Goal: Connect with others: Connect with others

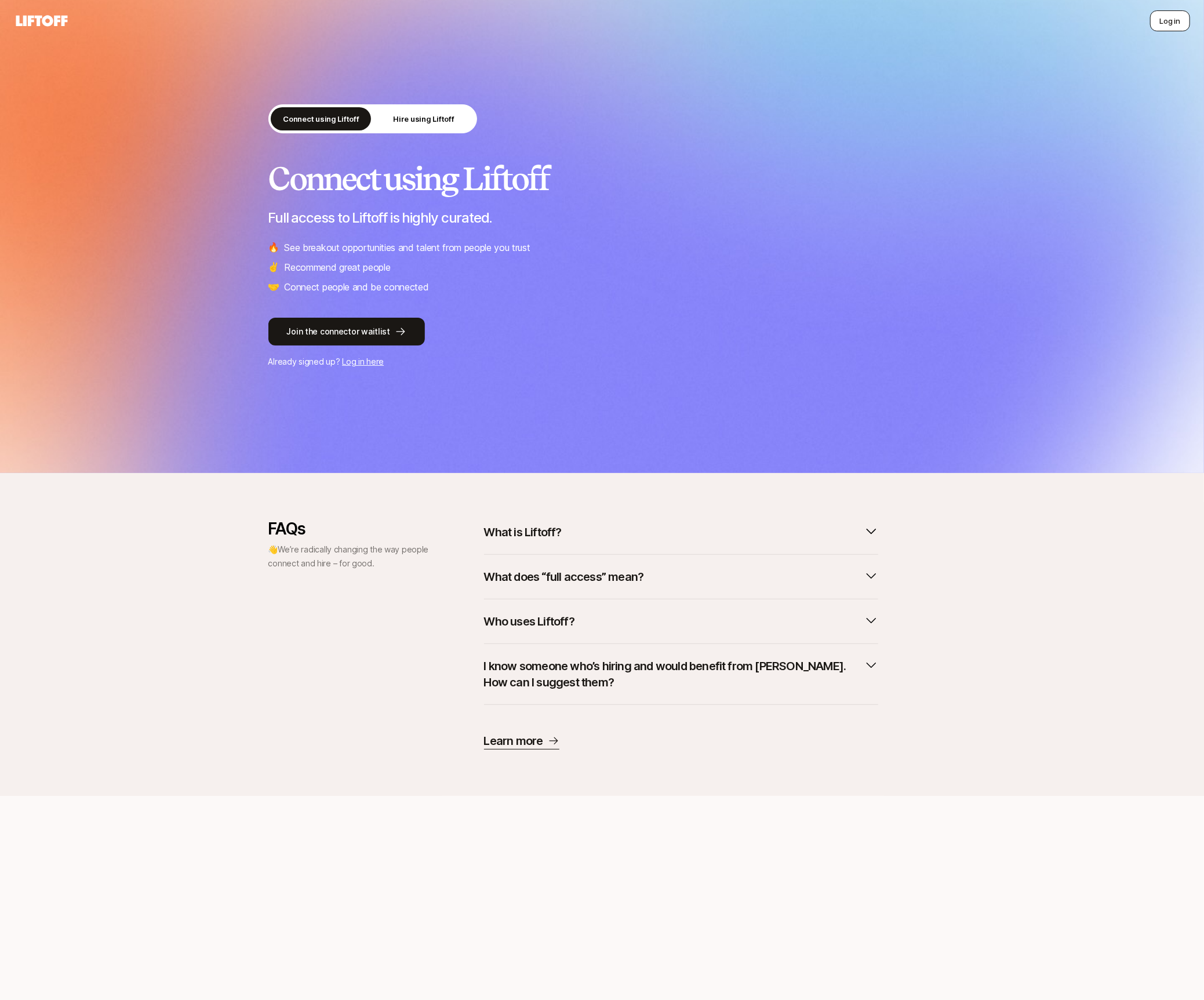
click at [1168, 26] on button "Log in" at bounding box center [1170, 20] width 40 height 21
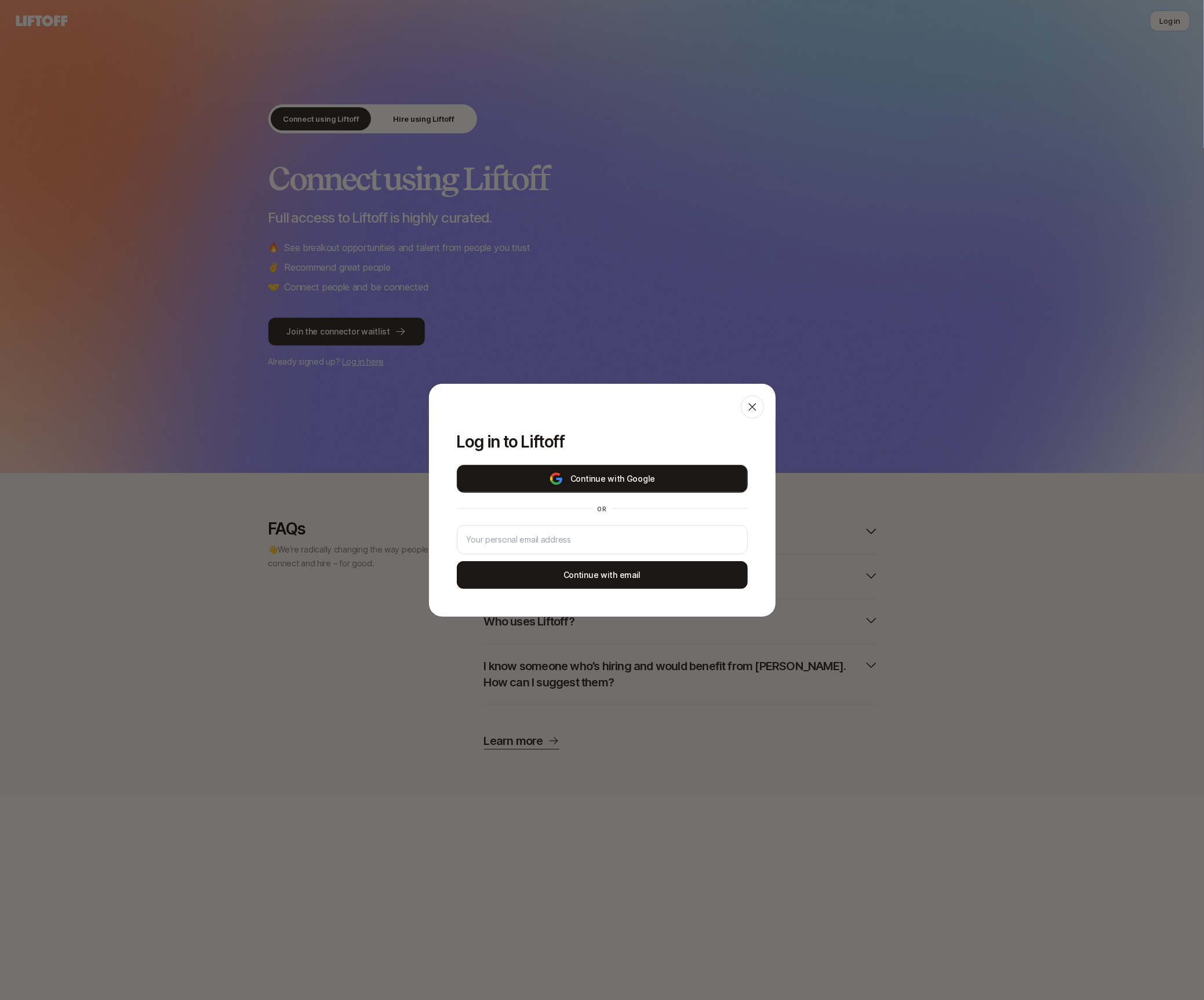
click at [680, 475] on button "Continue with Google" at bounding box center [602, 479] width 291 height 28
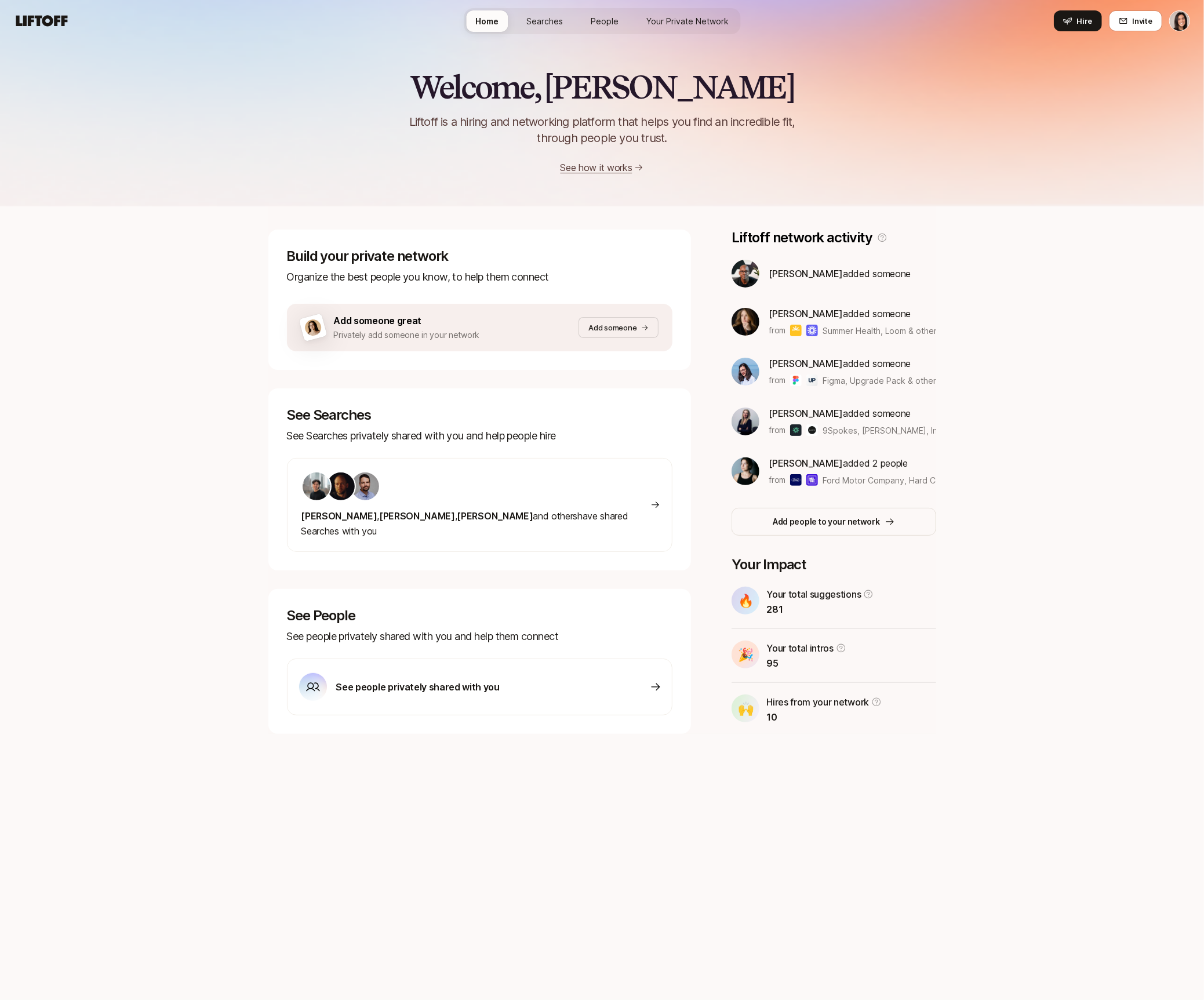
click at [664, 17] on span "Your Private Network" at bounding box center [687, 21] width 82 height 12
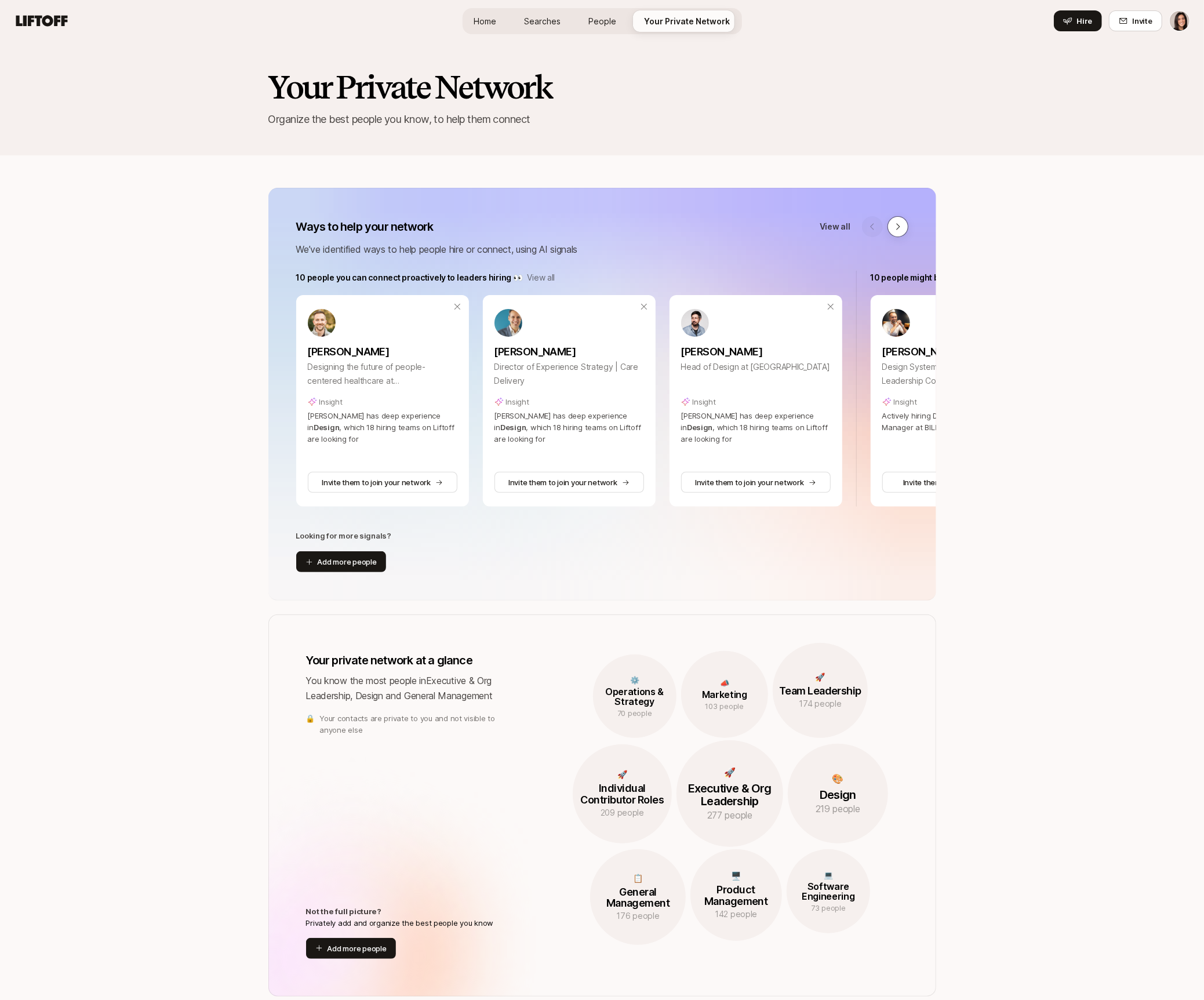
click at [899, 228] on icon at bounding box center [898, 226] width 9 height 9
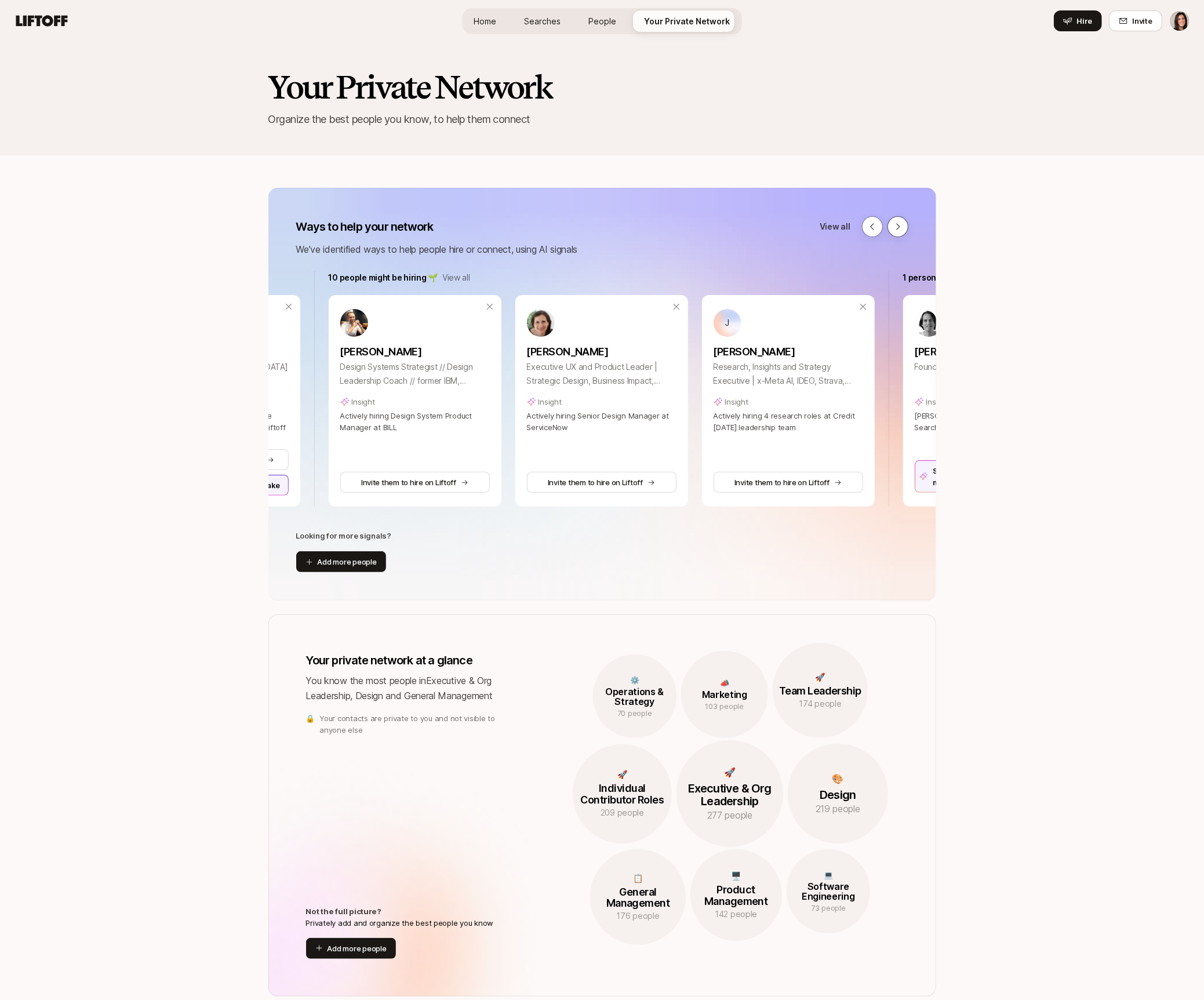
scroll to position [0, 574]
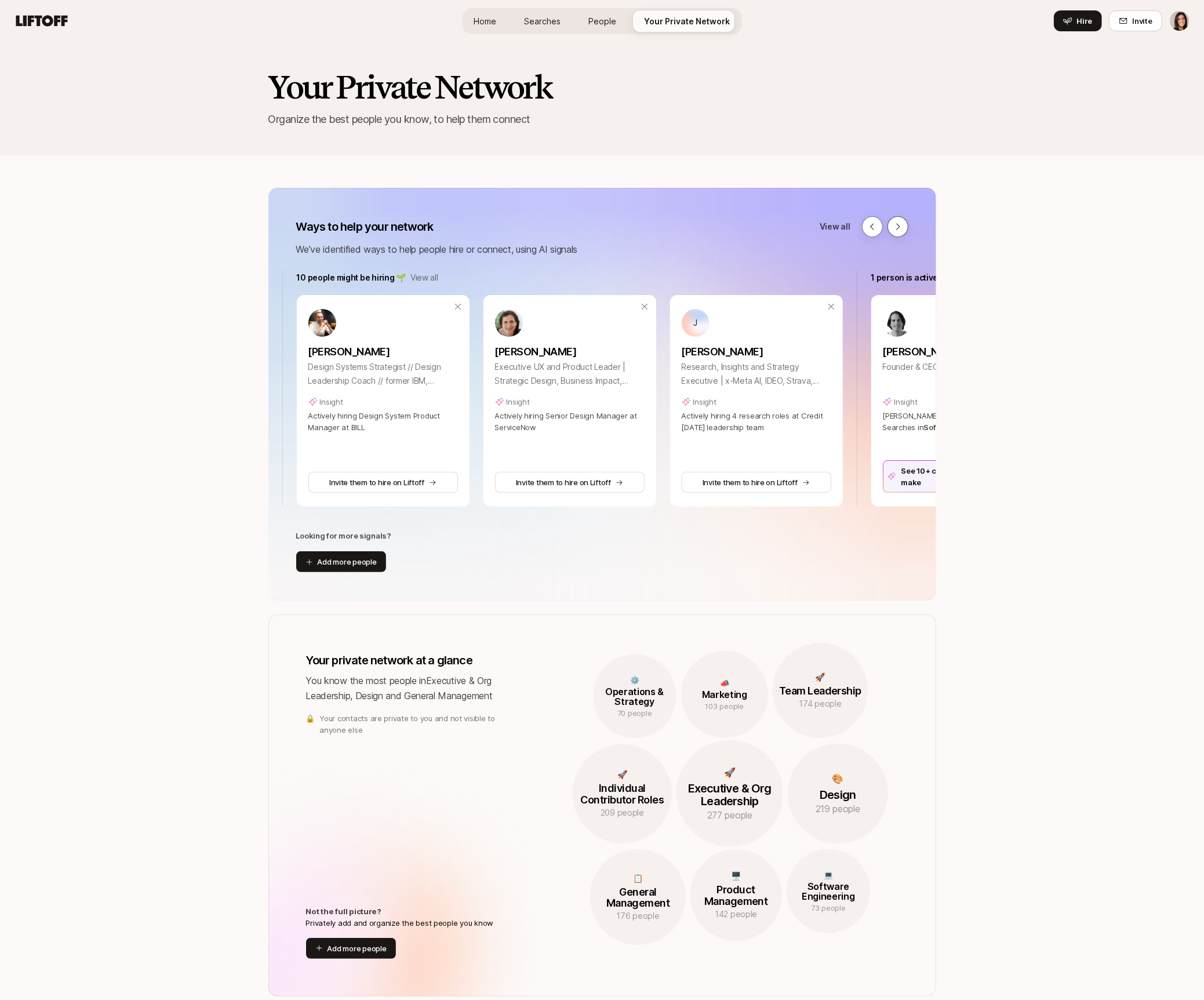
click at [899, 228] on icon at bounding box center [898, 226] width 9 height 9
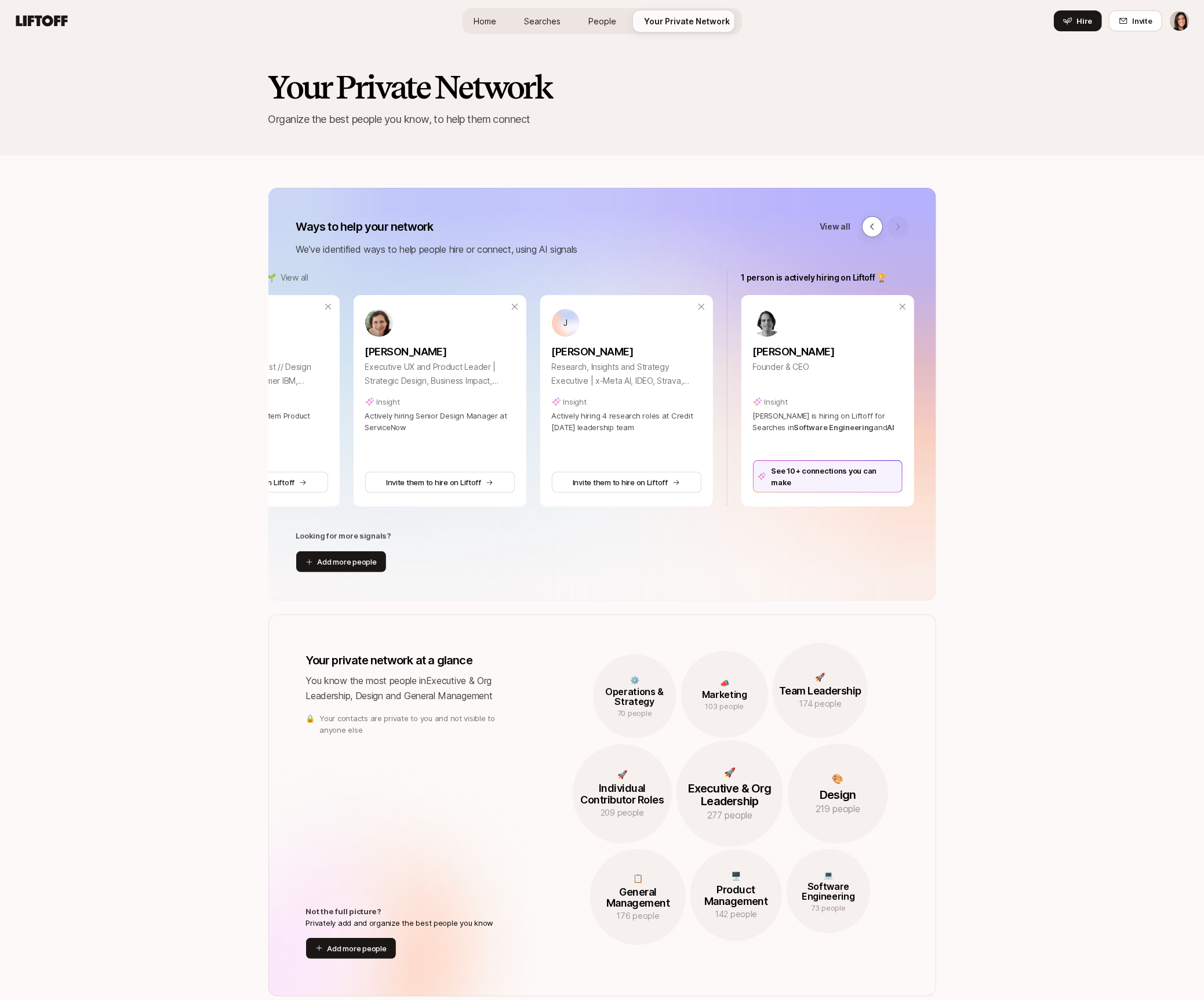
scroll to position [0, 709]
click at [863, 228] on button at bounding box center [872, 226] width 21 height 21
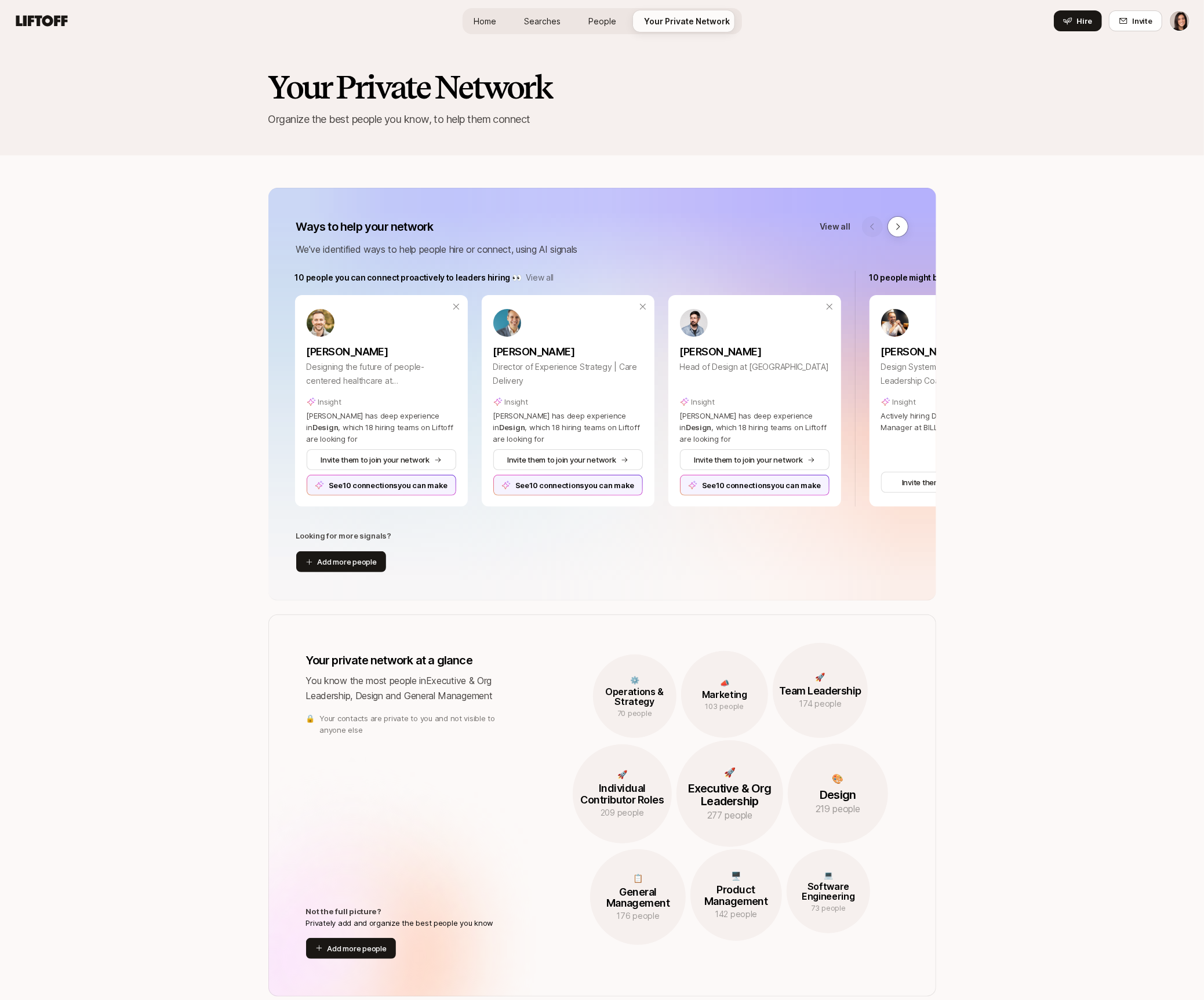
scroll to position [0, 0]
click at [893, 230] on icon at bounding box center [898, 226] width 9 height 9
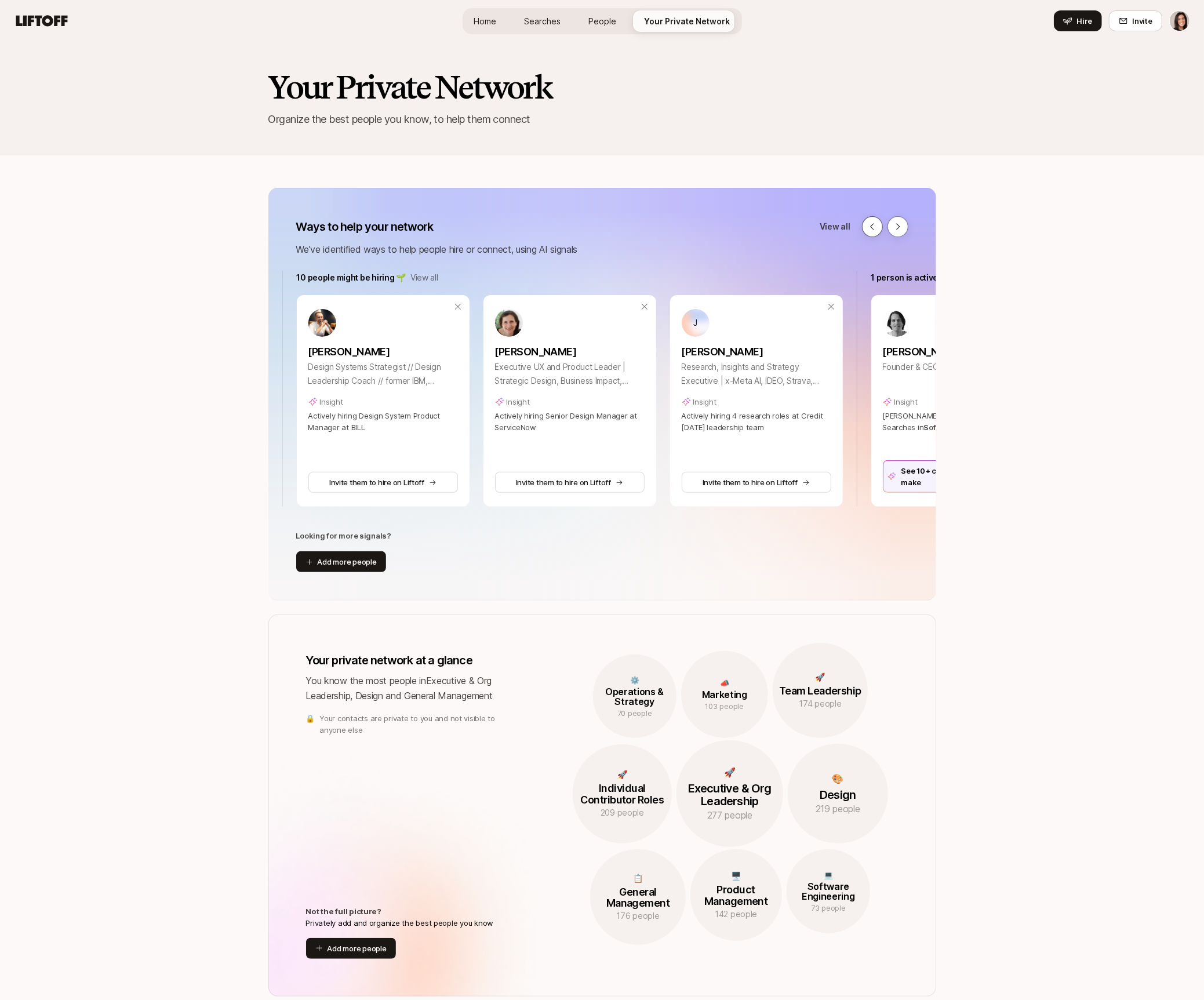
click at [865, 233] on button at bounding box center [872, 226] width 21 height 21
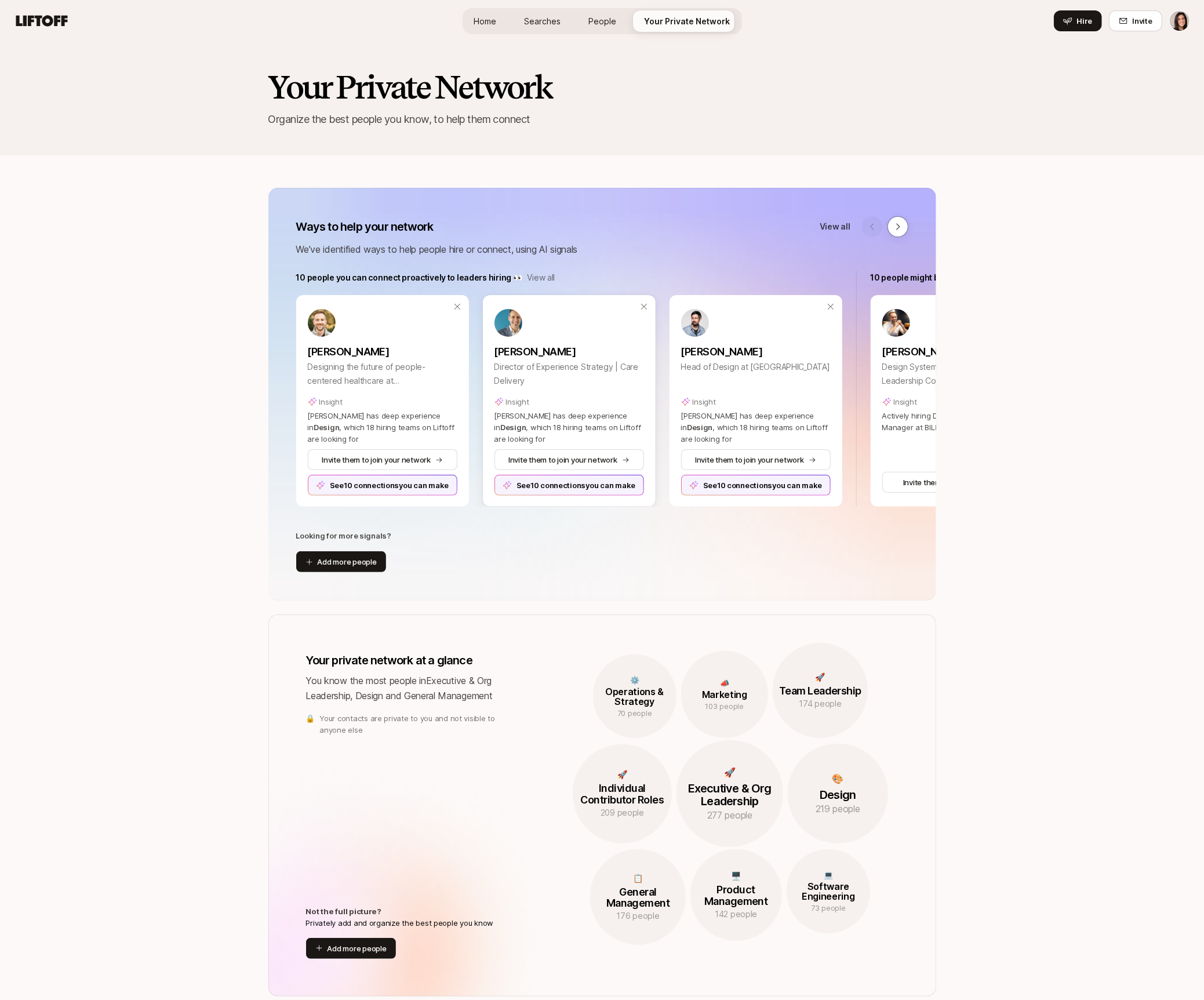
click at [514, 395] on div "Aaron Sklar Director of Experience Strategy | Care Delivery Insight Aaron has d…" at bounding box center [569, 376] width 149 height 135
click at [538, 485] on div "See 10 connections you can make" at bounding box center [569, 485] width 149 height 21
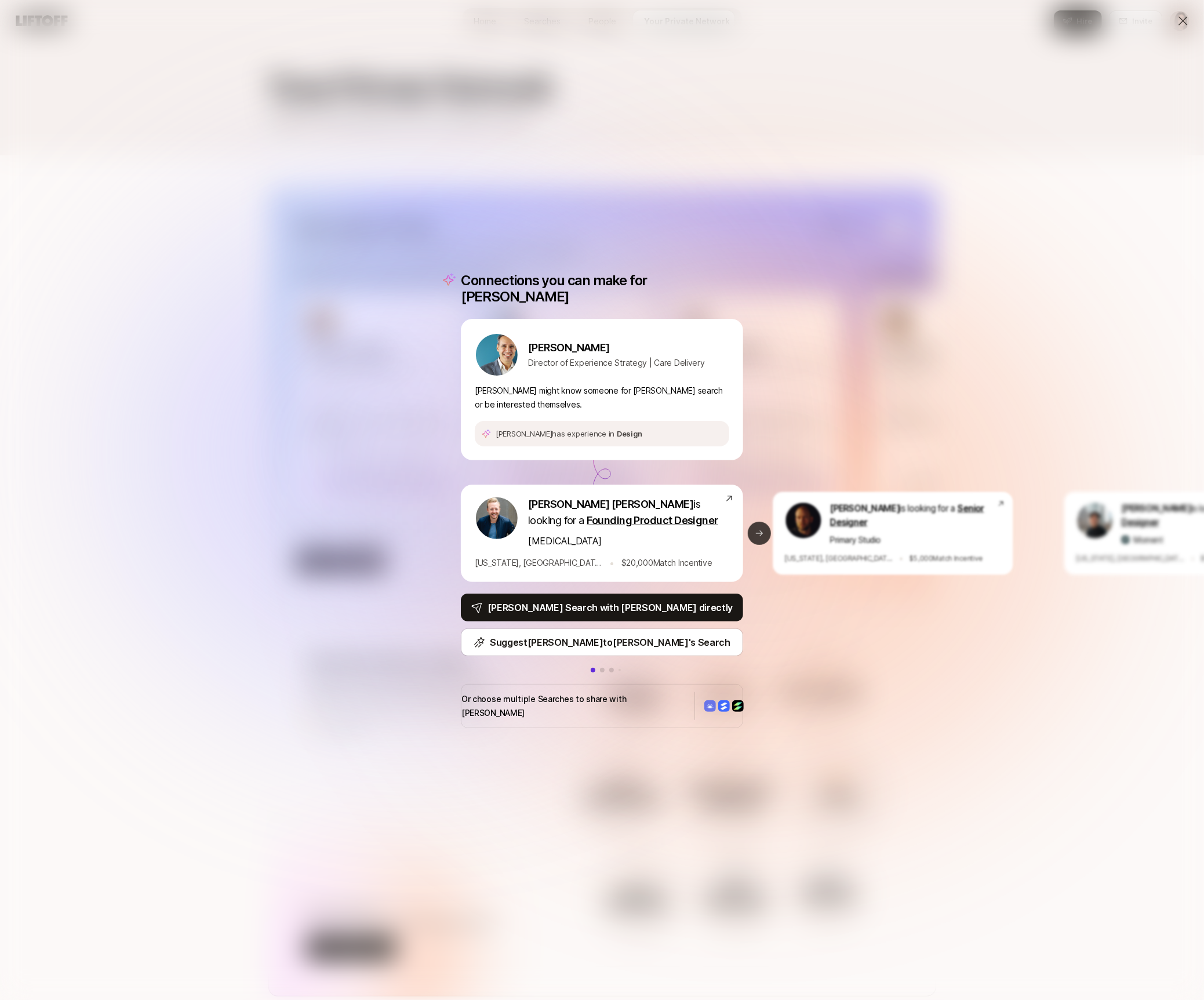
click at [761, 533] on icon at bounding box center [760, 533] width 7 height 6
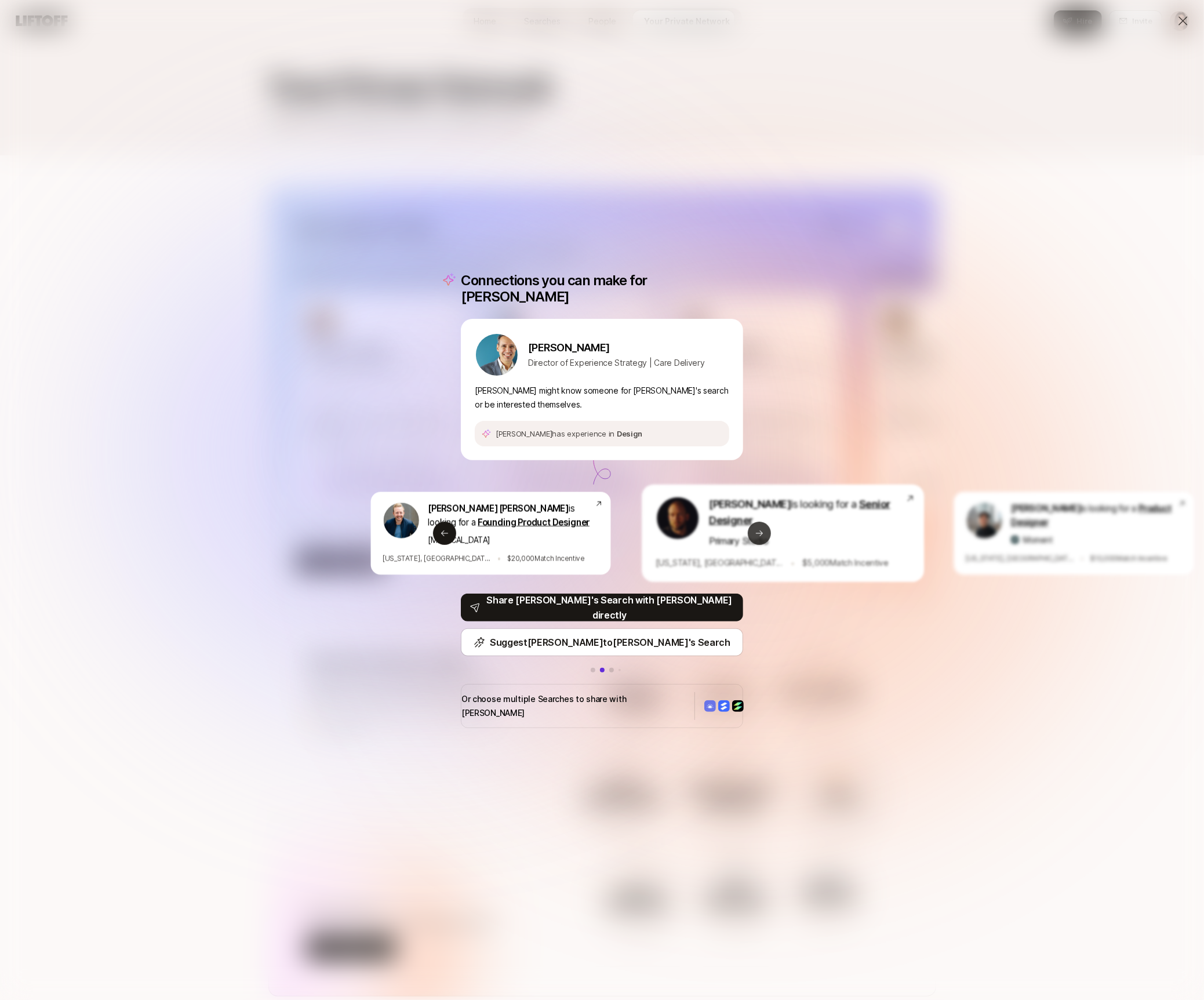
click at [761, 533] on icon at bounding box center [760, 533] width 7 height 6
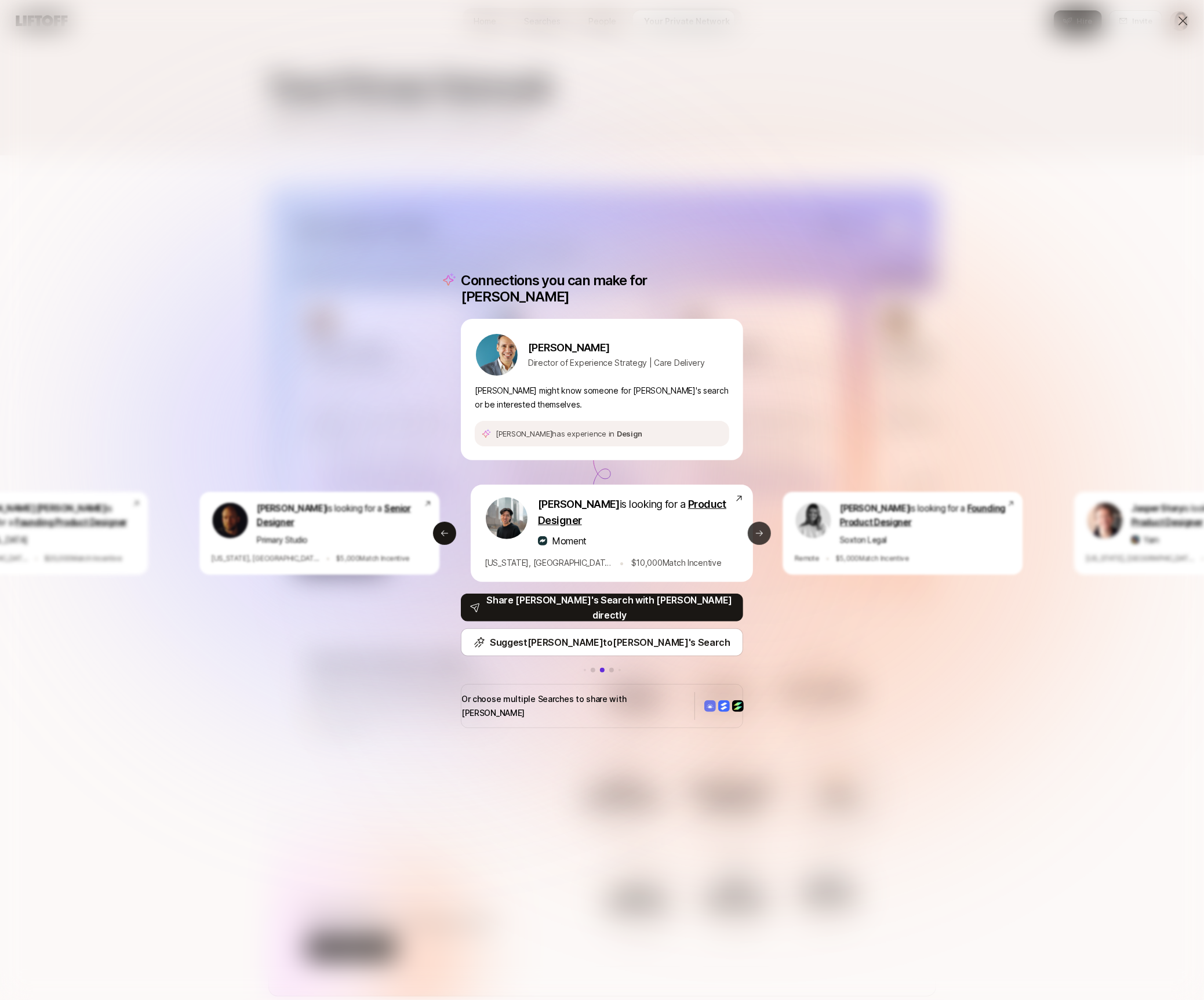
click at [761, 533] on icon at bounding box center [760, 533] width 7 height 6
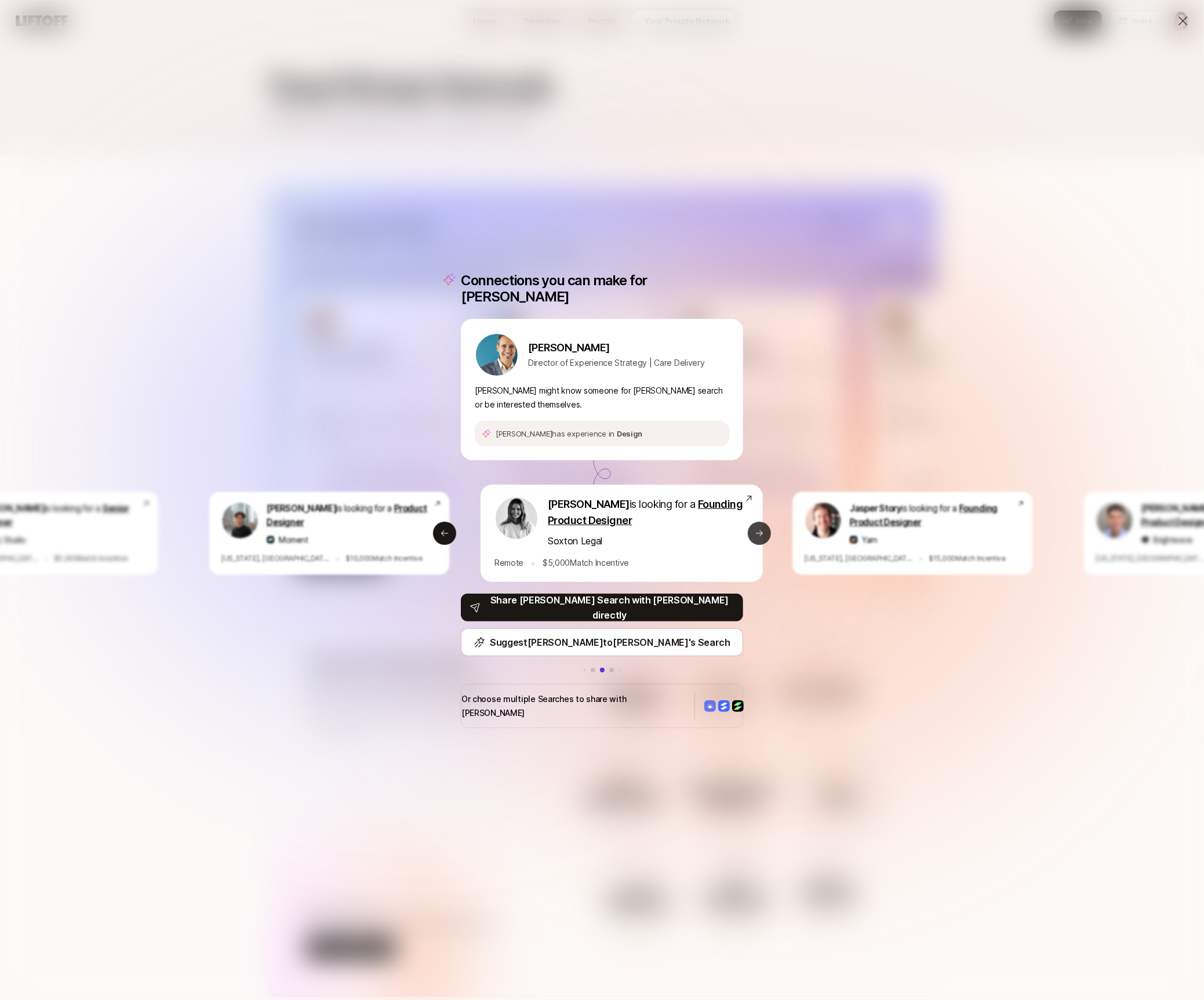
click at [761, 533] on icon at bounding box center [760, 533] width 7 height 6
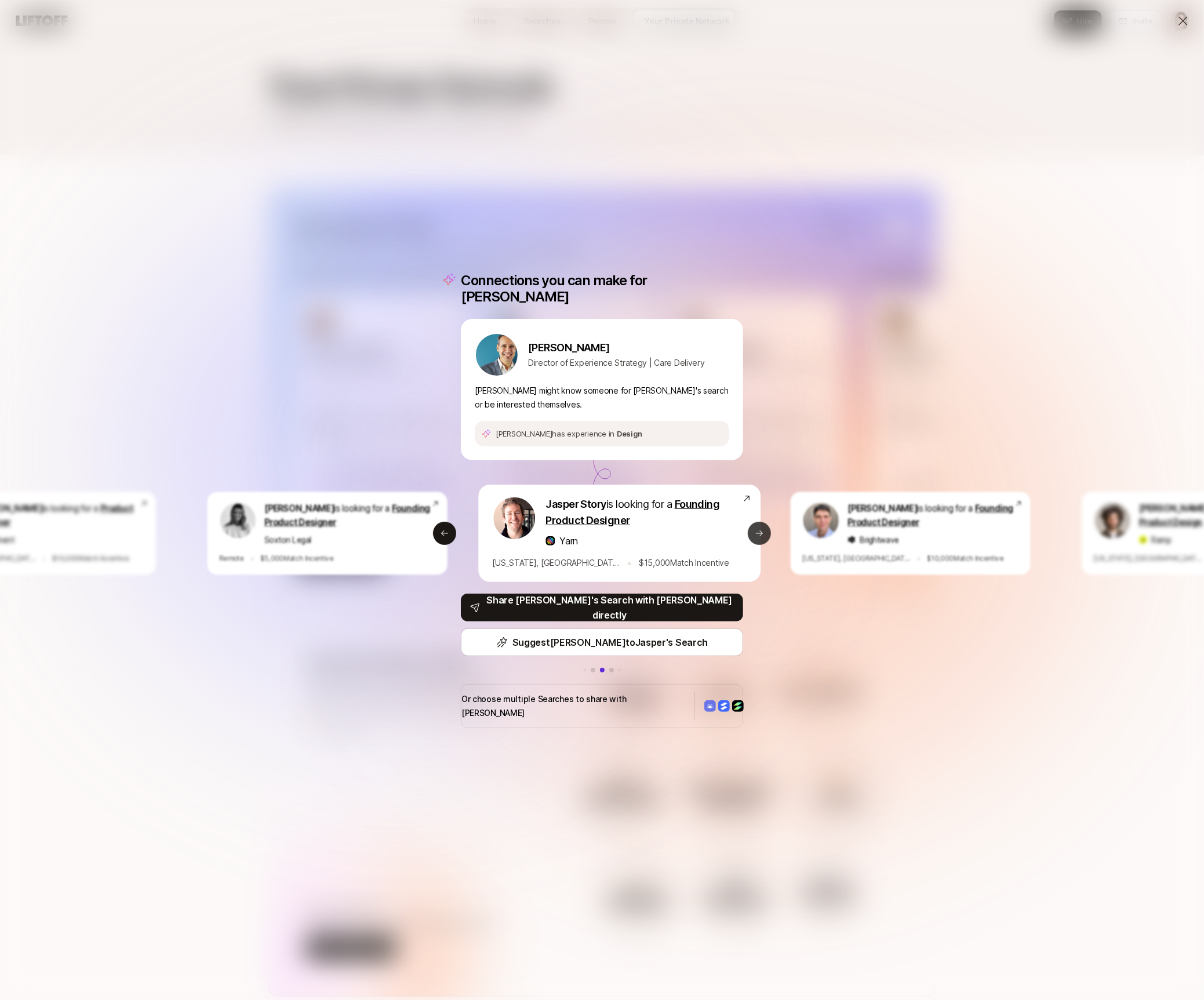
click at [761, 533] on icon at bounding box center [760, 533] width 7 height 6
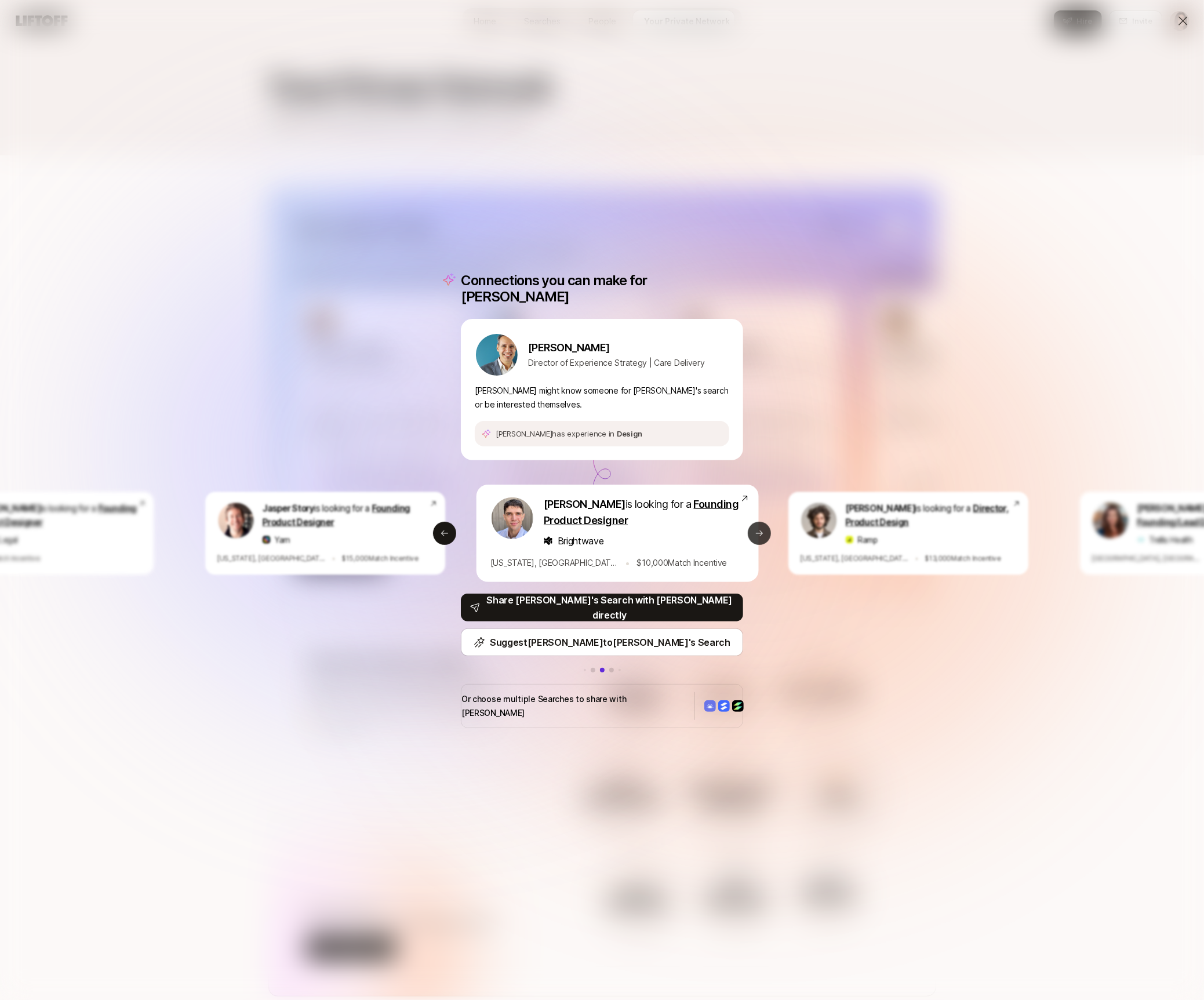
click at [761, 533] on icon at bounding box center [760, 533] width 7 height 6
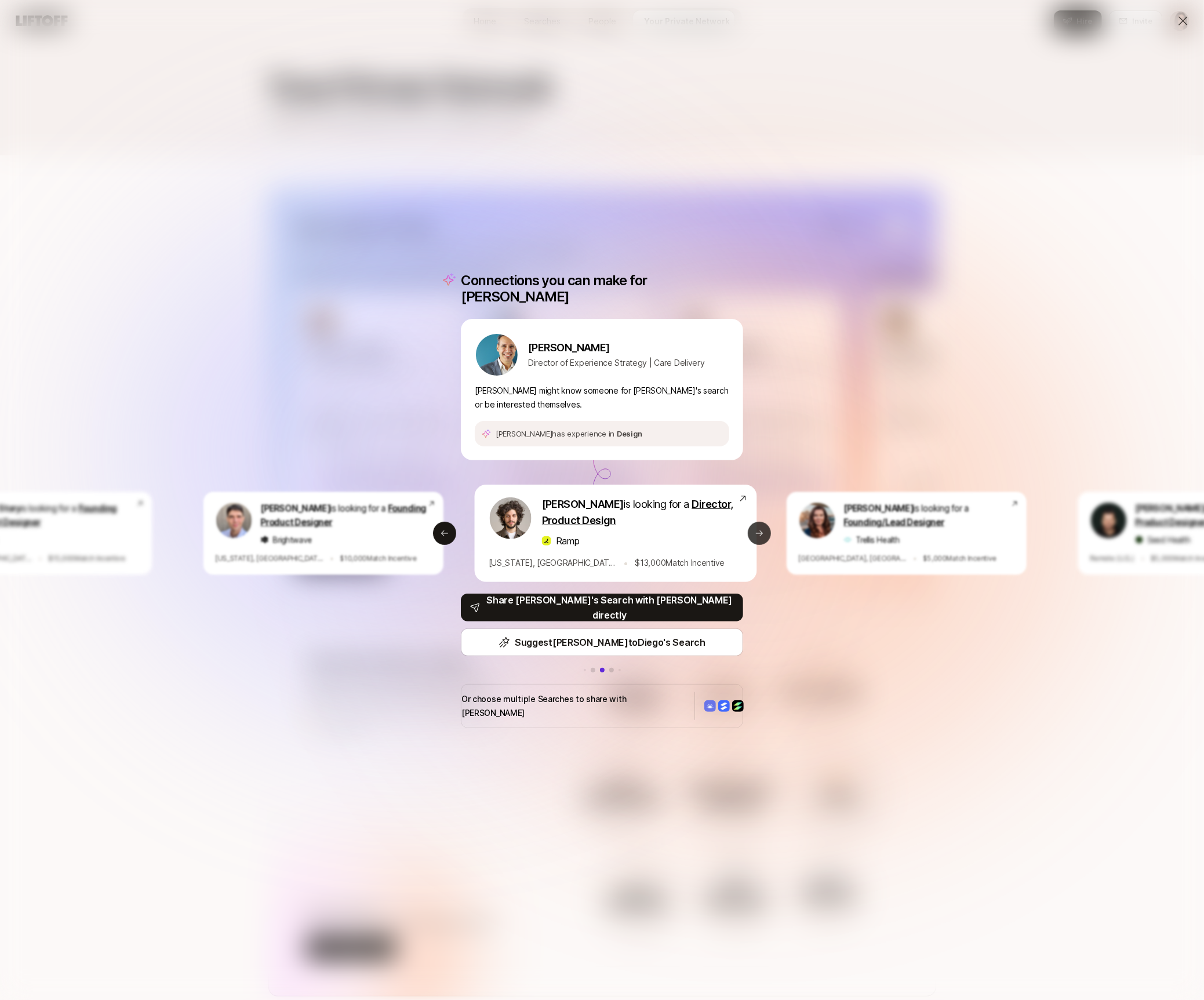
click at [761, 533] on icon at bounding box center [760, 533] width 7 height 6
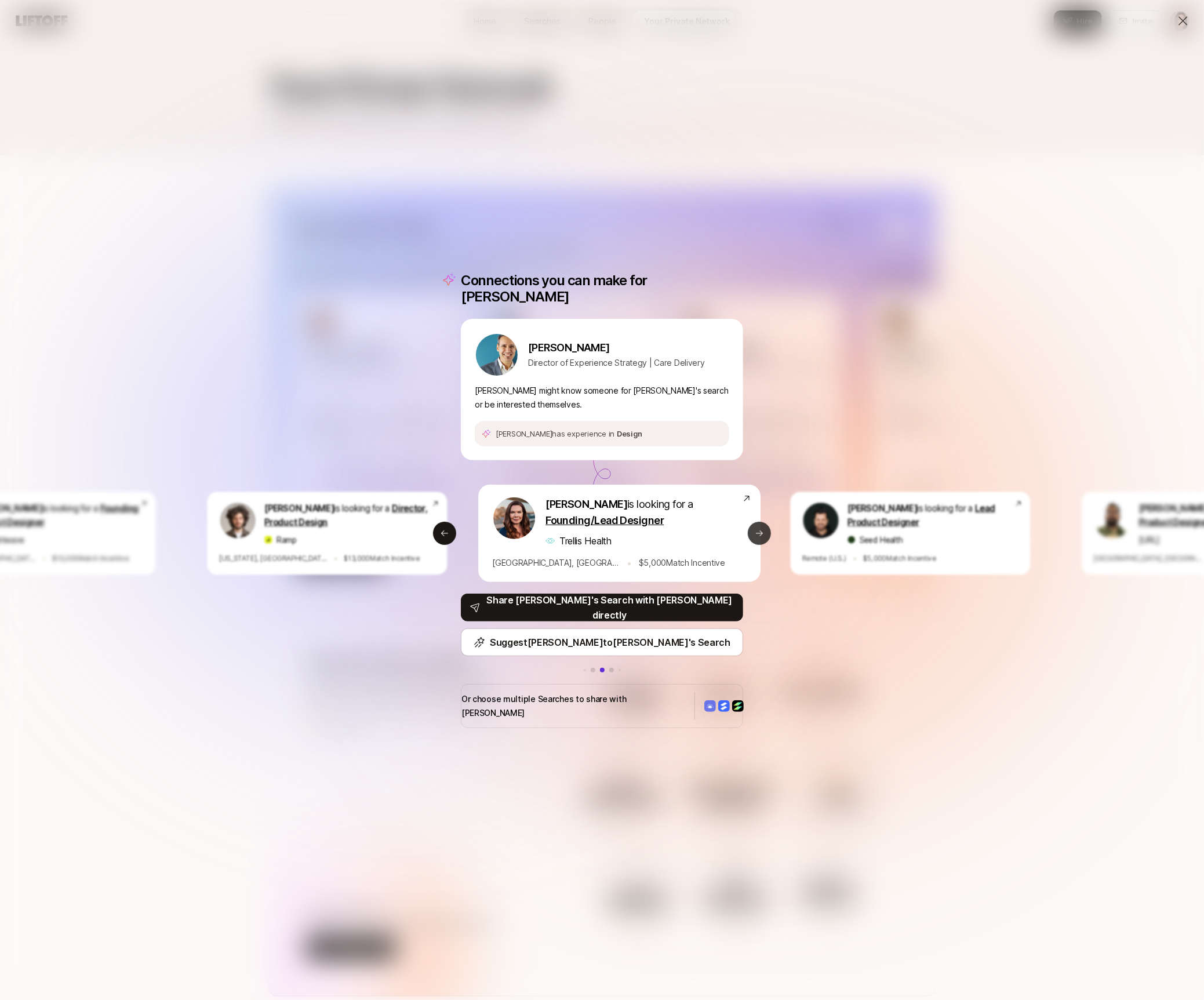
click at [761, 533] on icon at bounding box center [760, 533] width 7 height 6
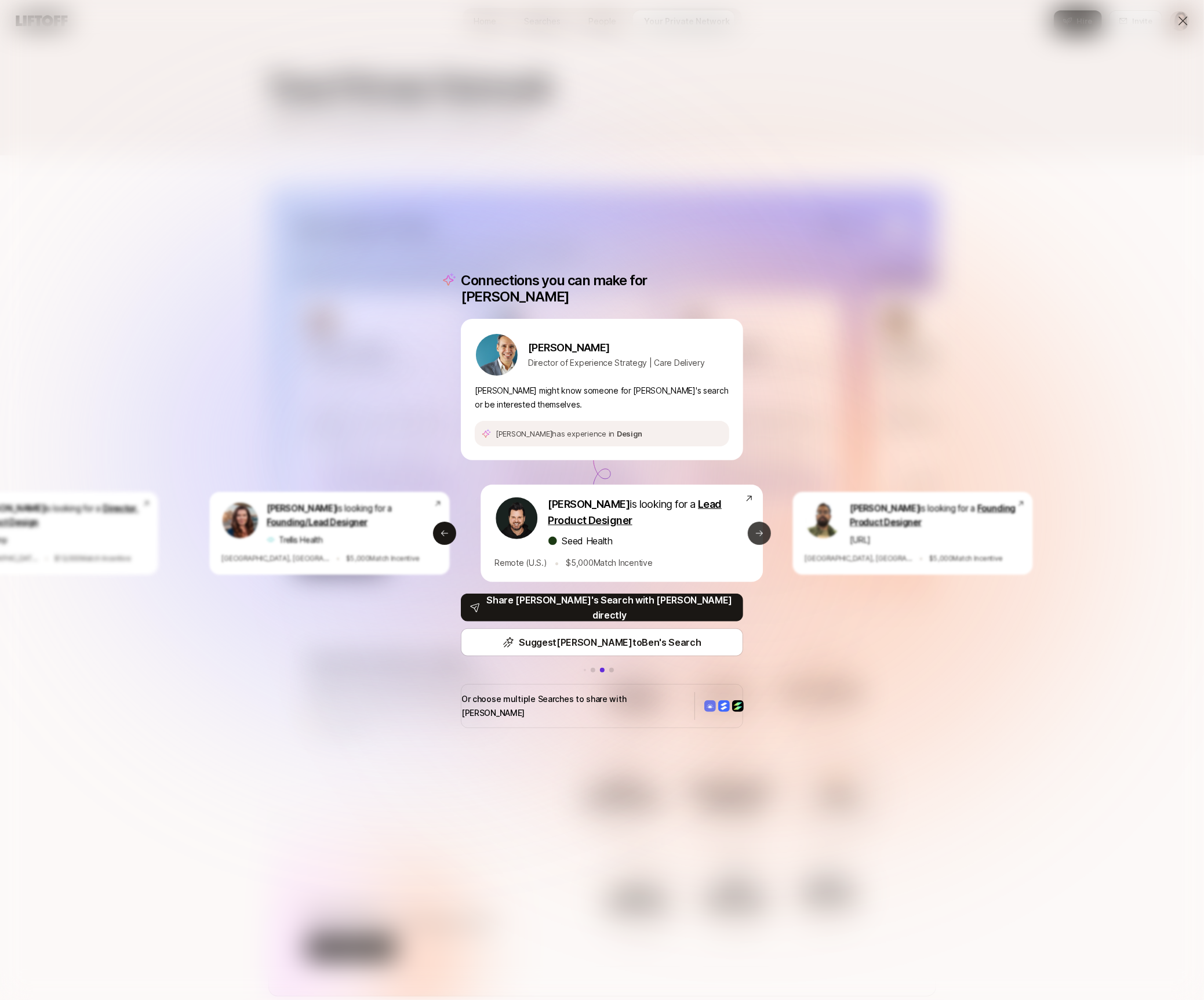
click at [761, 533] on icon at bounding box center [760, 533] width 7 height 6
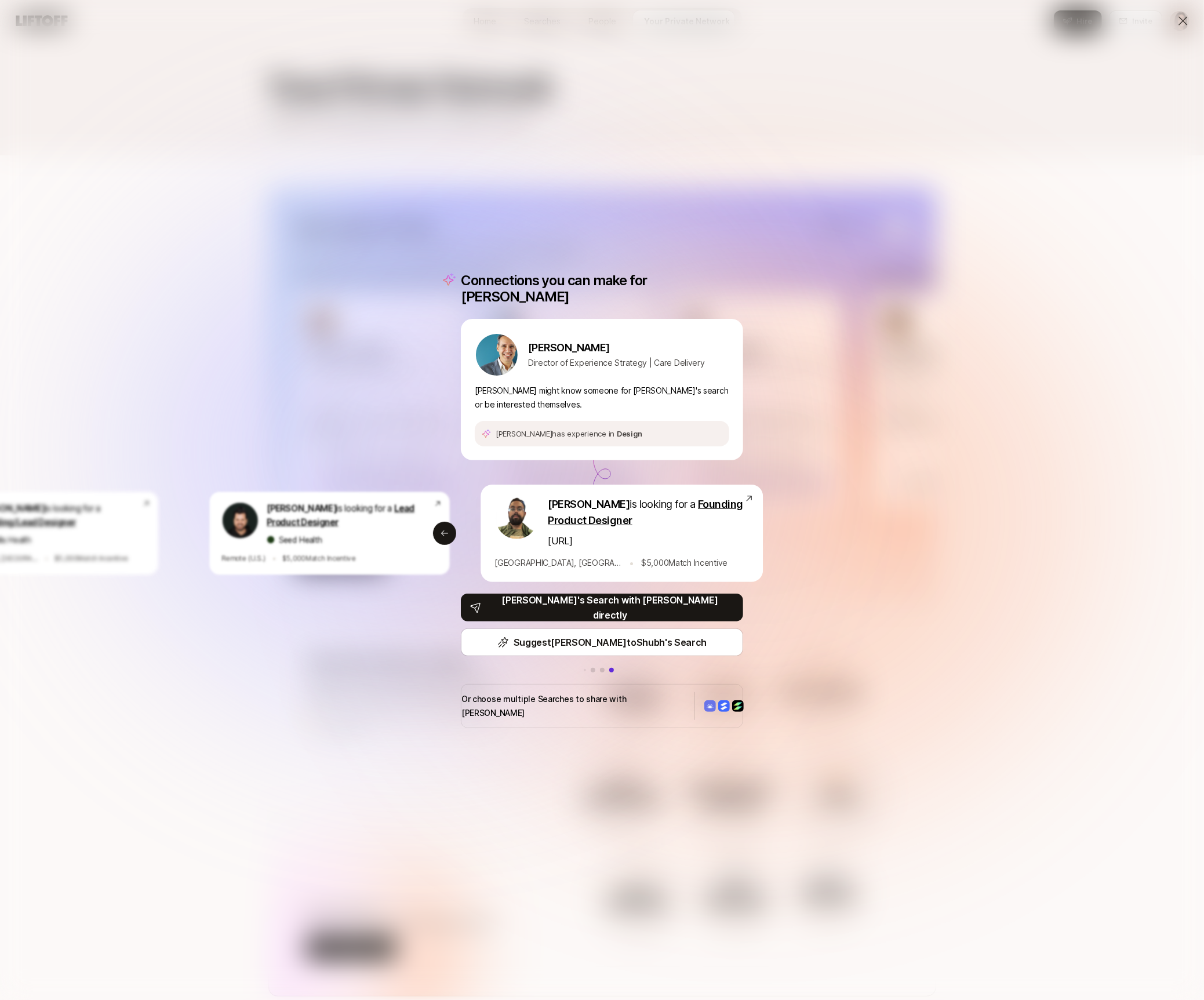
click at [761, 533] on div "Connections you can make for Aaron Aaron Sklar Director of Experience Strategy …" at bounding box center [602, 500] width 1204 height 1000
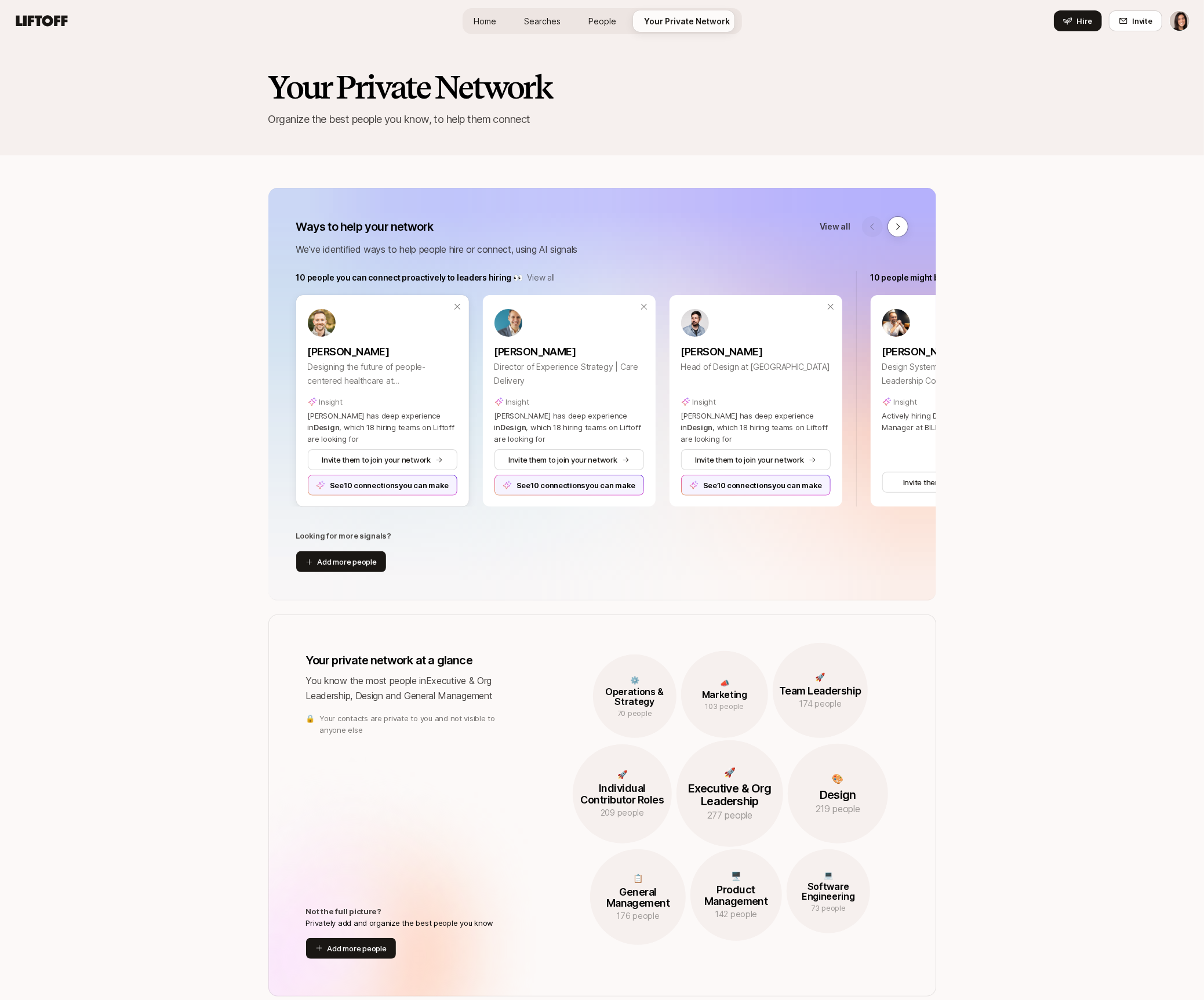
click at [416, 492] on div "See 10 connections you can make" at bounding box center [382, 485] width 149 height 21
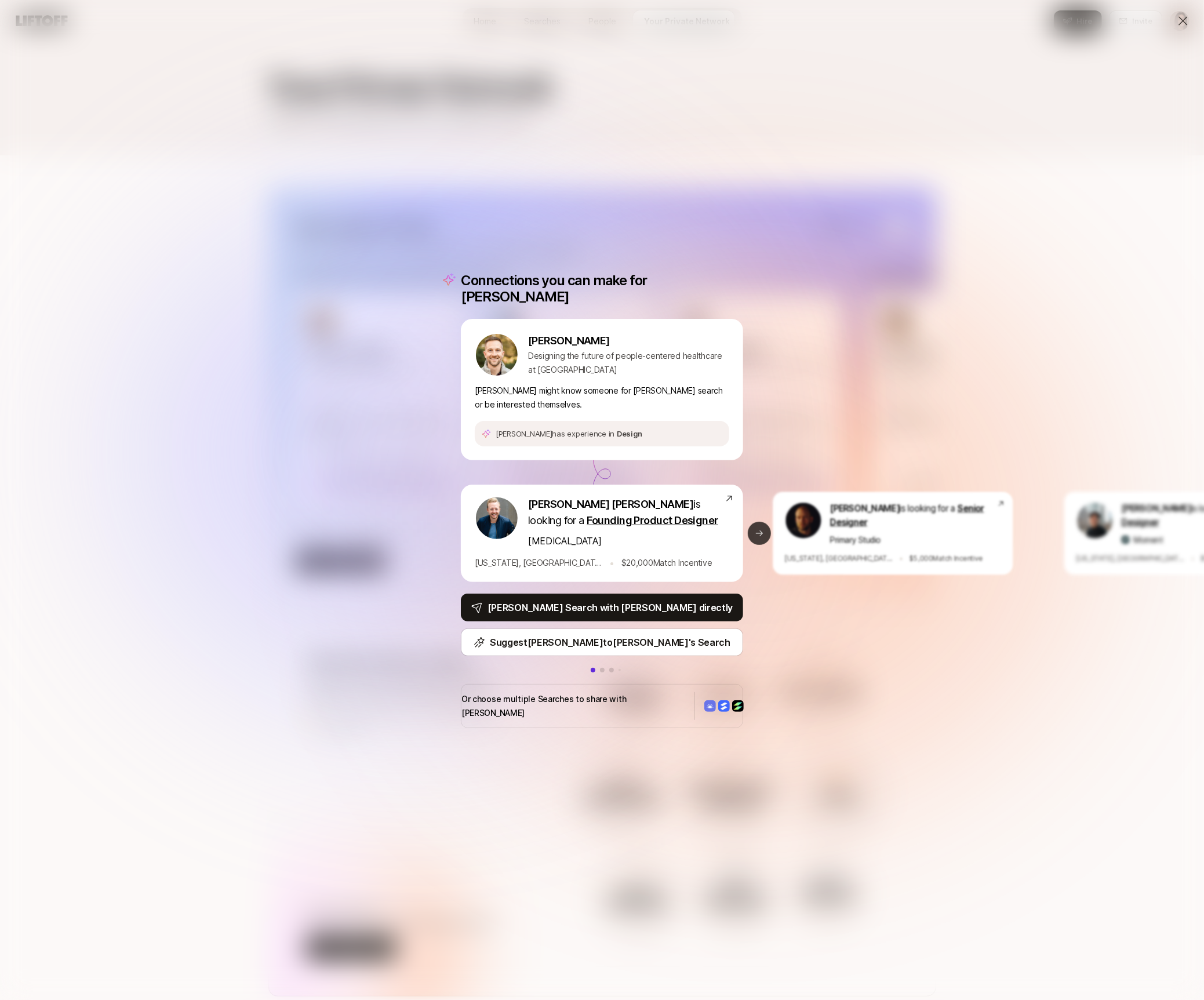
click at [761, 526] on button "Next slide" at bounding box center [759, 533] width 23 height 23
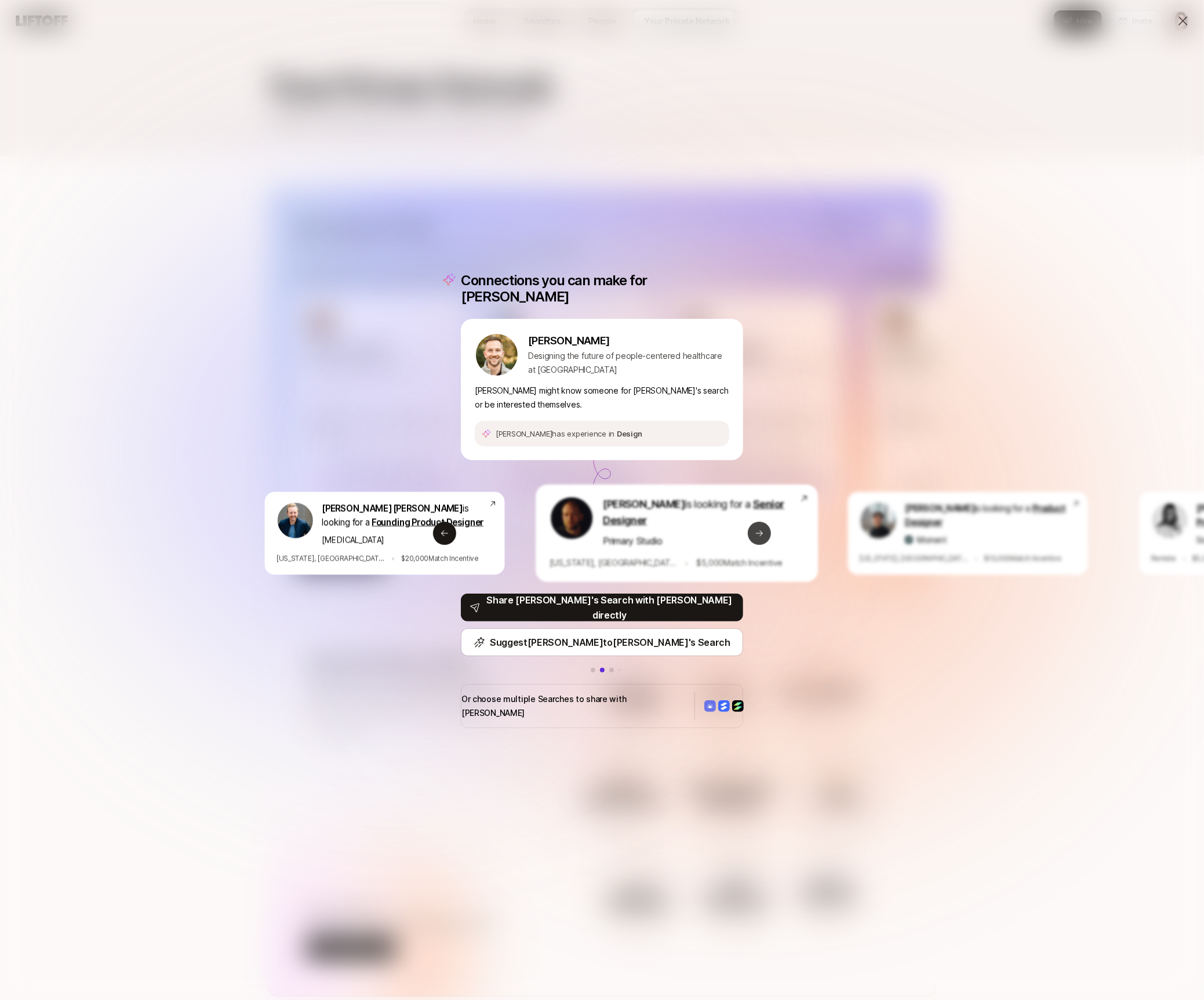
click at [761, 526] on button "Next slide" at bounding box center [759, 533] width 23 height 23
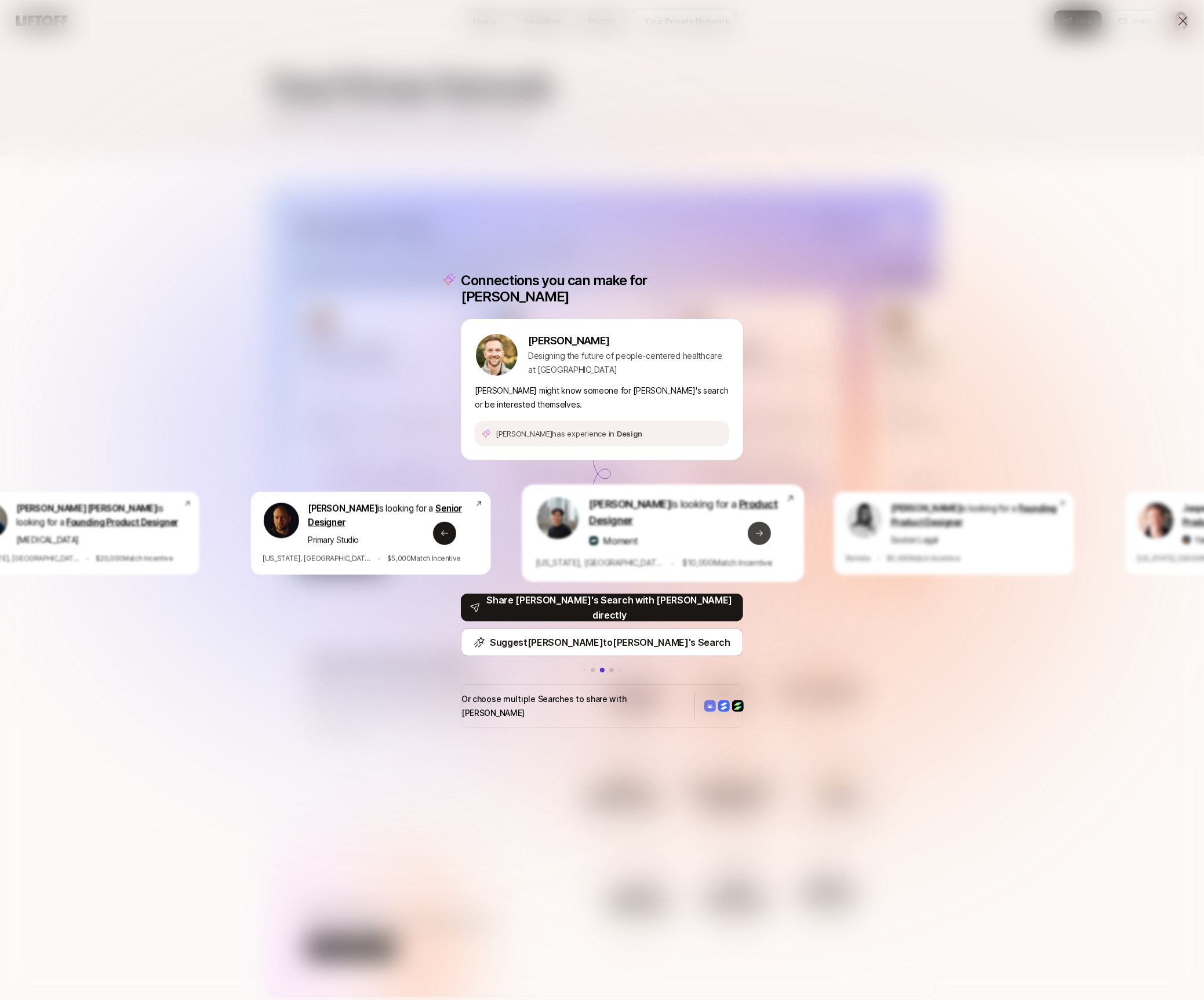
click at [761, 526] on button "Next slide" at bounding box center [759, 533] width 23 height 23
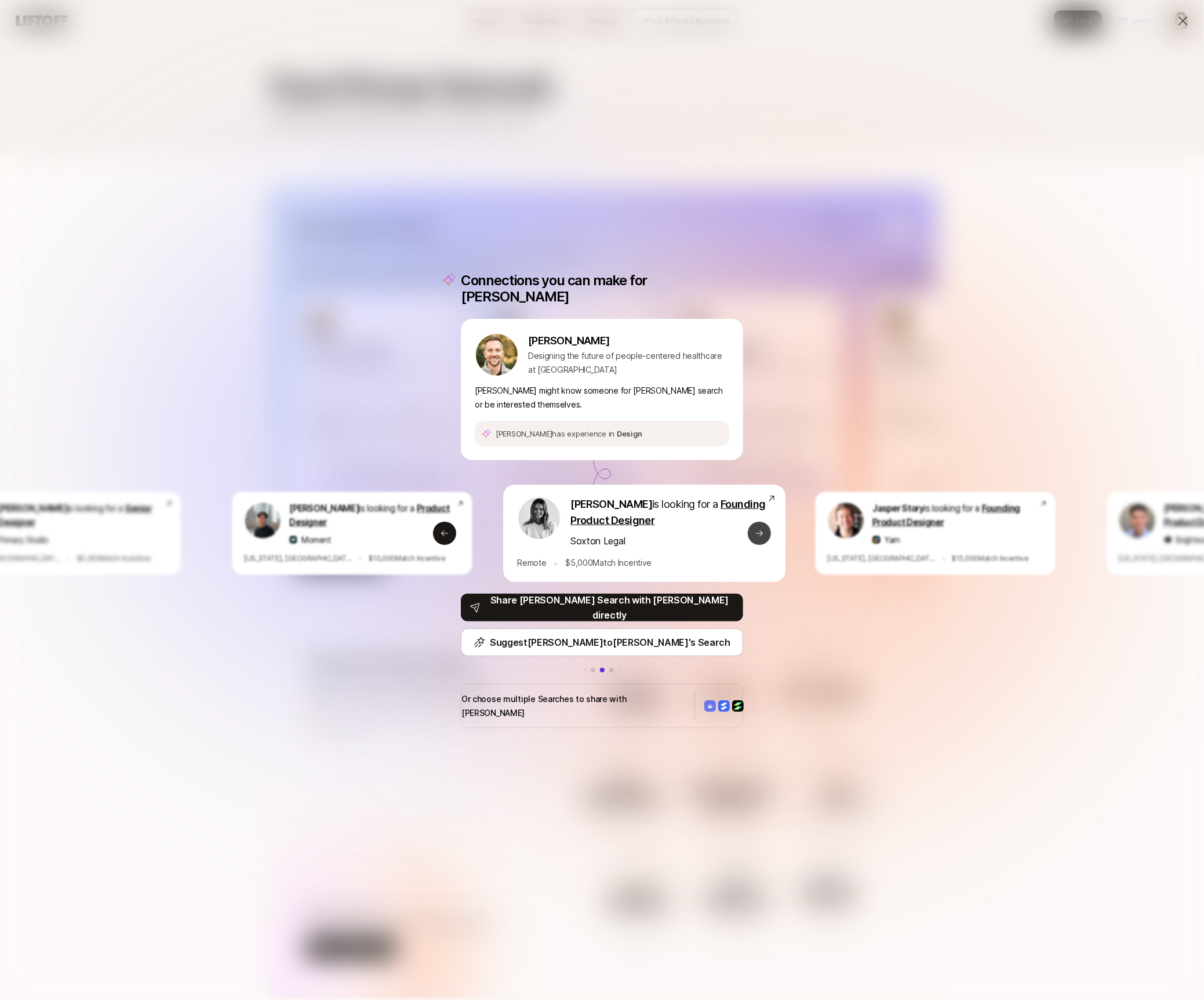
click at [761, 526] on button "Next slide" at bounding box center [759, 533] width 23 height 23
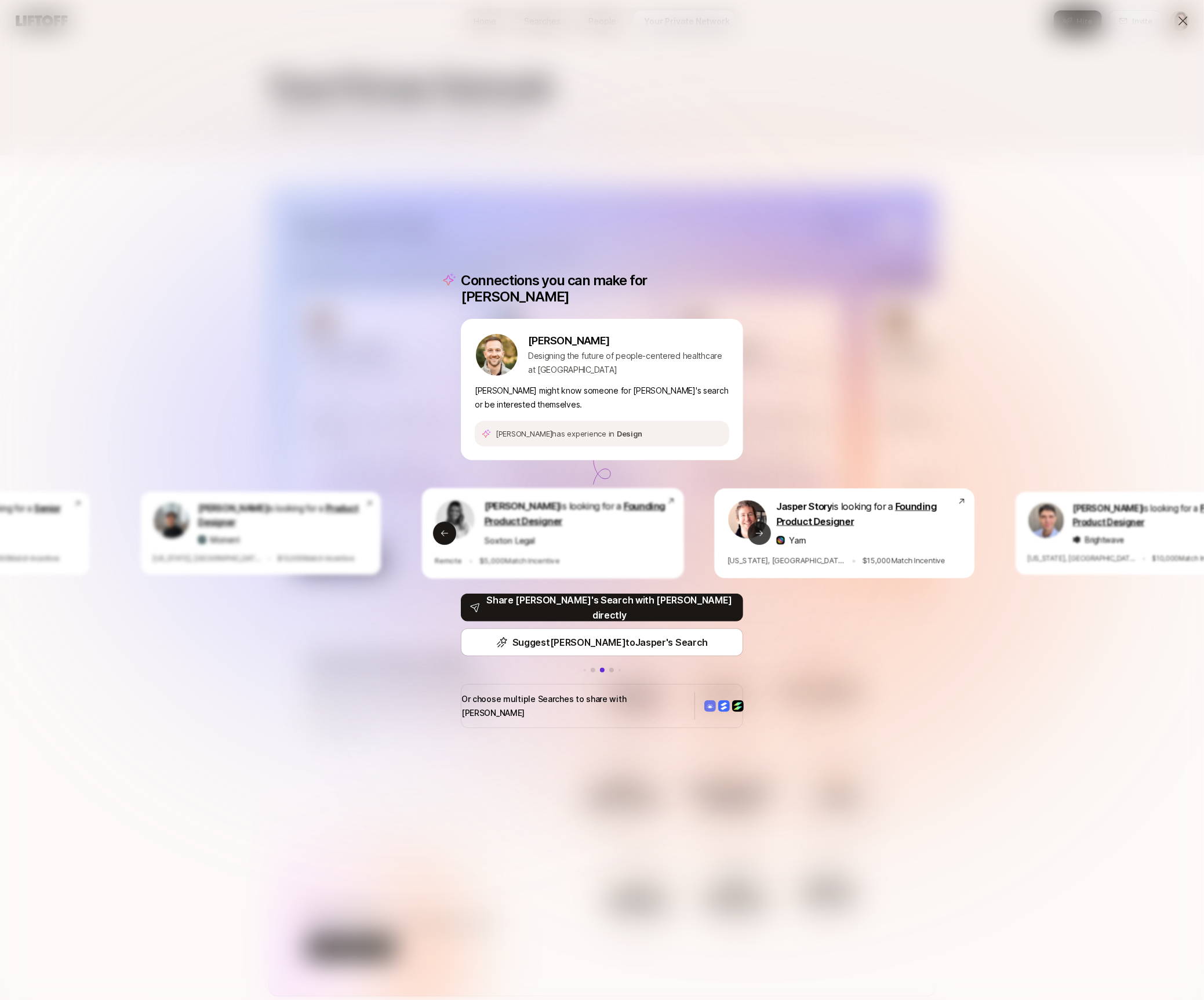
click at [761, 526] on button "Next slide" at bounding box center [759, 533] width 23 height 23
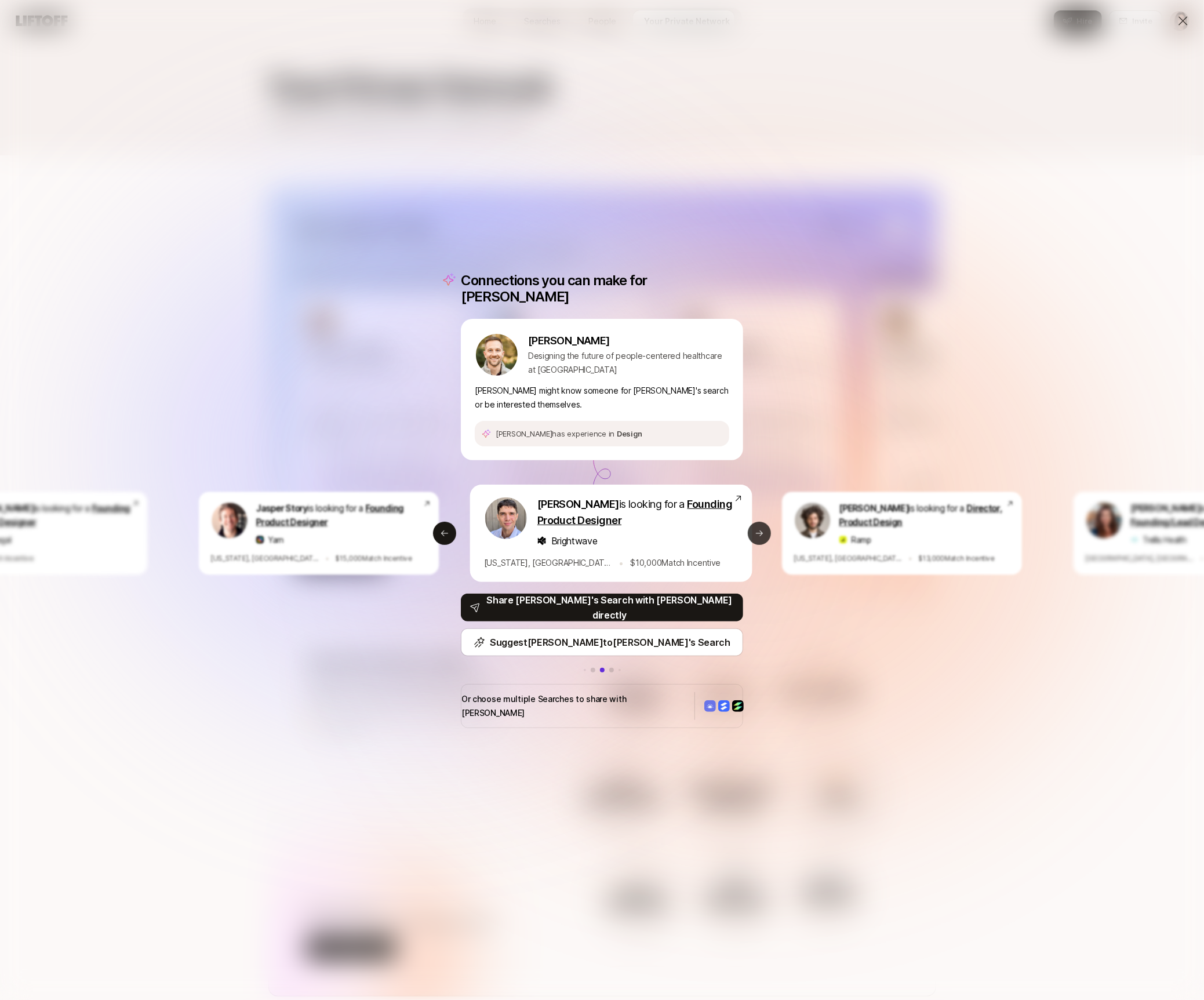
click at [761, 526] on button "Next slide" at bounding box center [759, 533] width 23 height 23
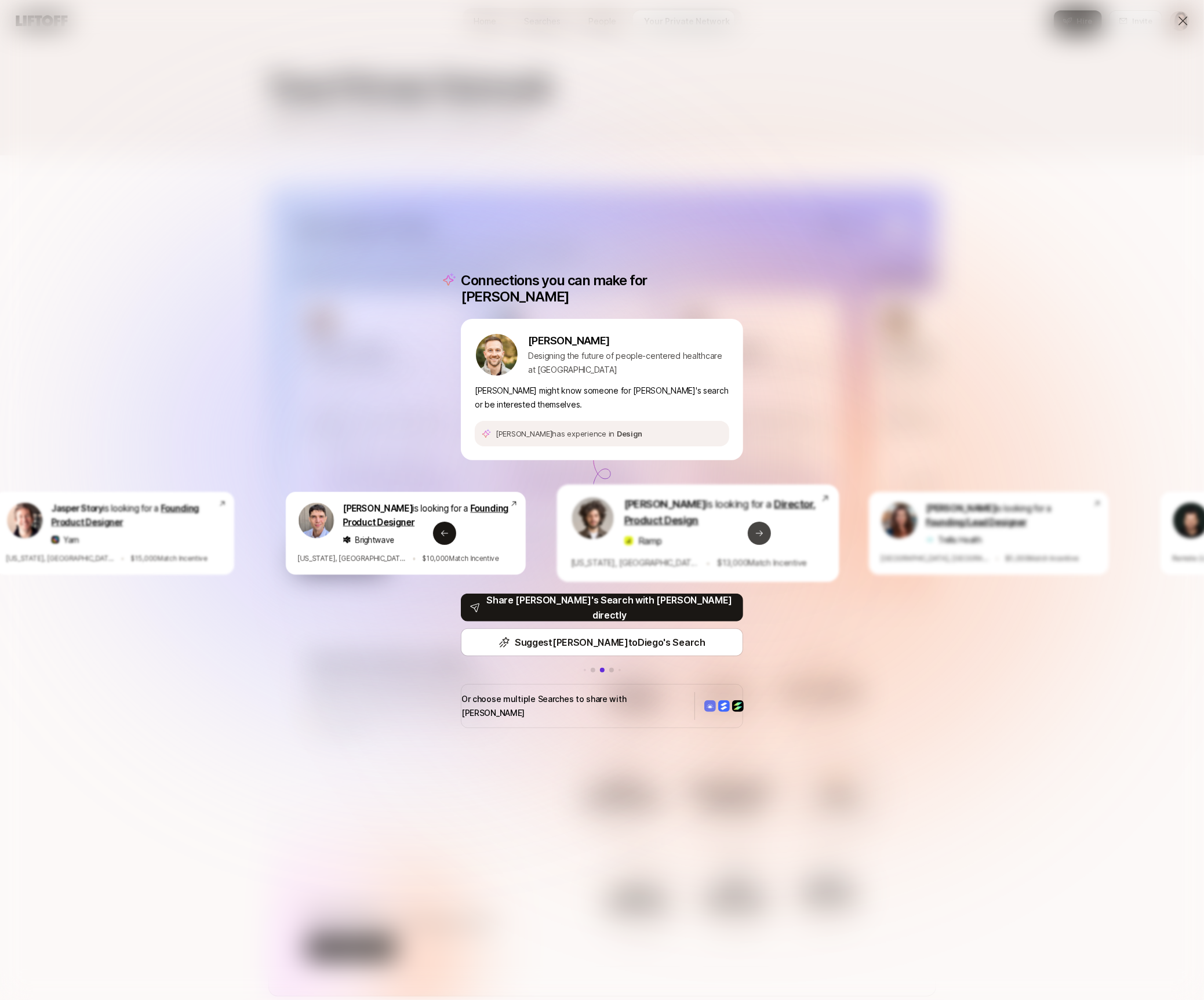
click at [761, 526] on button "Next slide" at bounding box center [759, 533] width 23 height 23
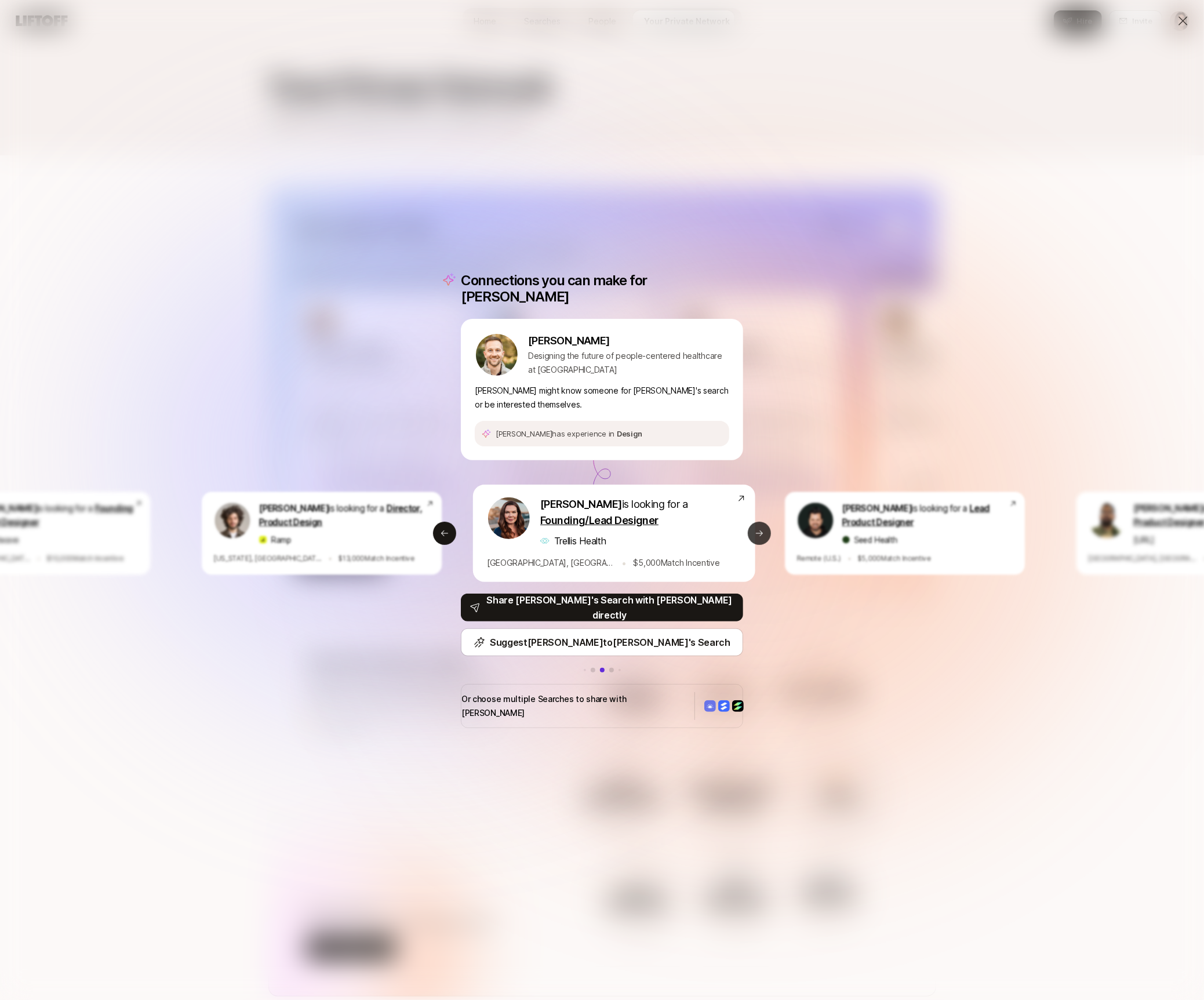
click at [761, 526] on button "Next slide" at bounding box center [759, 533] width 23 height 23
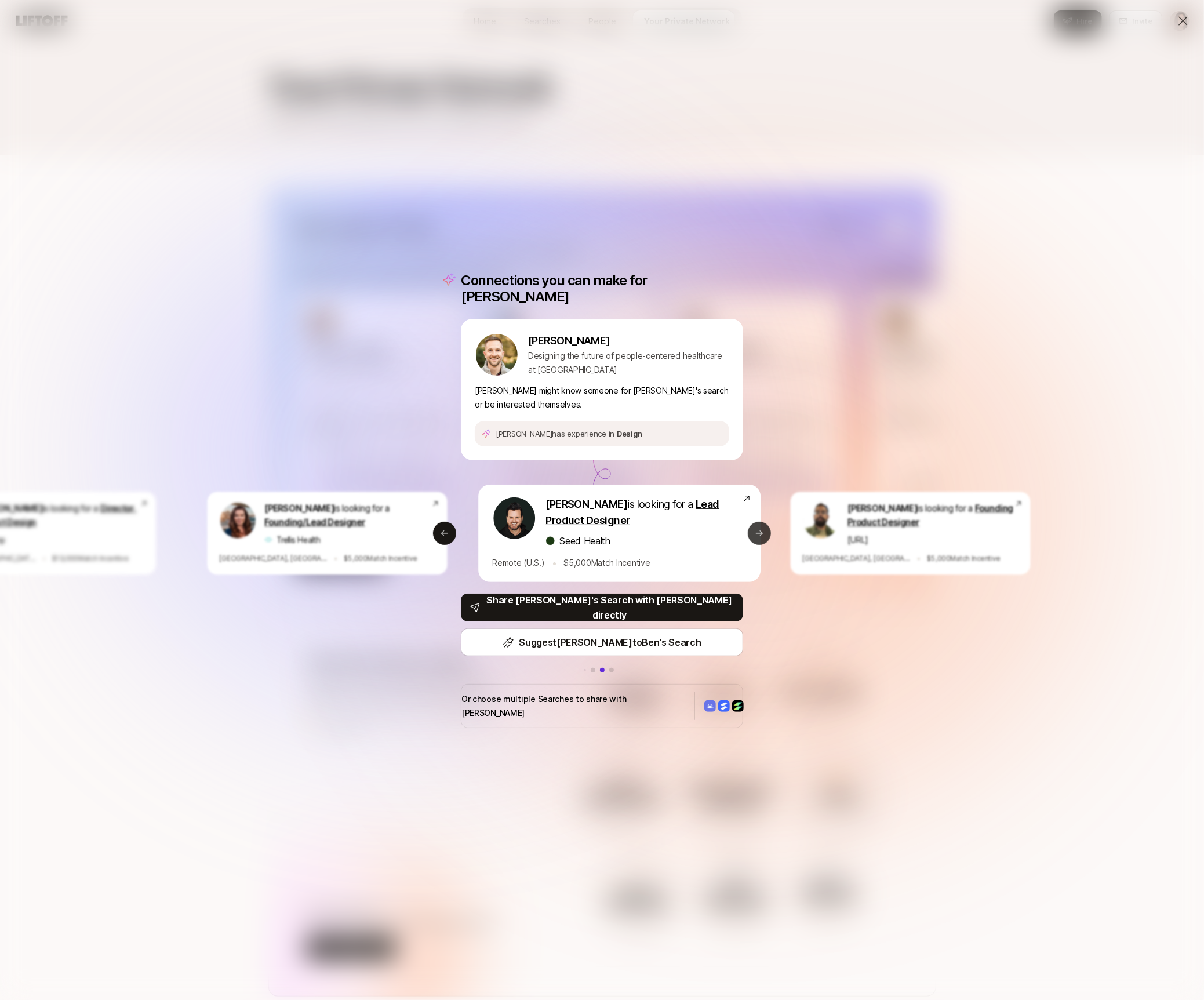
click at [761, 526] on button "Next slide" at bounding box center [759, 533] width 23 height 23
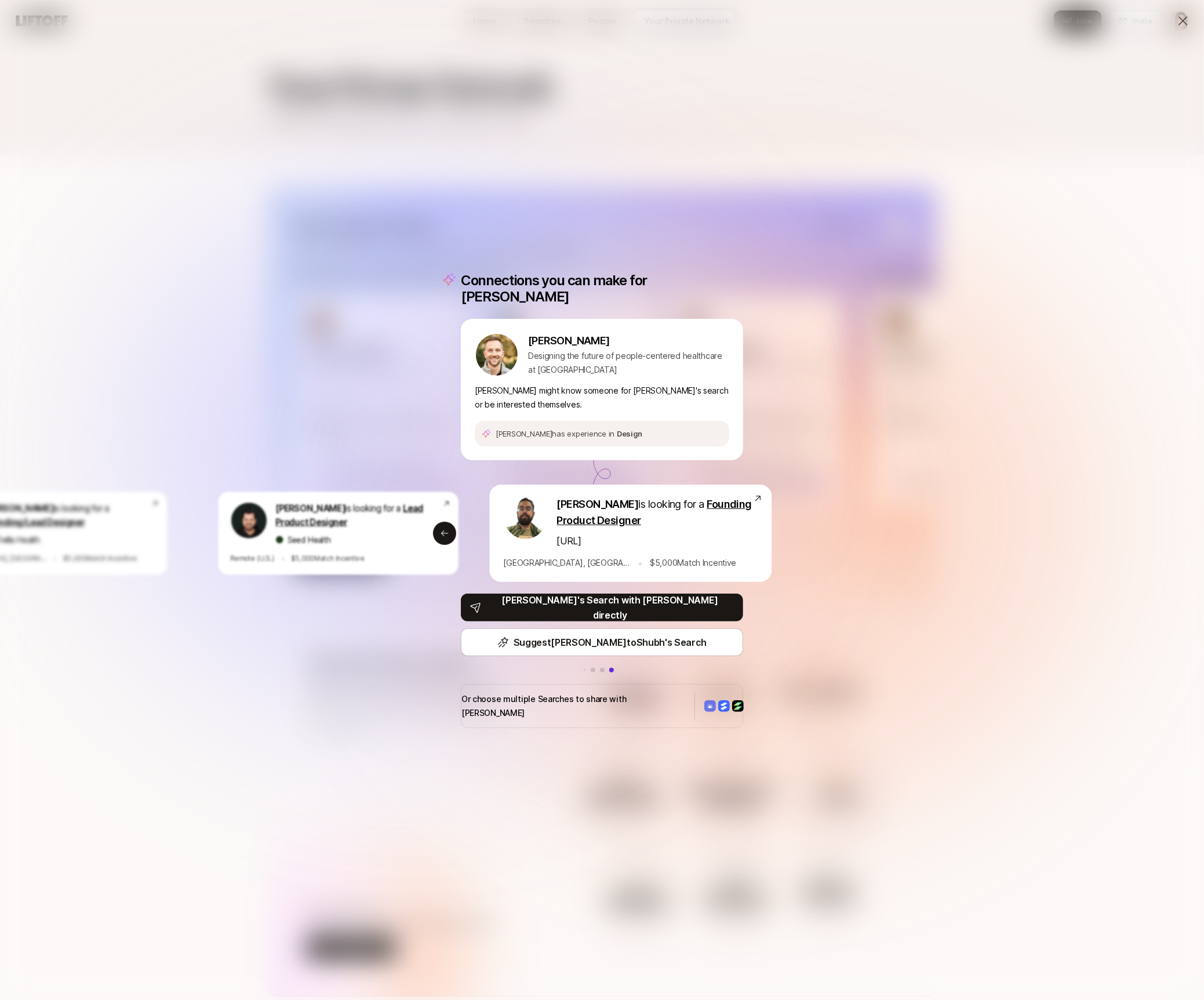
click at [848, 417] on div "Connections you can make for Aaron Aaron Ferber Designing the future of people-…" at bounding box center [602, 500] width 1204 height 1000
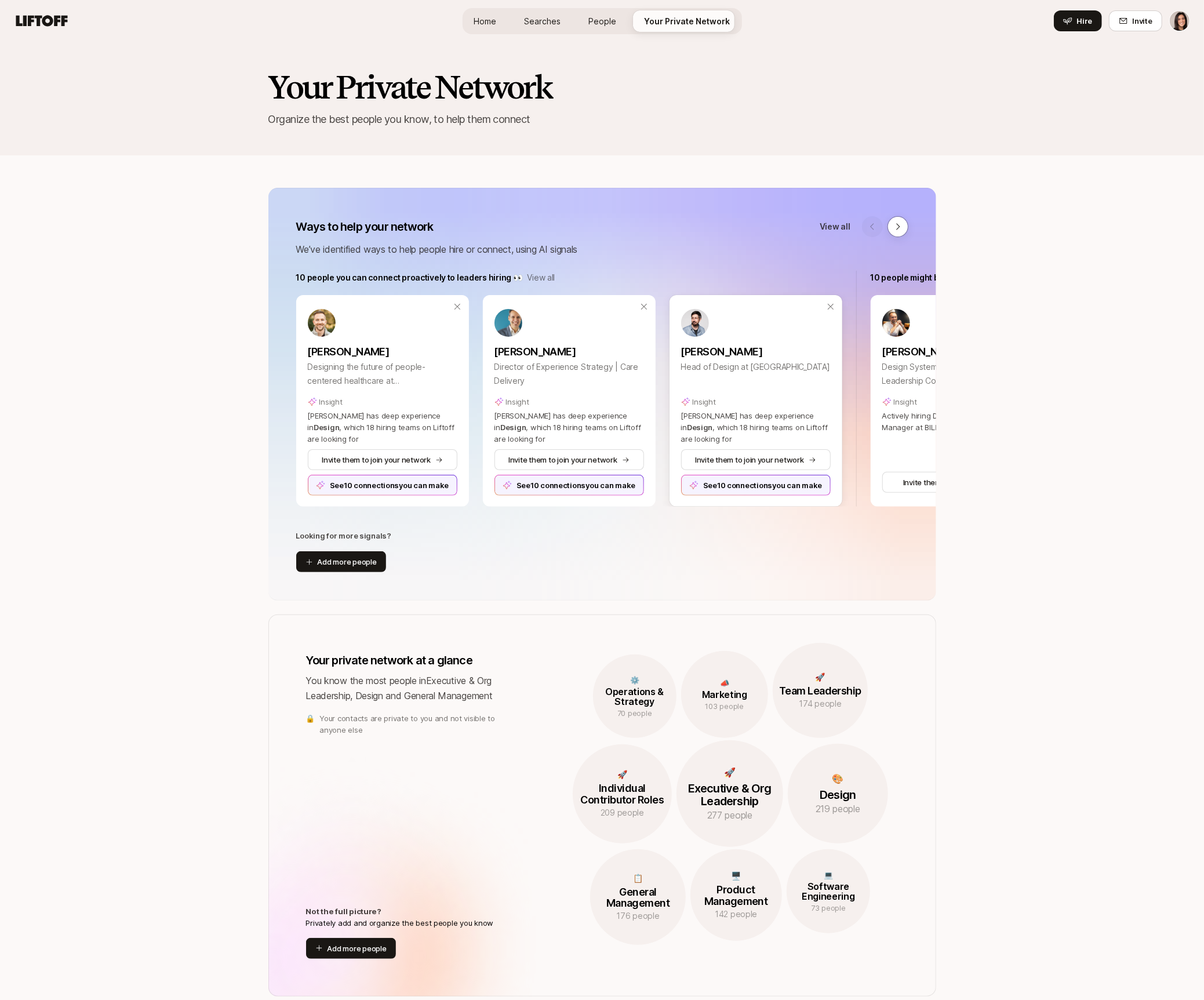
click at [756, 489] on div "See 10 connections you can make" at bounding box center [756, 485] width 149 height 21
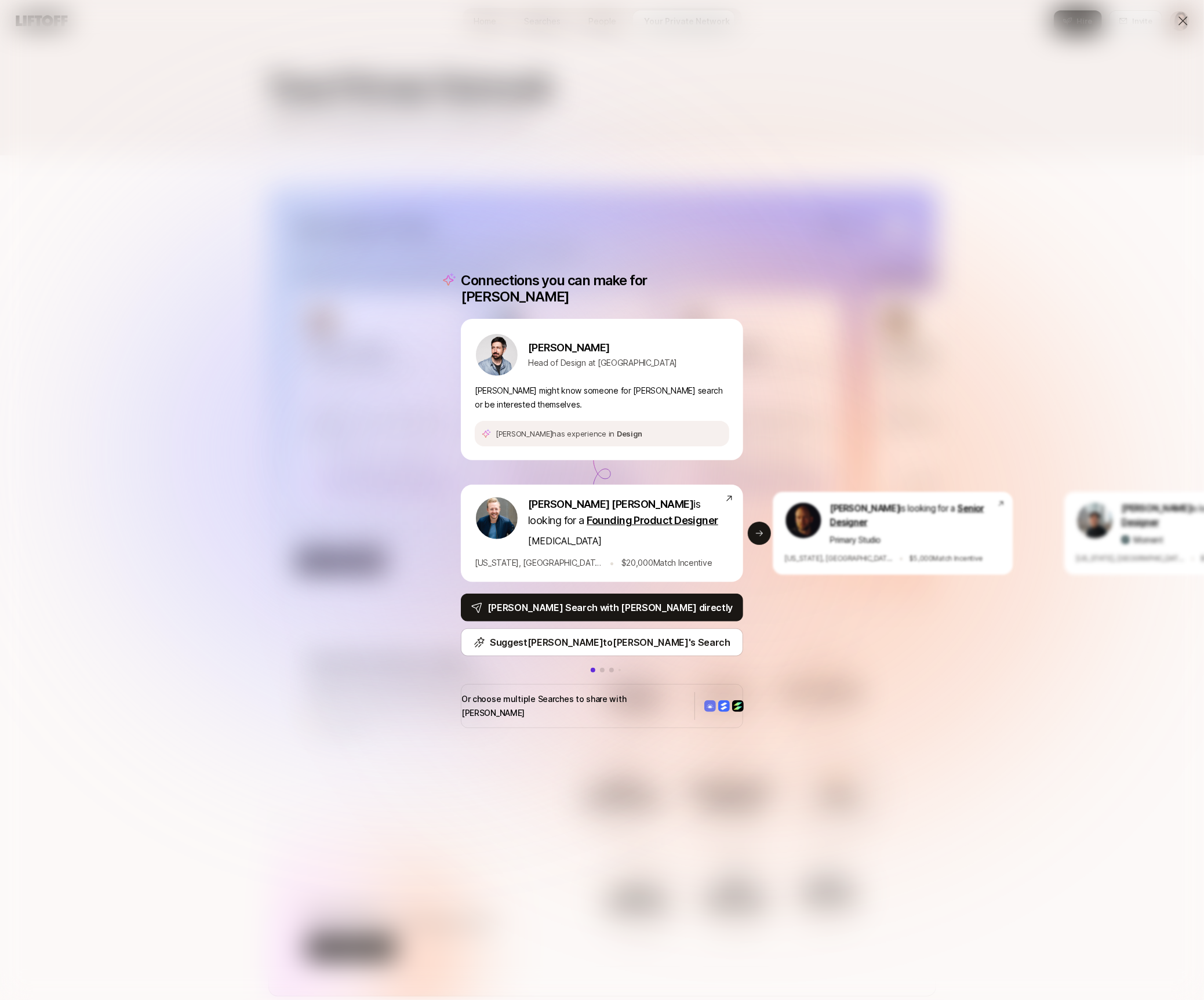
click at [747, 535] on div "Connections you can make for Adam Adam Reineck Head of Design at Hatch Adam mig…" at bounding box center [601, 500] width 310 height 483
click at [754, 532] on button "Next slide" at bounding box center [759, 533] width 23 height 23
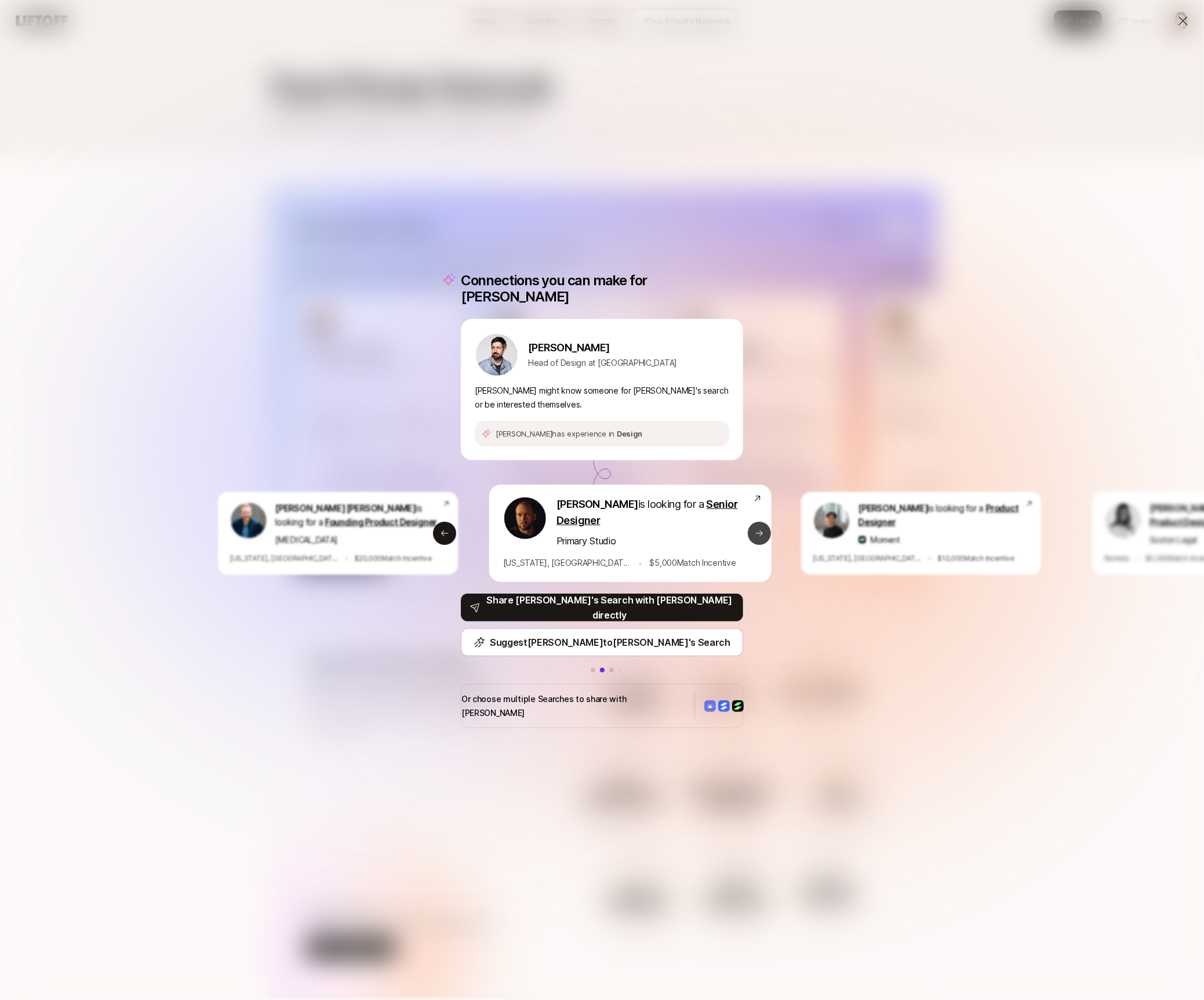
click at [754, 538] on button "Next slide" at bounding box center [759, 533] width 23 height 23
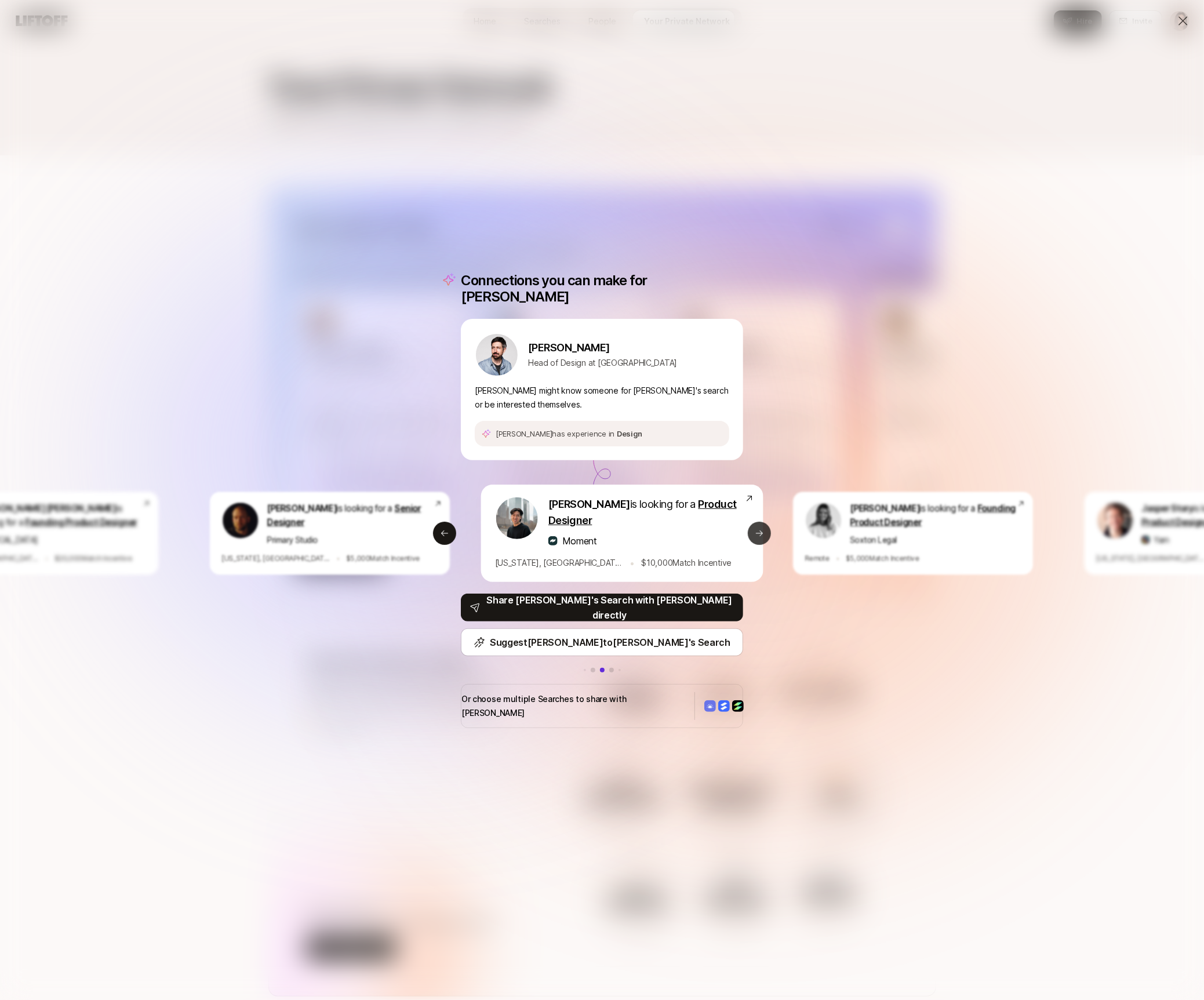
click at [754, 538] on button "Next slide" at bounding box center [759, 533] width 23 height 23
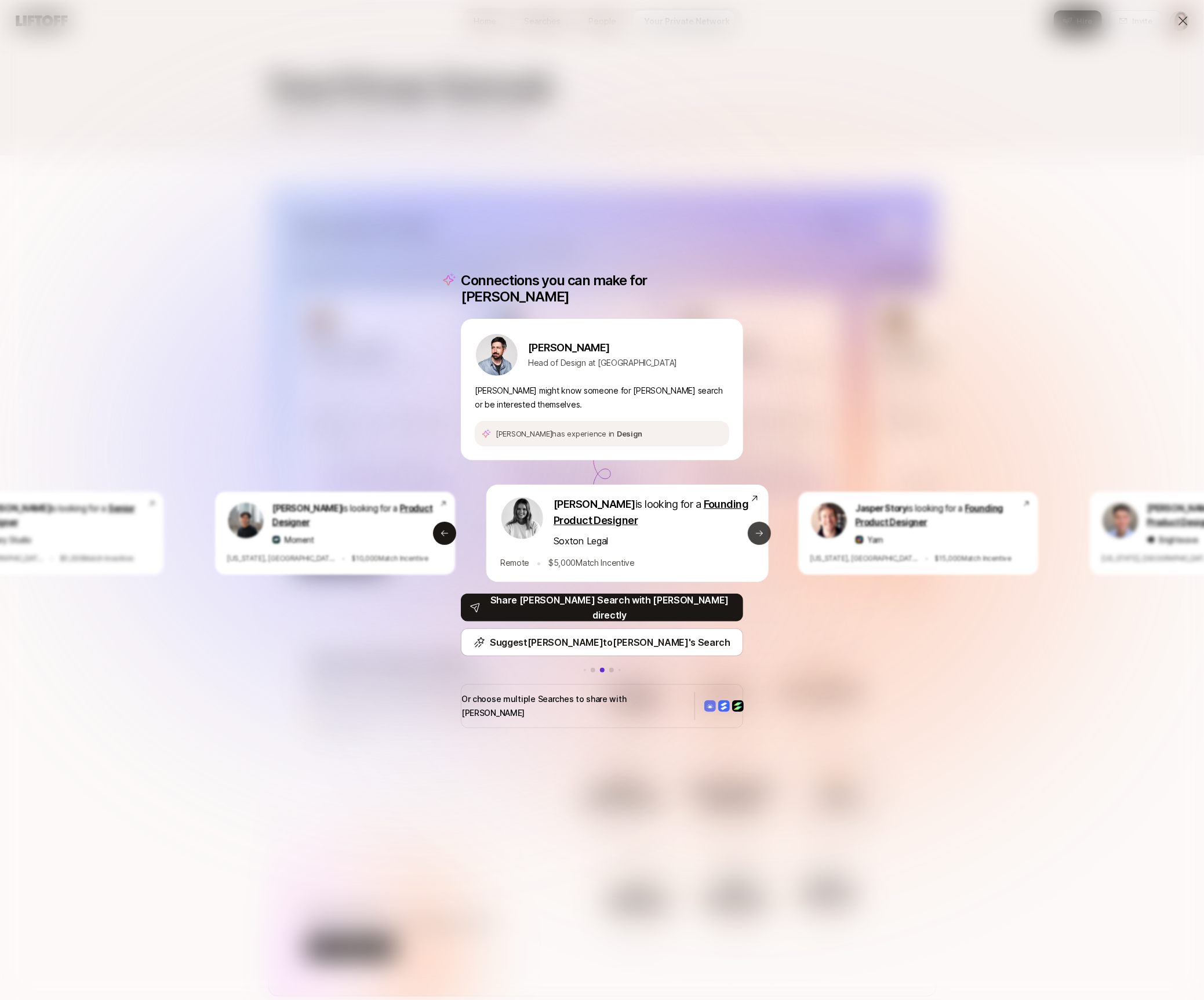
click at [754, 538] on button "Next slide" at bounding box center [759, 533] width 23 height 23
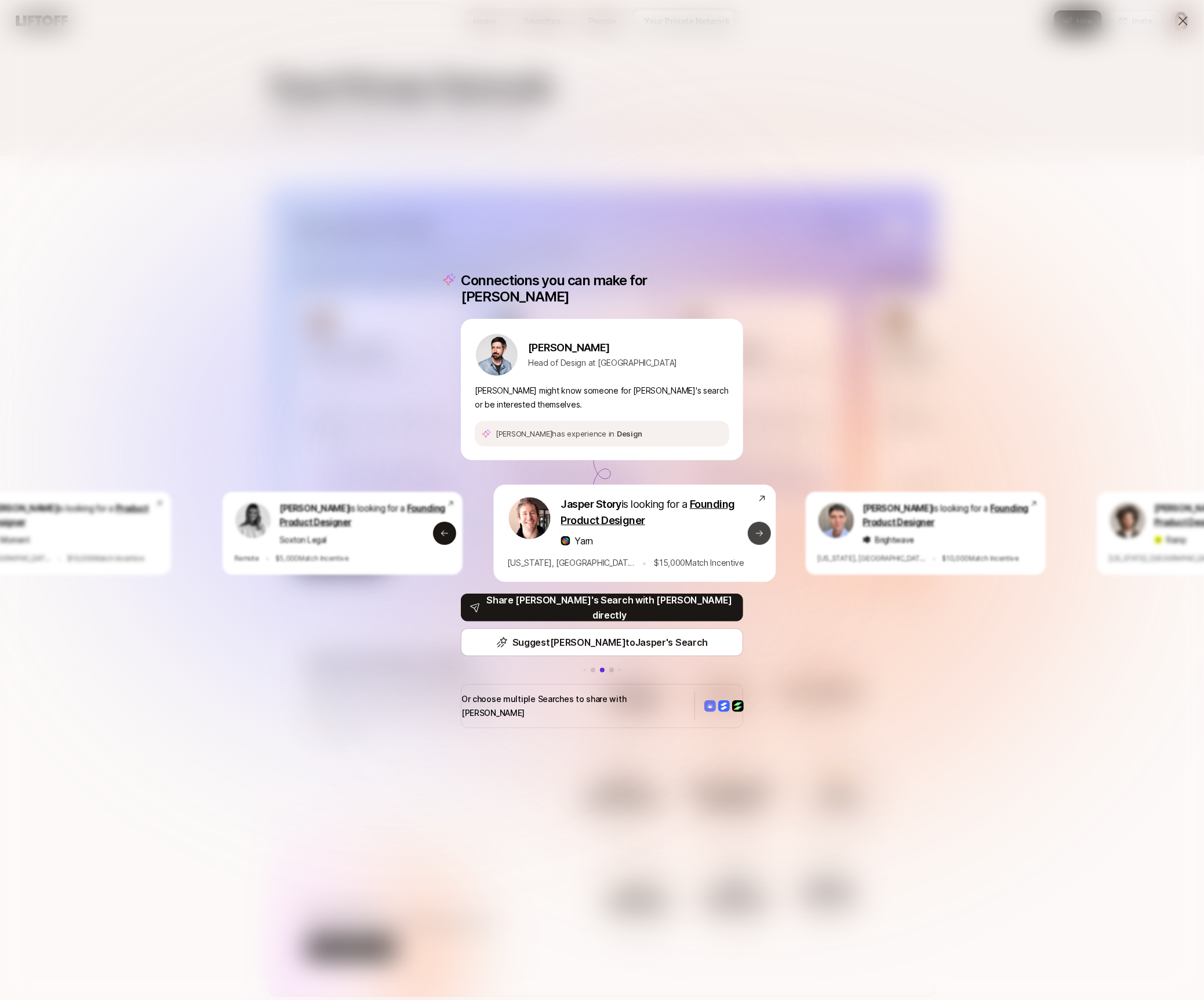
click at [754, 538] on button "Next slide" at bounding box center [759, 533] width 23 height 23
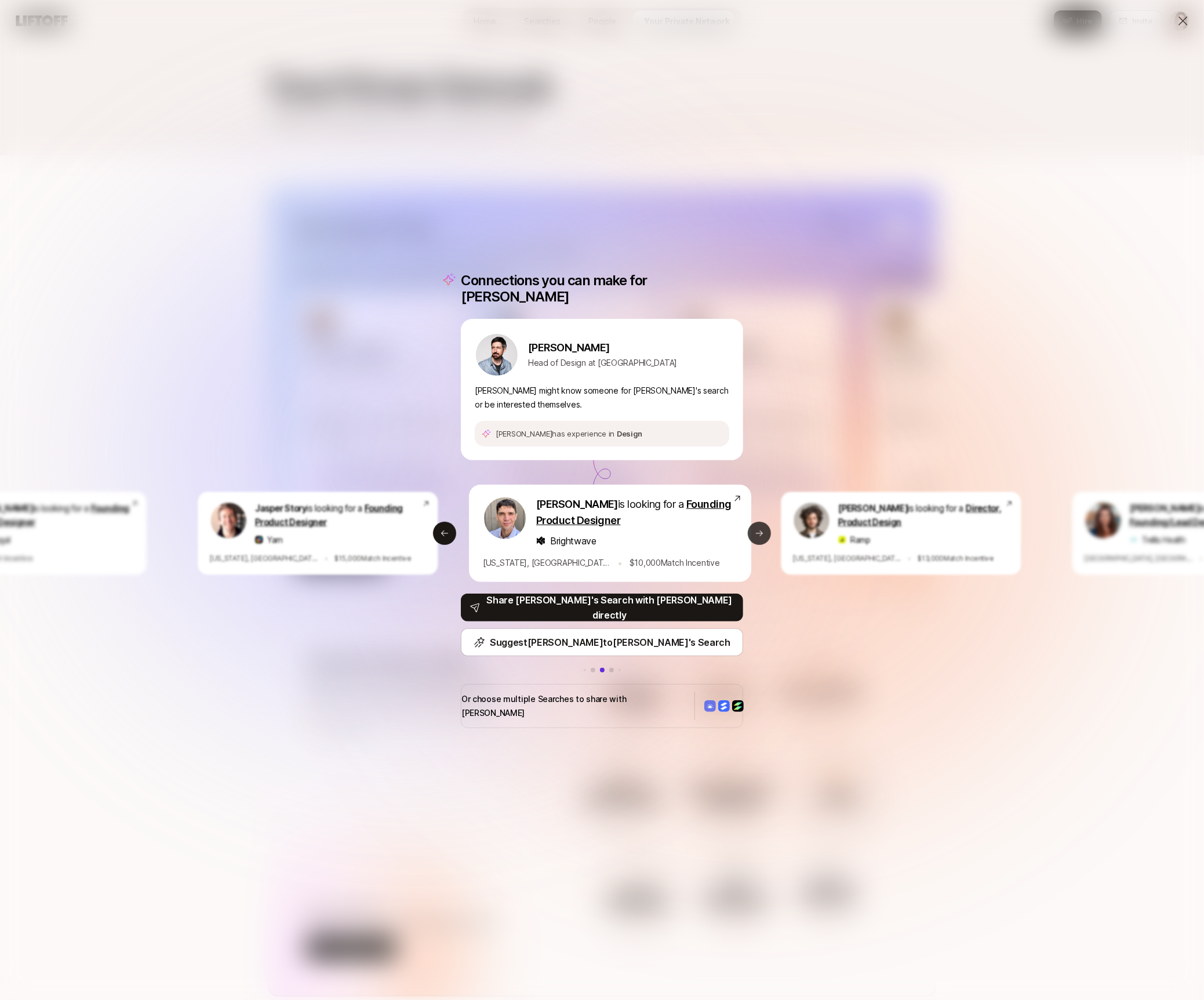
click at [754, 538] on button "Next slide" at bounding box center [759, 533] width 23 height 23
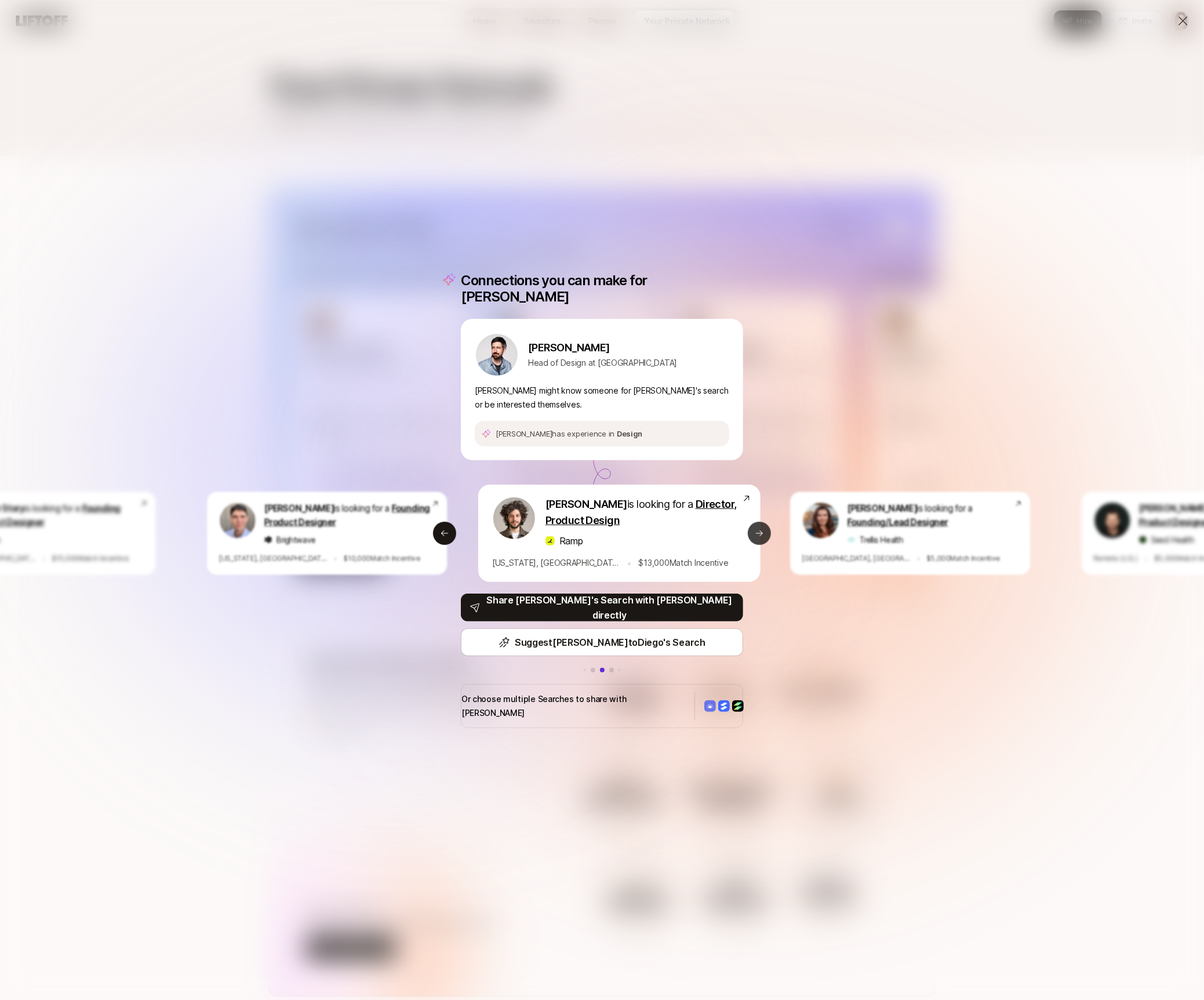
click at [754, 538] on button "Next slide" at bounding box center [759, 533] width 23 height 23
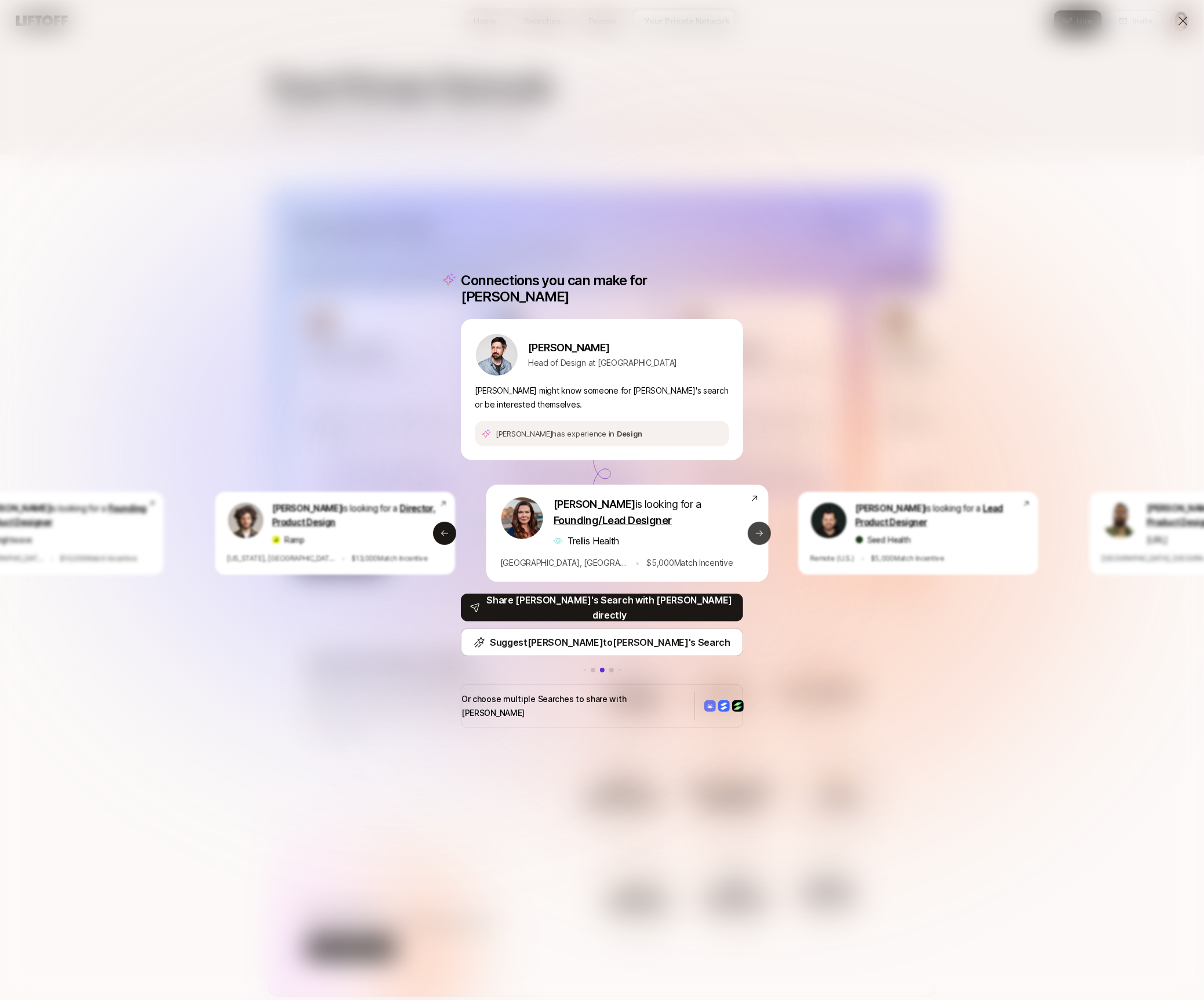
click at [754, 538] on button "Next slide" at bounding box center [759, 533] width 23 height 23
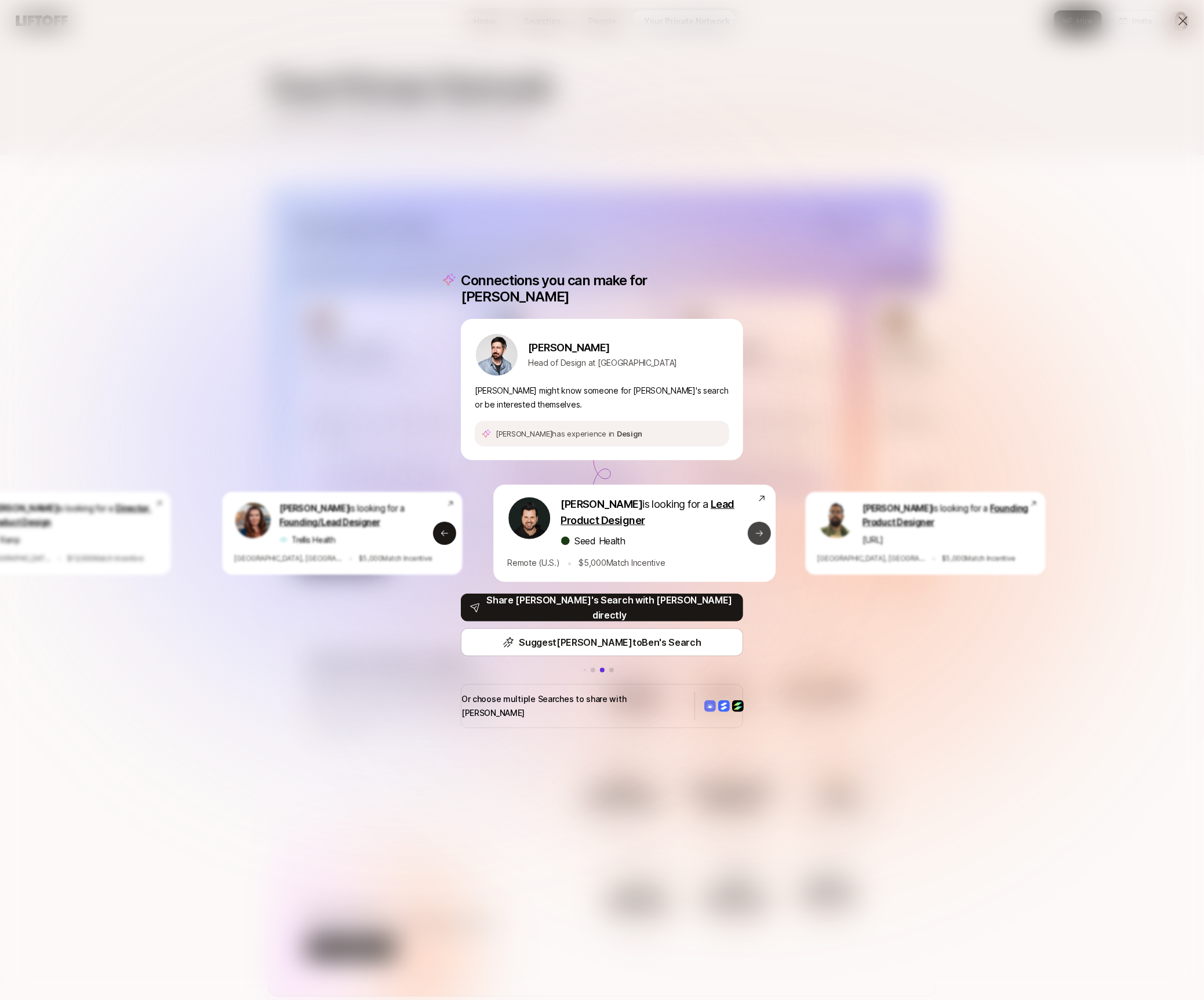
click at [754, 538] on button "Next slide" at bounding box center [759, 533] width 23 height 23
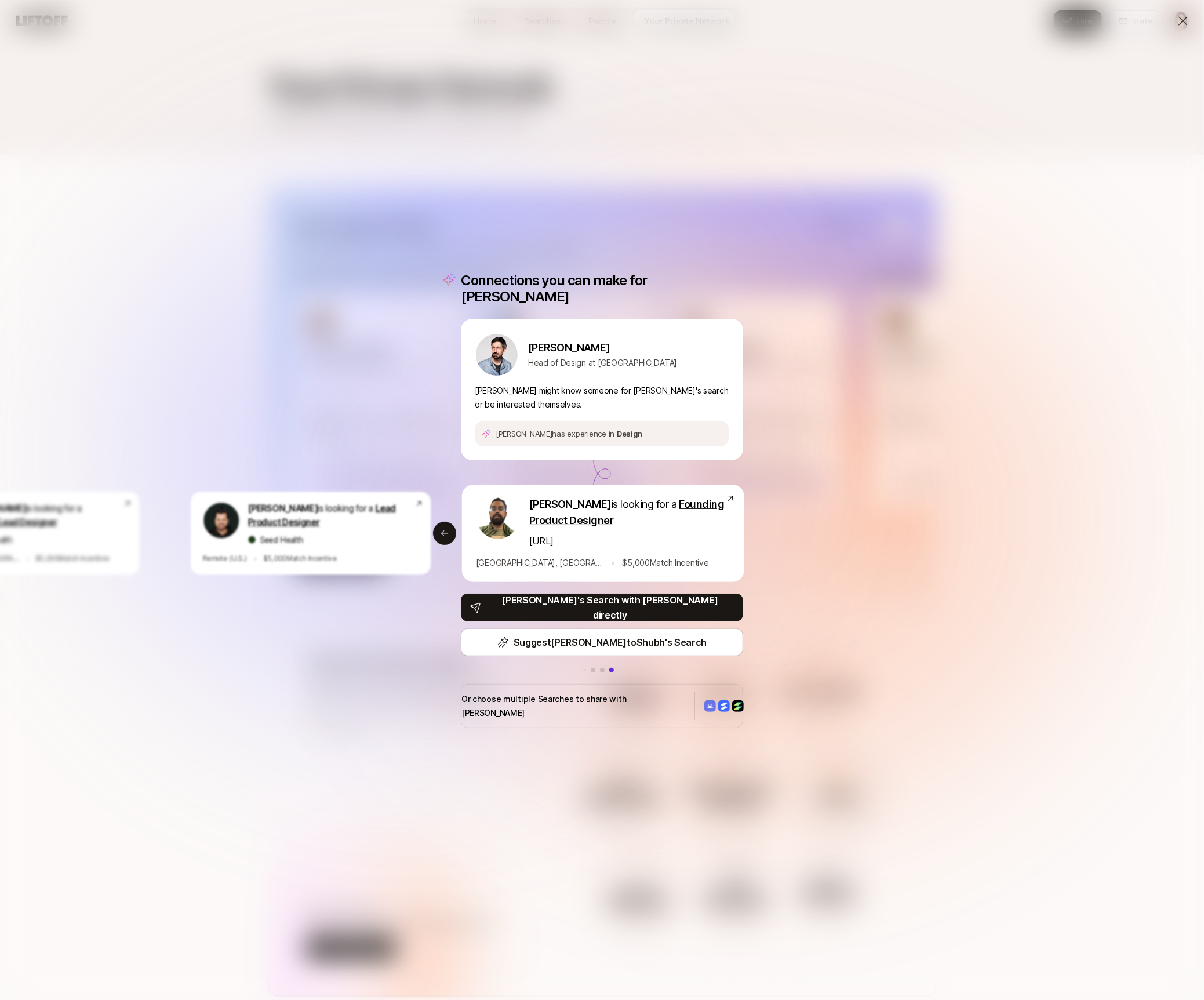
click at [864, 408] on div "Connections you can make for Adam Adam Reineck Head of Design at Hatch Adam mig…" at bounding box center [602, 500] width 1204 height 1000
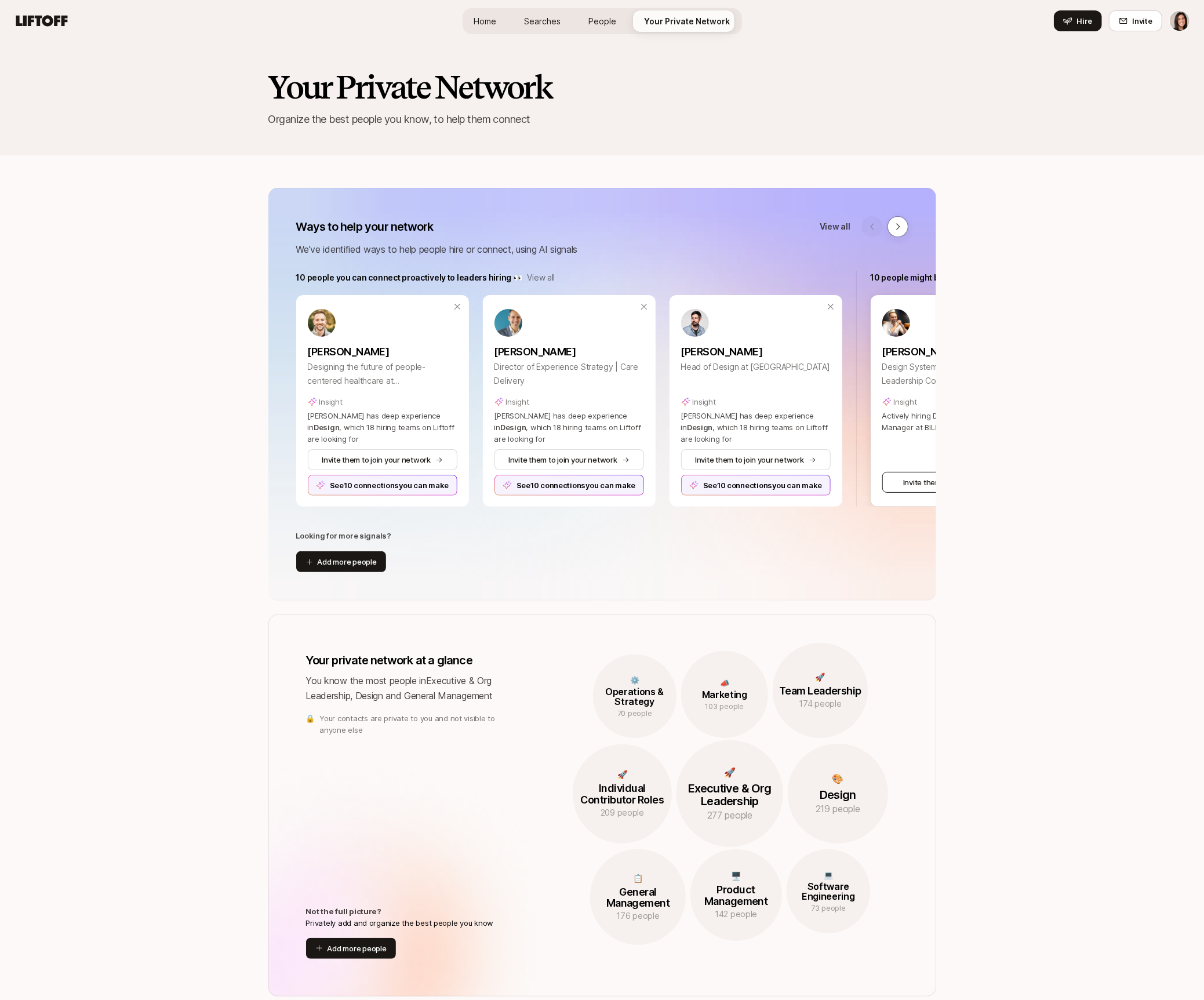
scroll to position [0, 23]
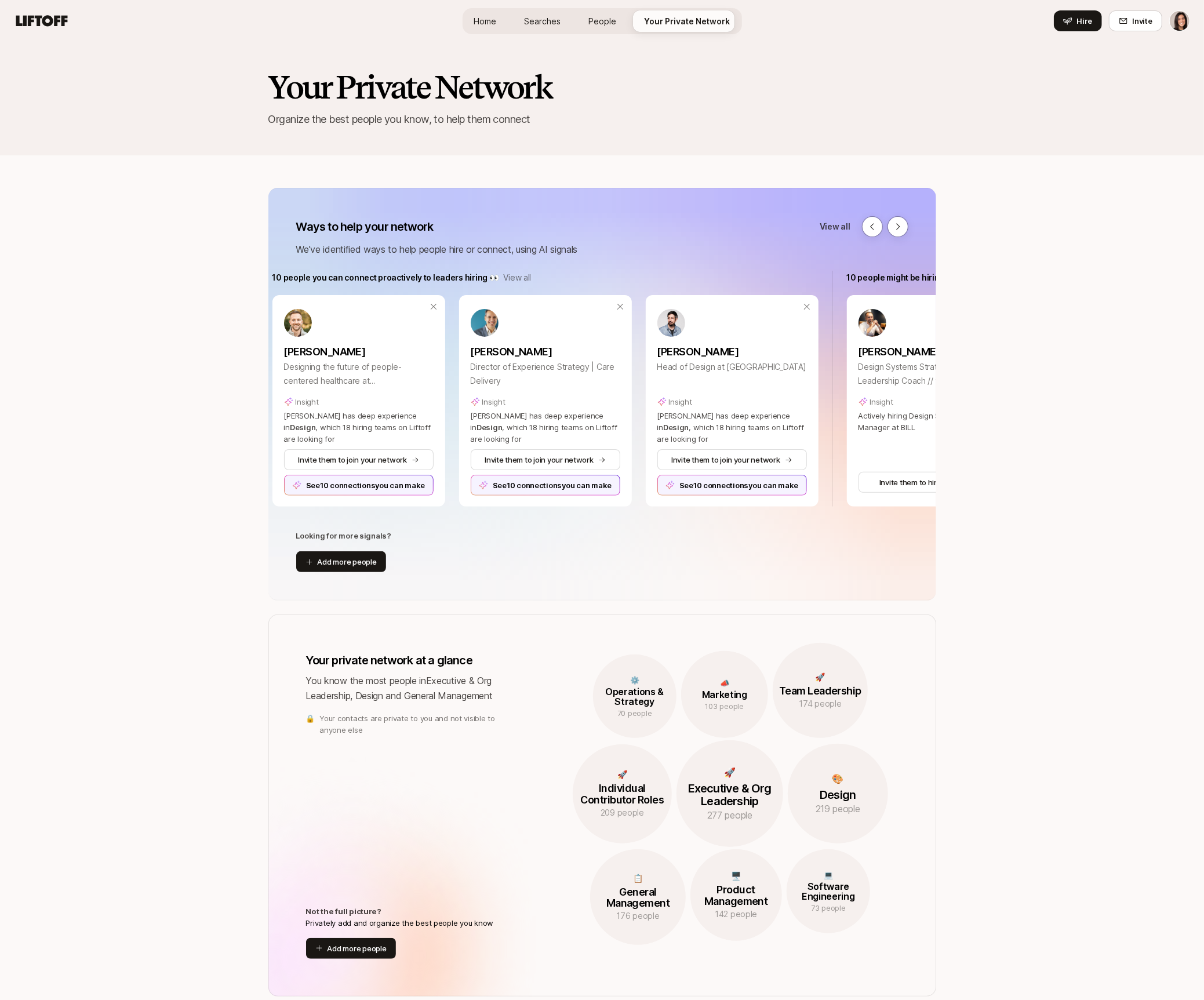
click at [899, 207] on div "Ways to help your network View all We’ve identified ways to help people hire or…" at bounding box center [602, 394] width 668 height 413
click at [899, 220] on button at bounding box center [898, 226] width 21 height 21
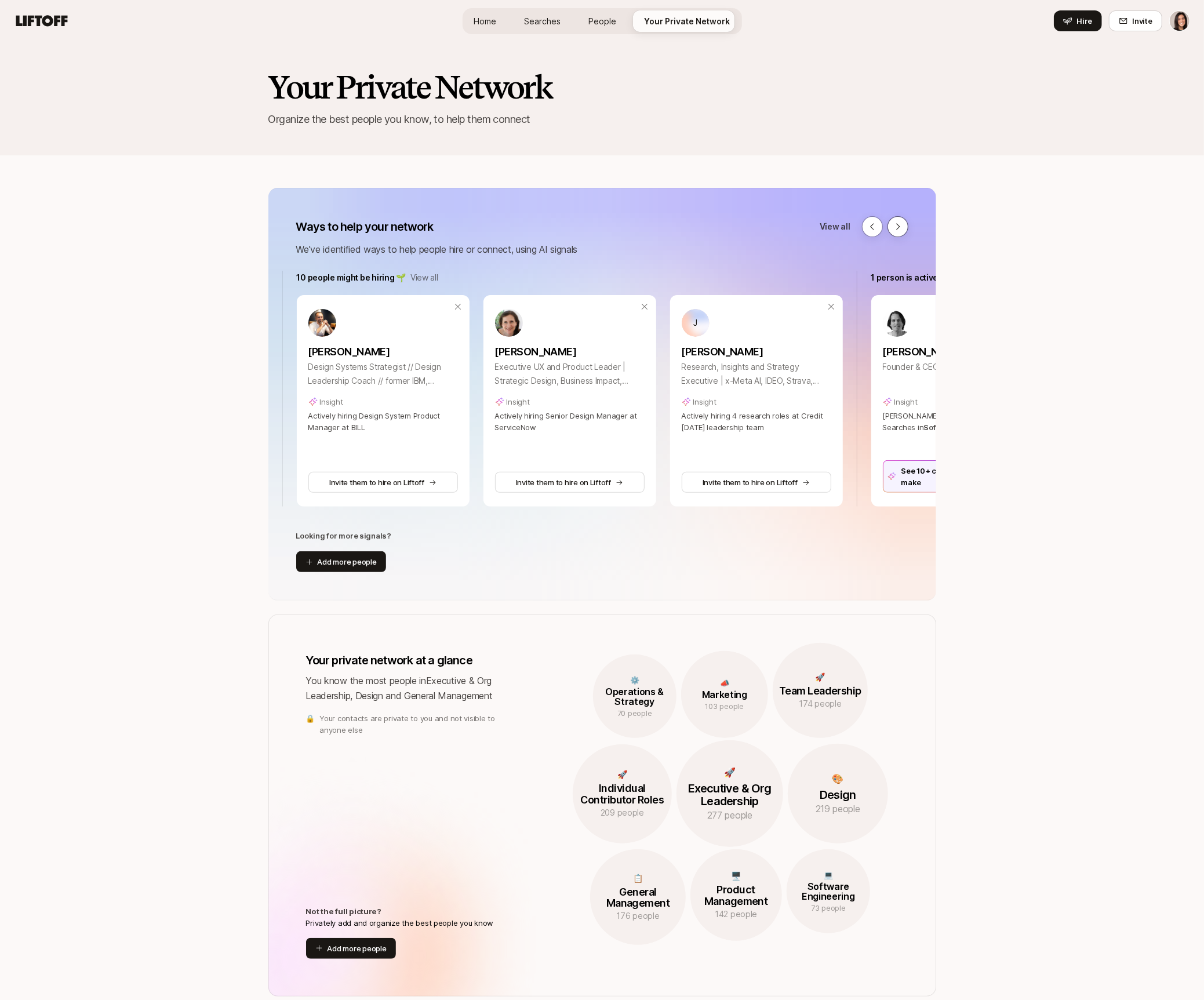
click at [899, 222] on icon at bounding box center [898, 226] width 9 height 9
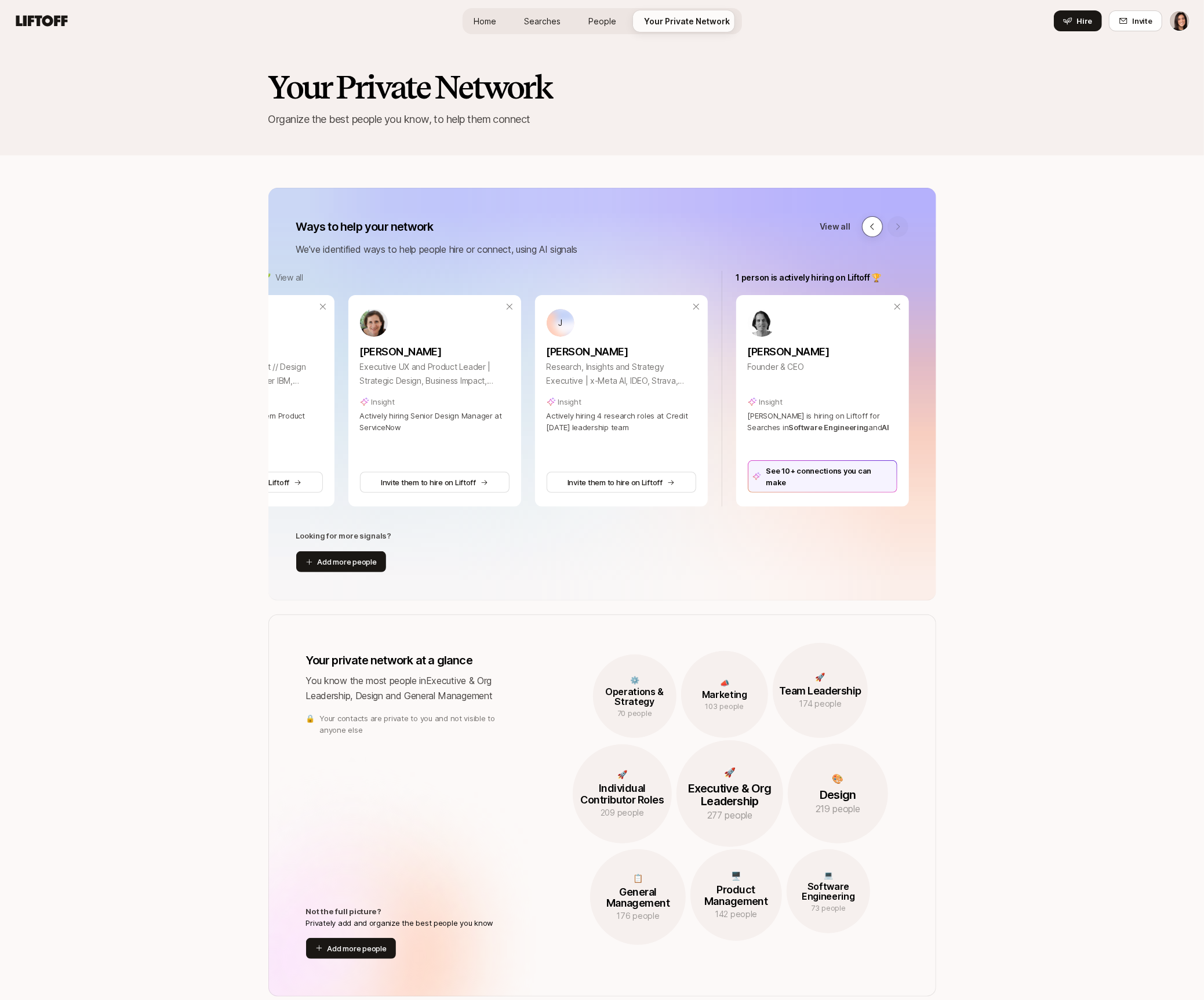
click at [862, 223] on button at bounding box center [872, 226] width 21 height 21
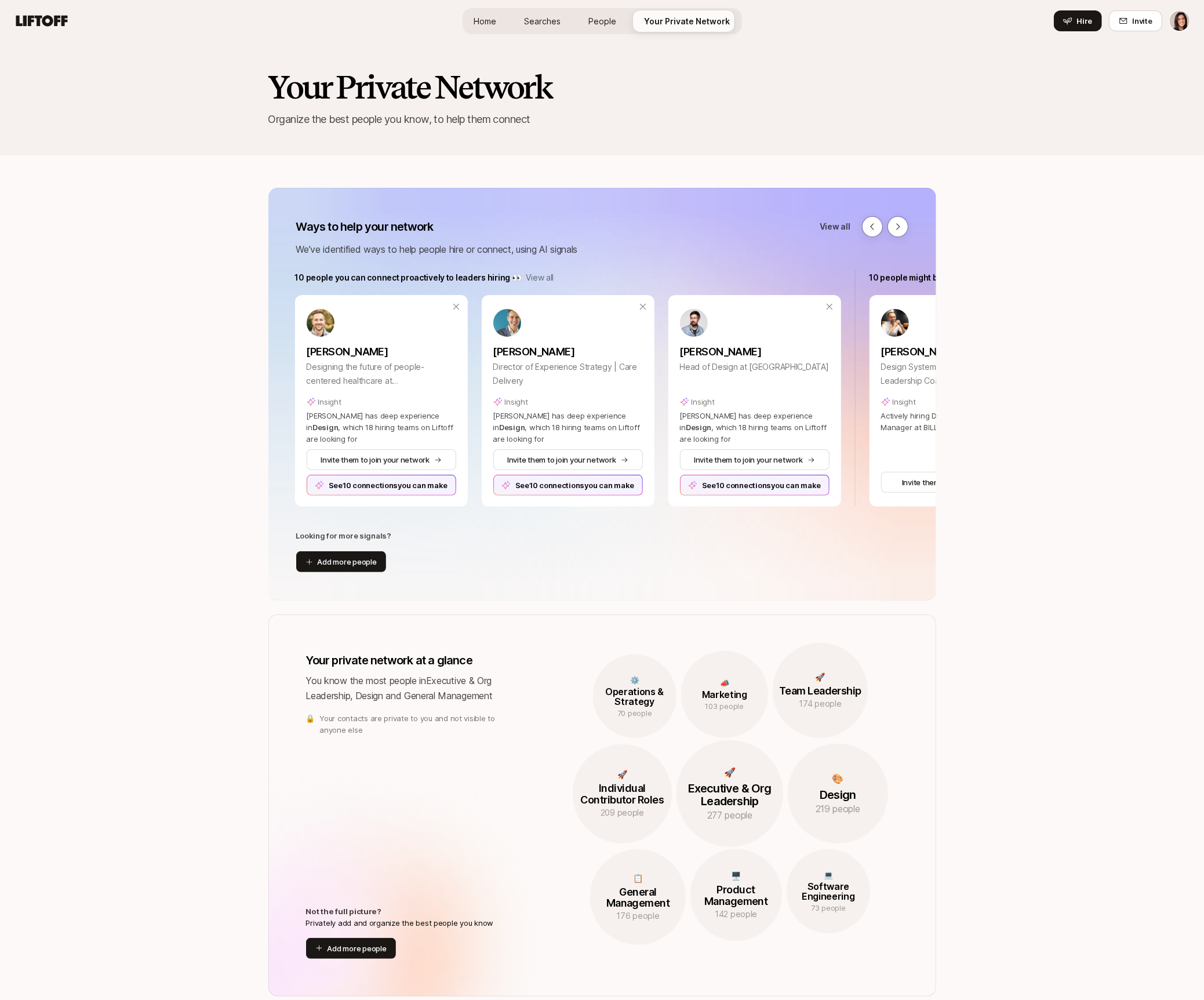
scroll to position [0, 0]
click at [537, 276] on p "View all" at bounding box center [541, 278] width 28 height 14
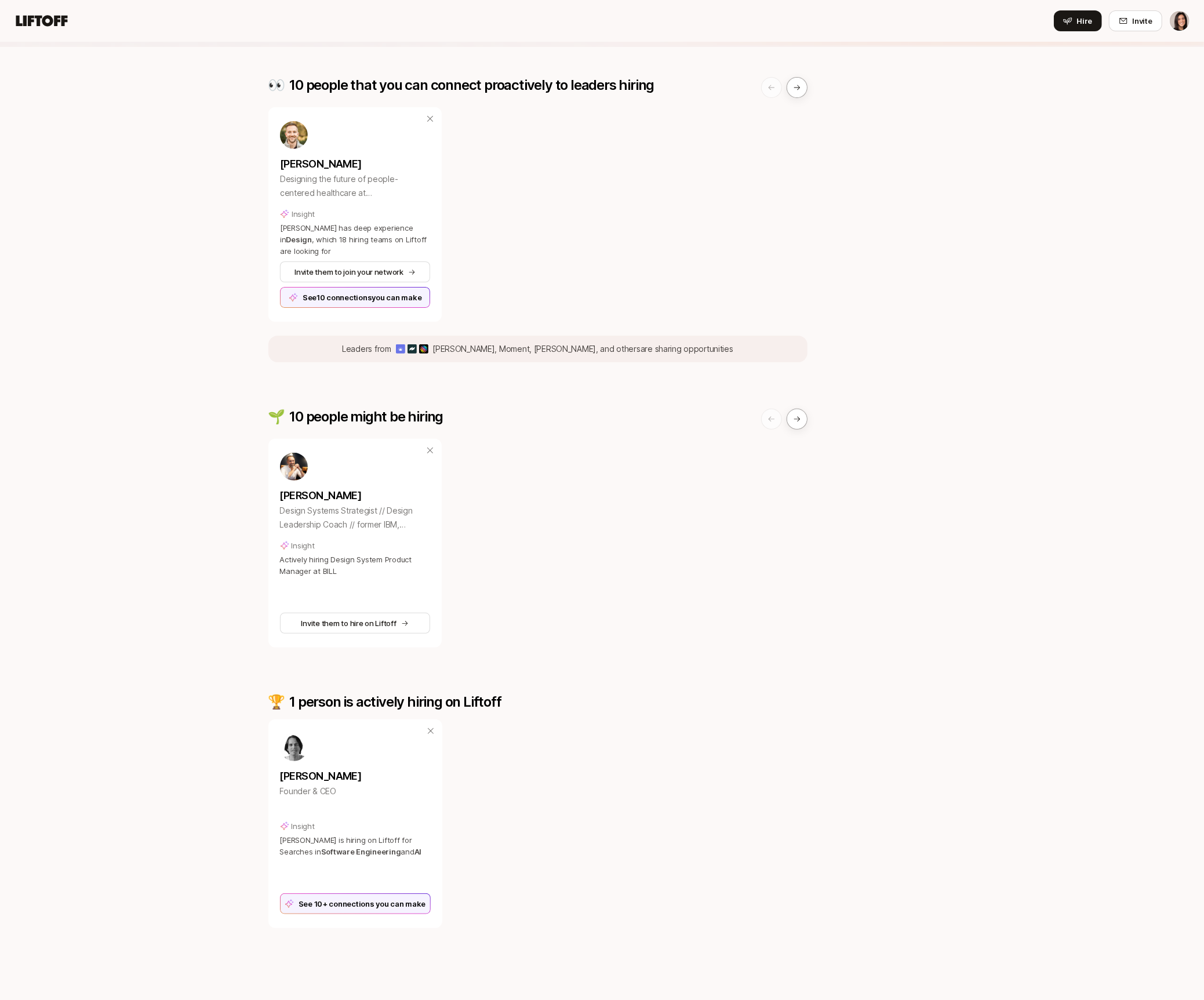
scroll to position [123, 0]
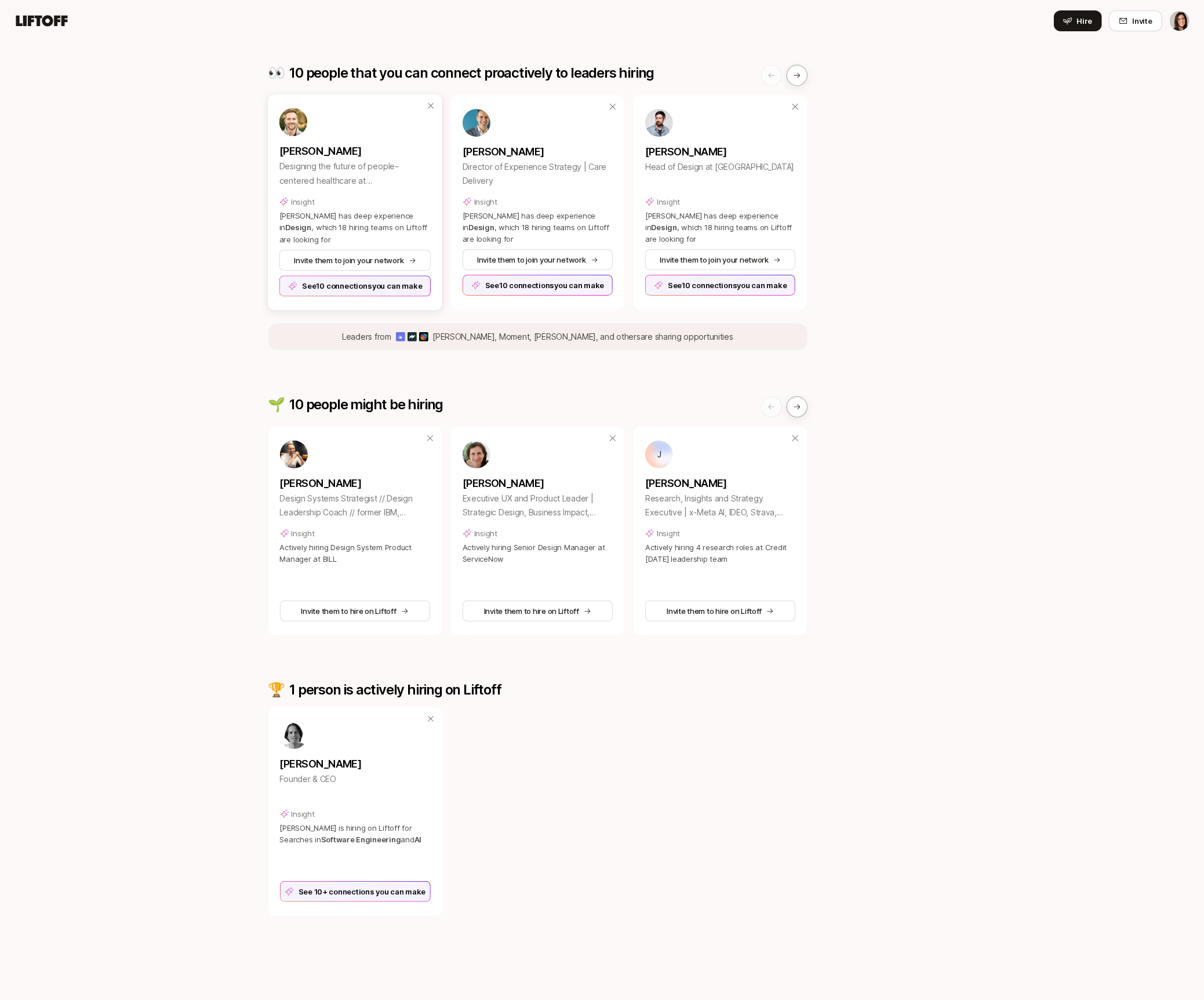
click at [389, 289] on div "See 10 connections you can make" at bounding box center [355, 285] width 152 height 21
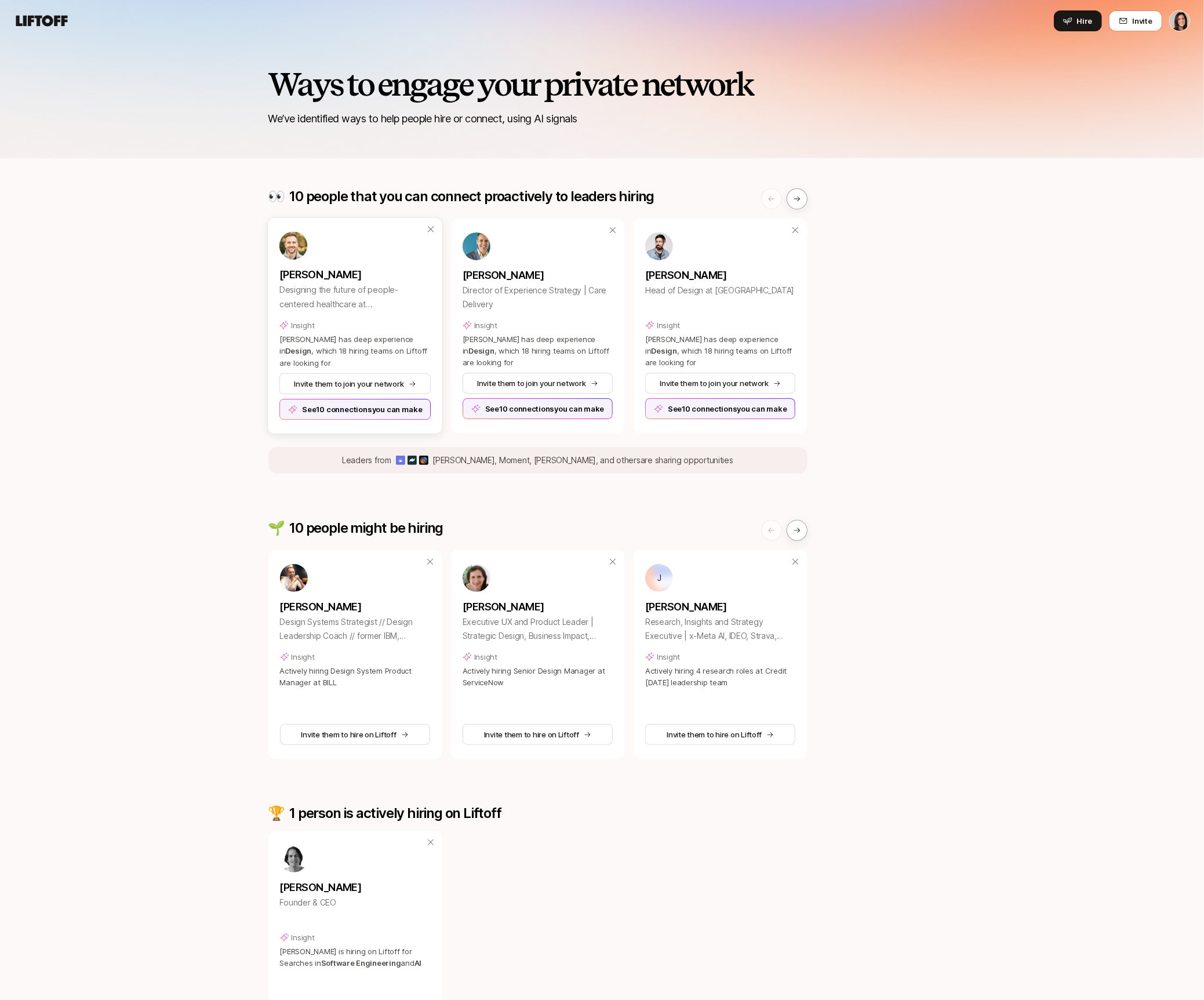
scroll to position [0, 0]
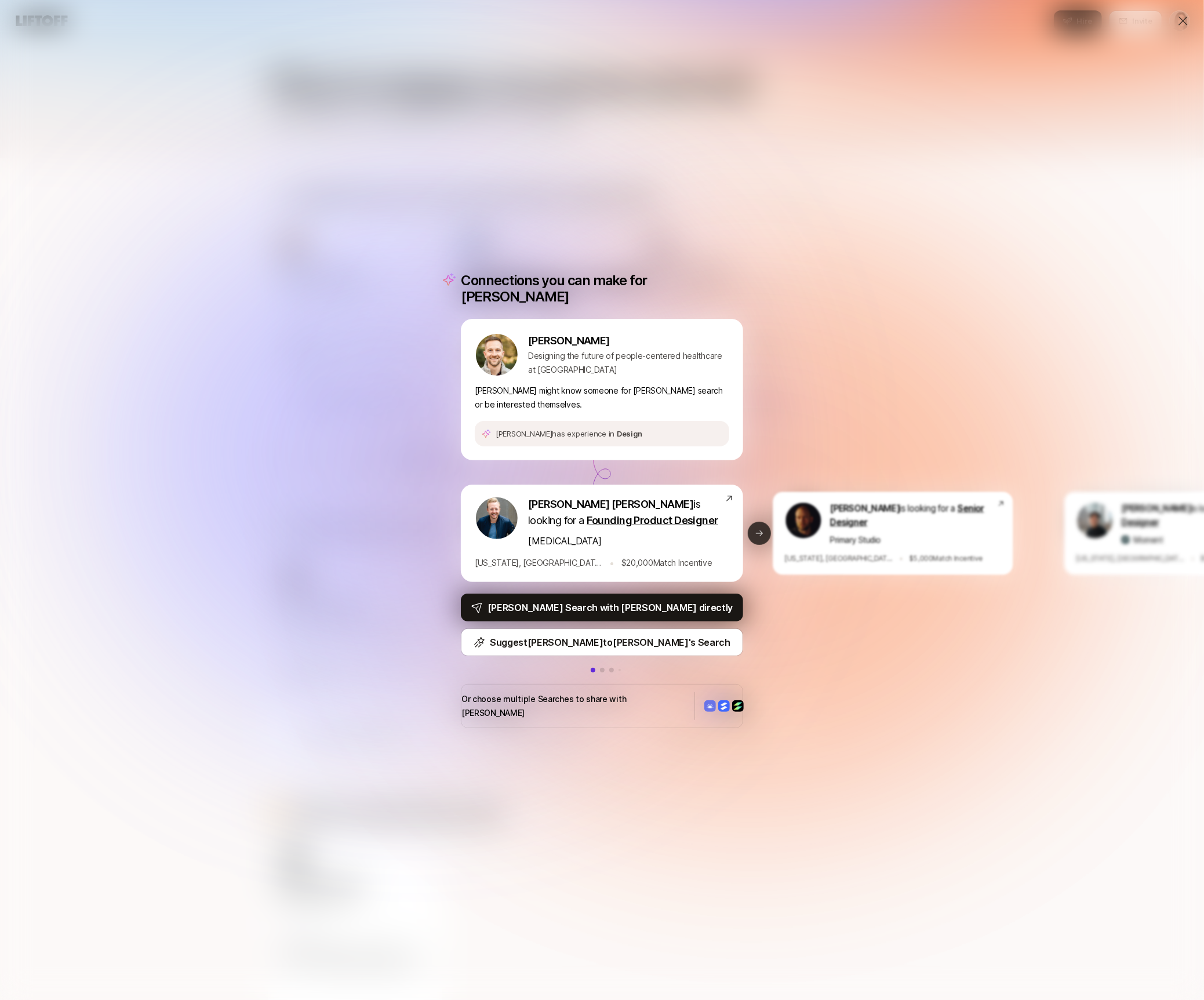
click at [761, 535] on icon at bounding box center [759, 533] width 9 height 9
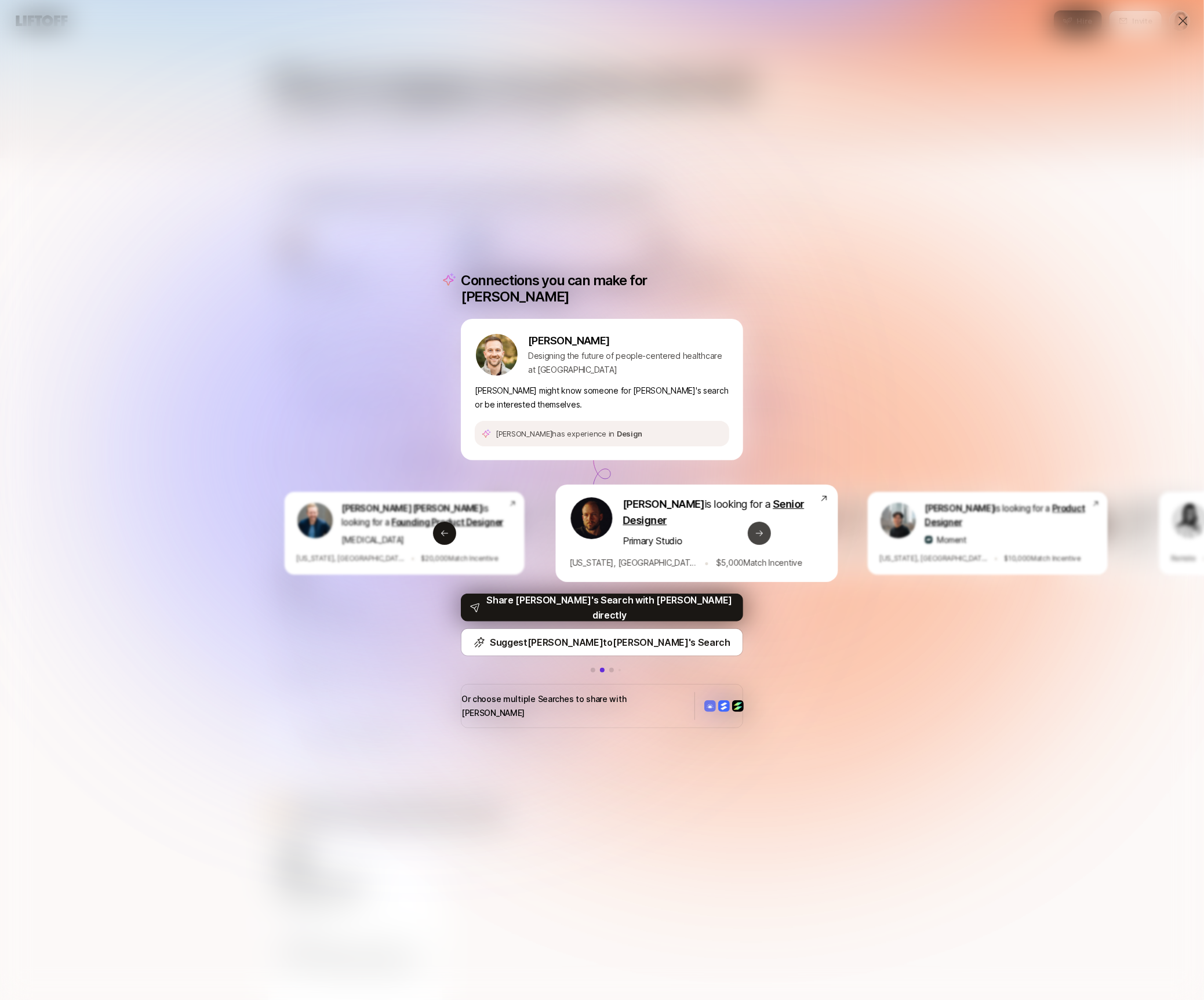
click at [761, 535] on icon at bounding box center [759, 533] width 9 height 9
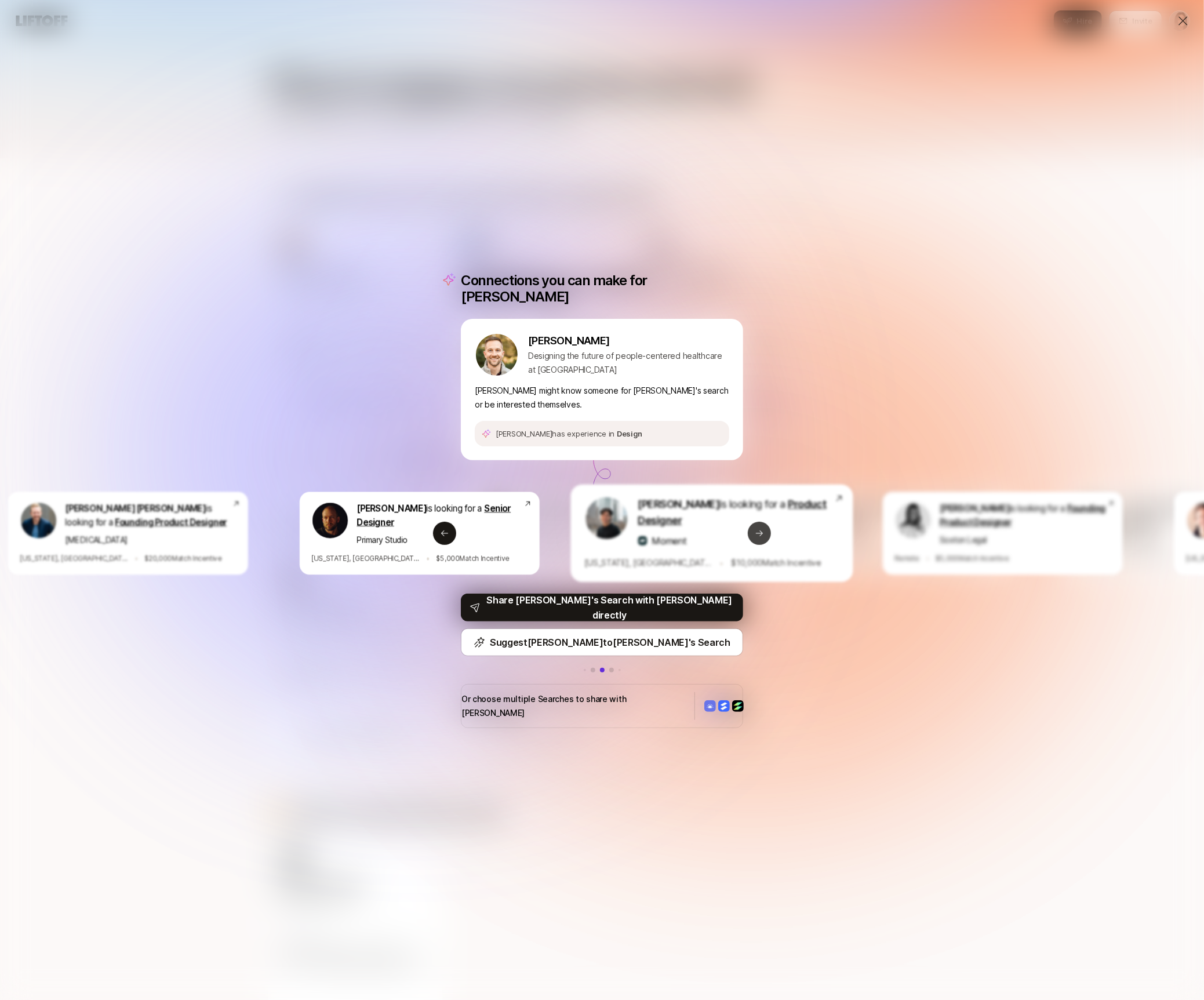
click at [761, 535] on icon at bounding box center [759, 533] width 9 height 9
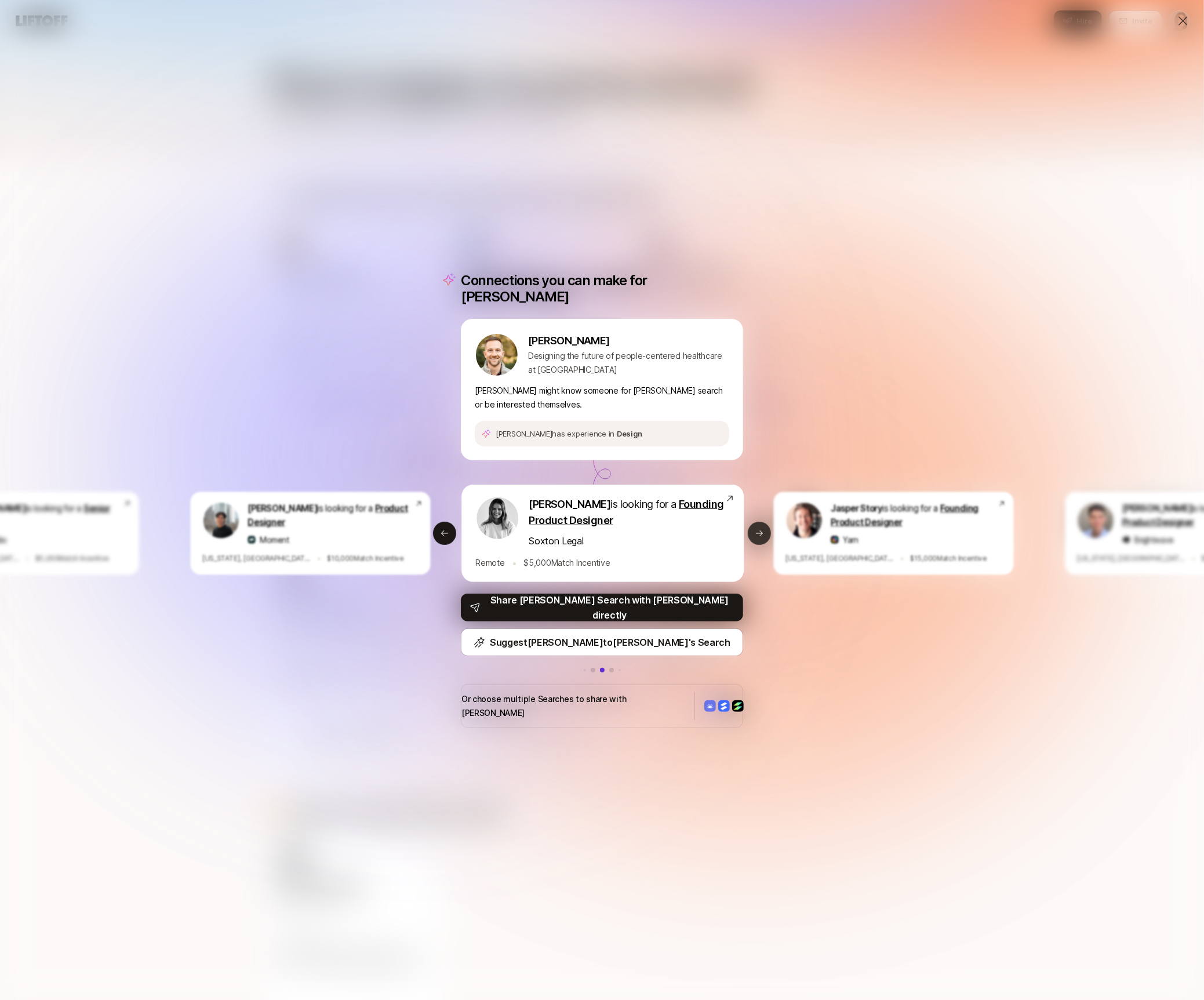
click at [761, 536] on icon at bounding box center [759, 533] width 9 height 9
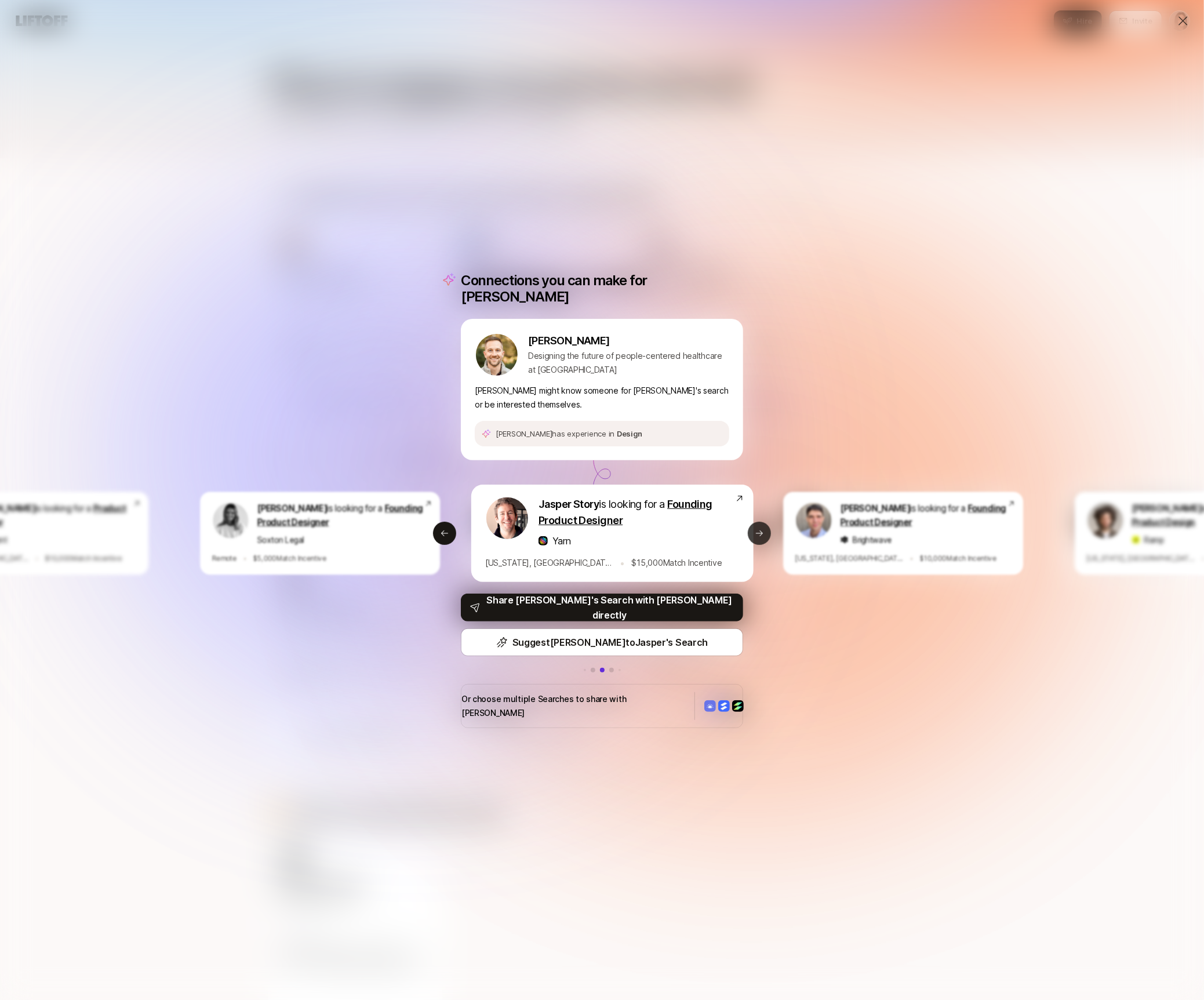
click at [761, 536] on icon at bounding box center [759, 533] width 9 height 9
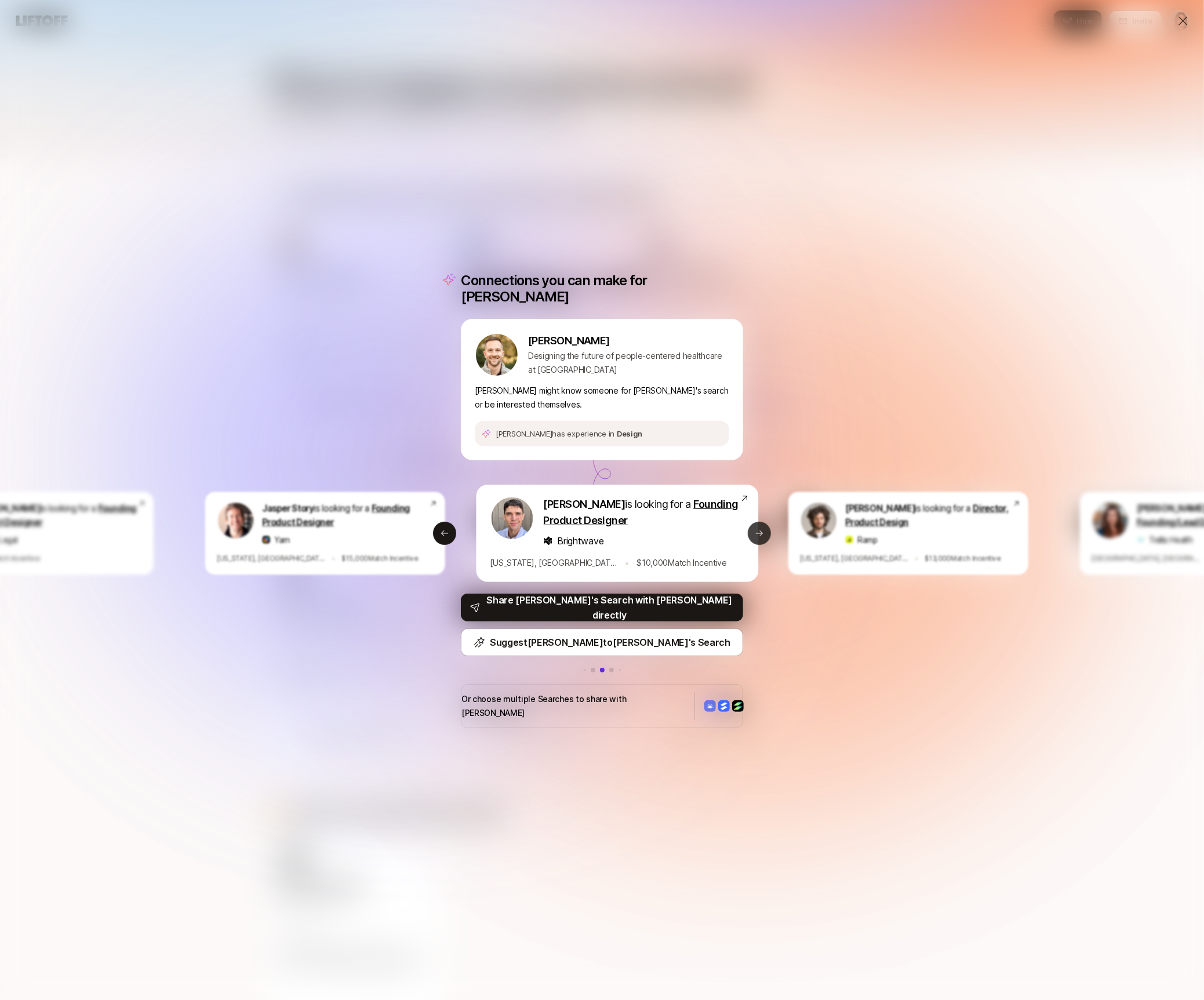
click at [761, 536] on icon at bounding box center [759, 533] width 9 height 9
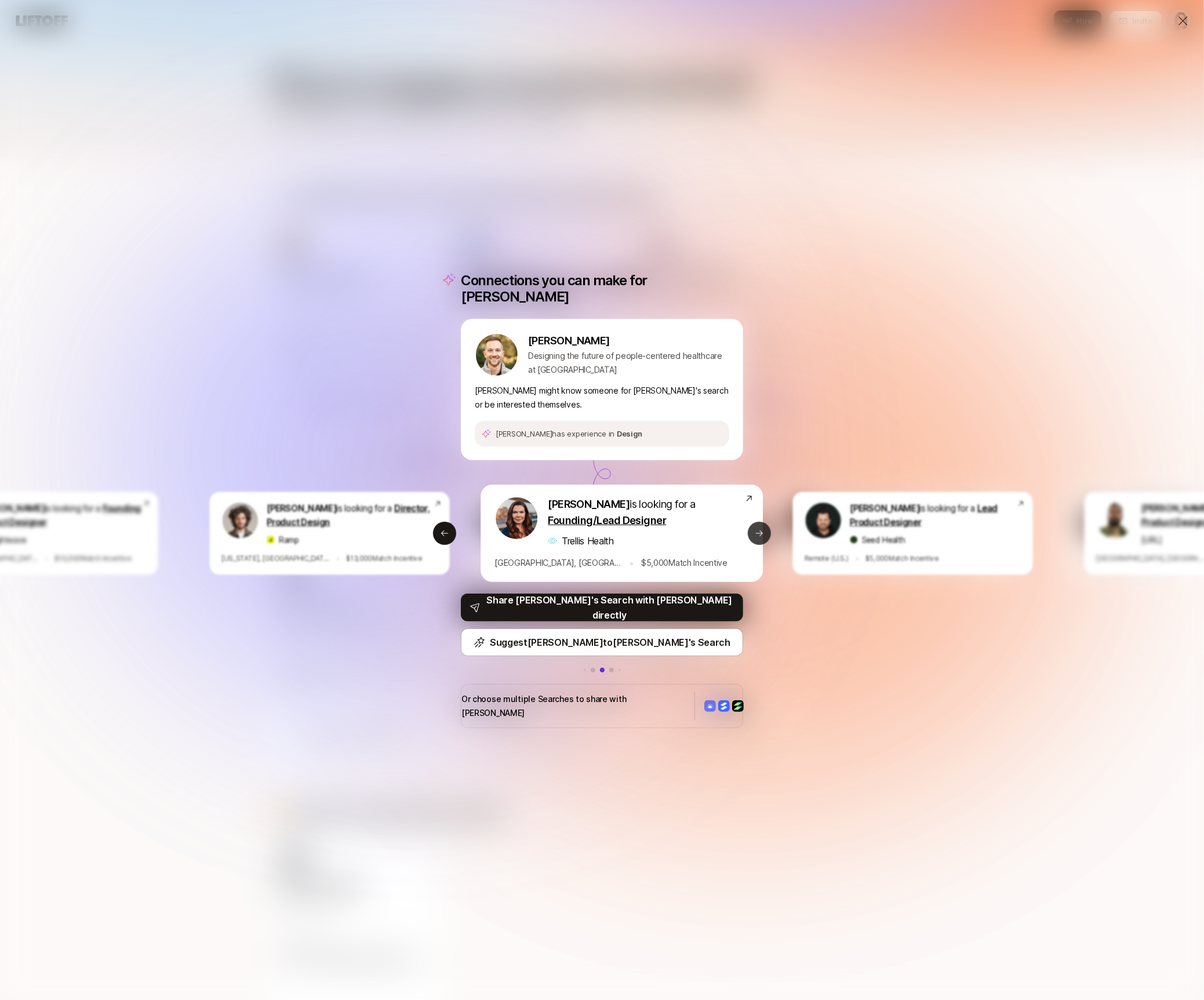
click at [761, 536] on icon at bounding box center [759, 533] width 9 height 9
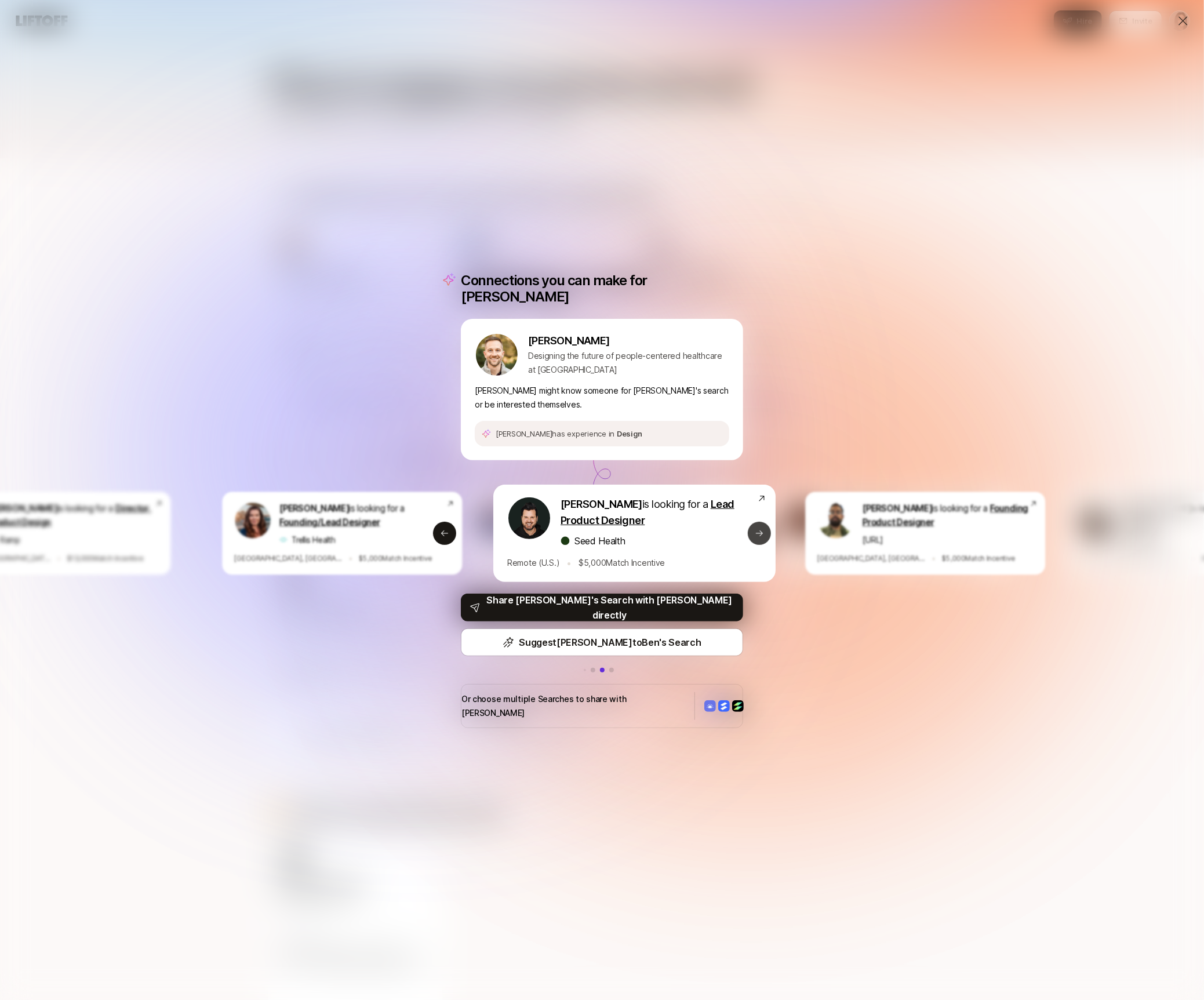
click at [761, 536] on icon at bounding box center [759, 533] width 9 height 9
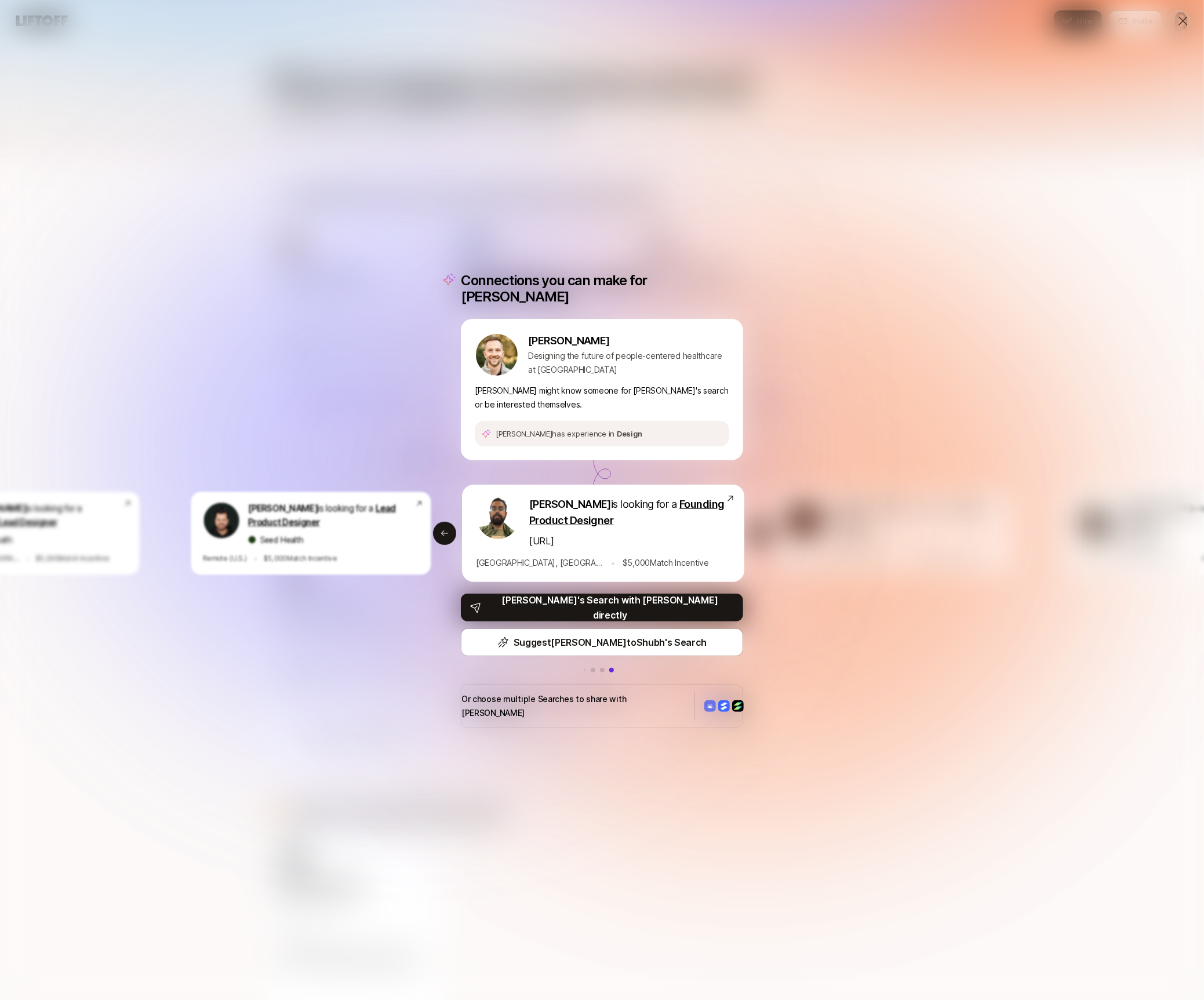
click at [822, 412] on div "Connections you can make for Aaron Aaron Ferber Designing the future of people-…" at bounding box center [602, 500] width 1204 height 1000
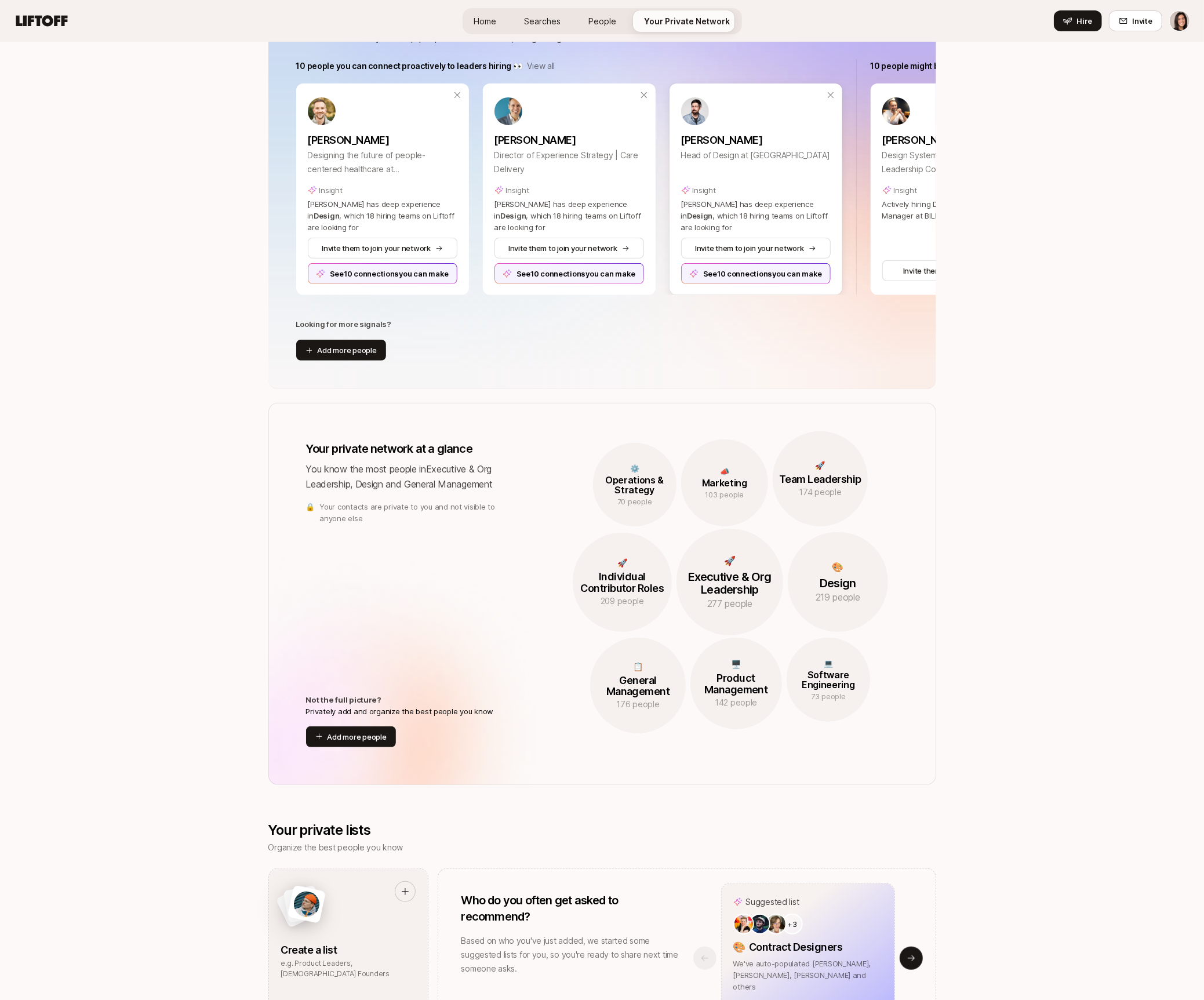
scroll to position [617, 0]
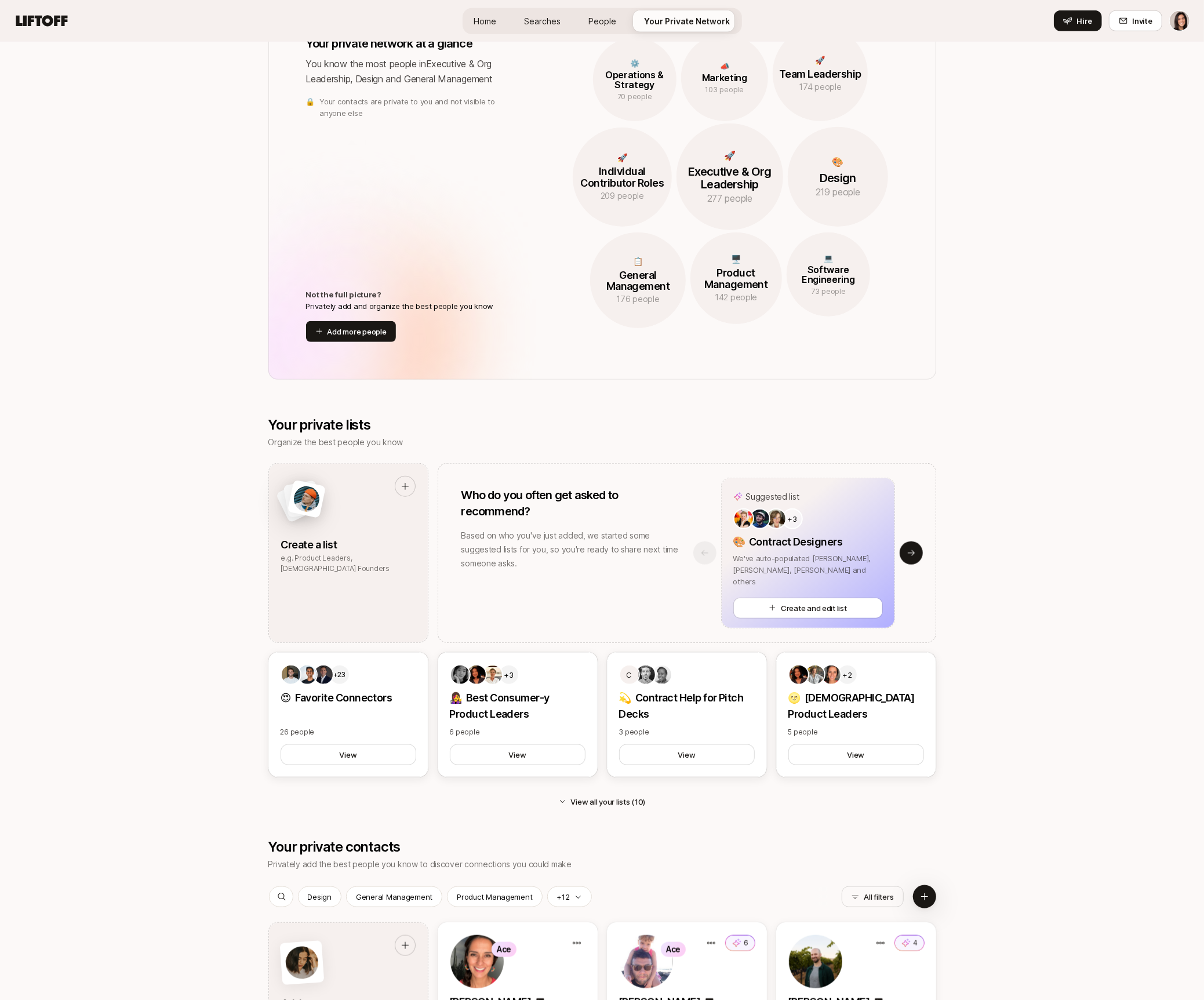
click at [923, 558] on div "Suggested list +3 🎨 Contract Designers We've auto-populated Anna, Ben, Carolina…" at bounding box center [808, 553] width 255 height 151
click at [909, 553] on icon at bounding box center [911, 553] width 9 height 9
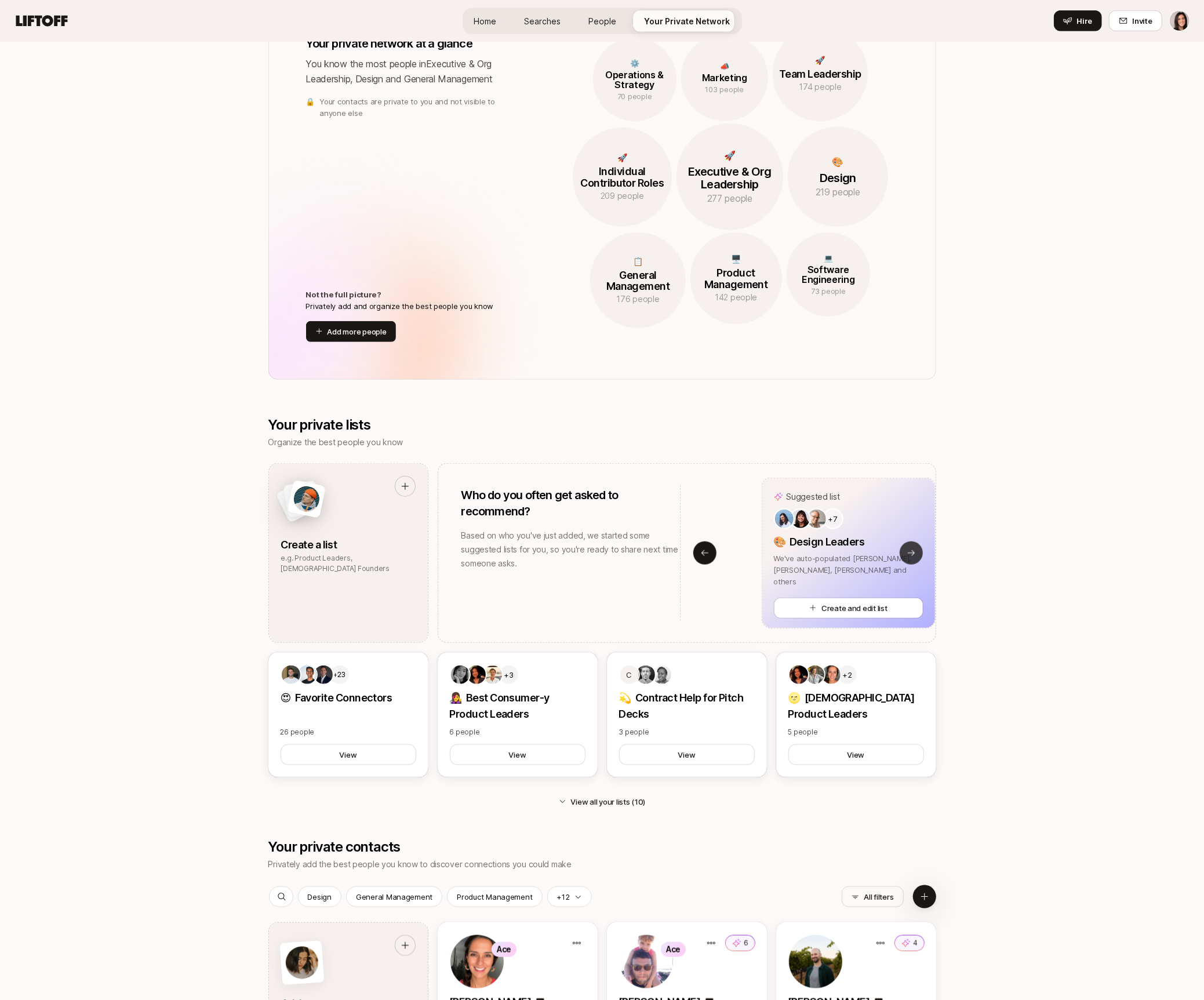
click at [909, 553] on icon at bounding box center [911, 553] width 9 height 9
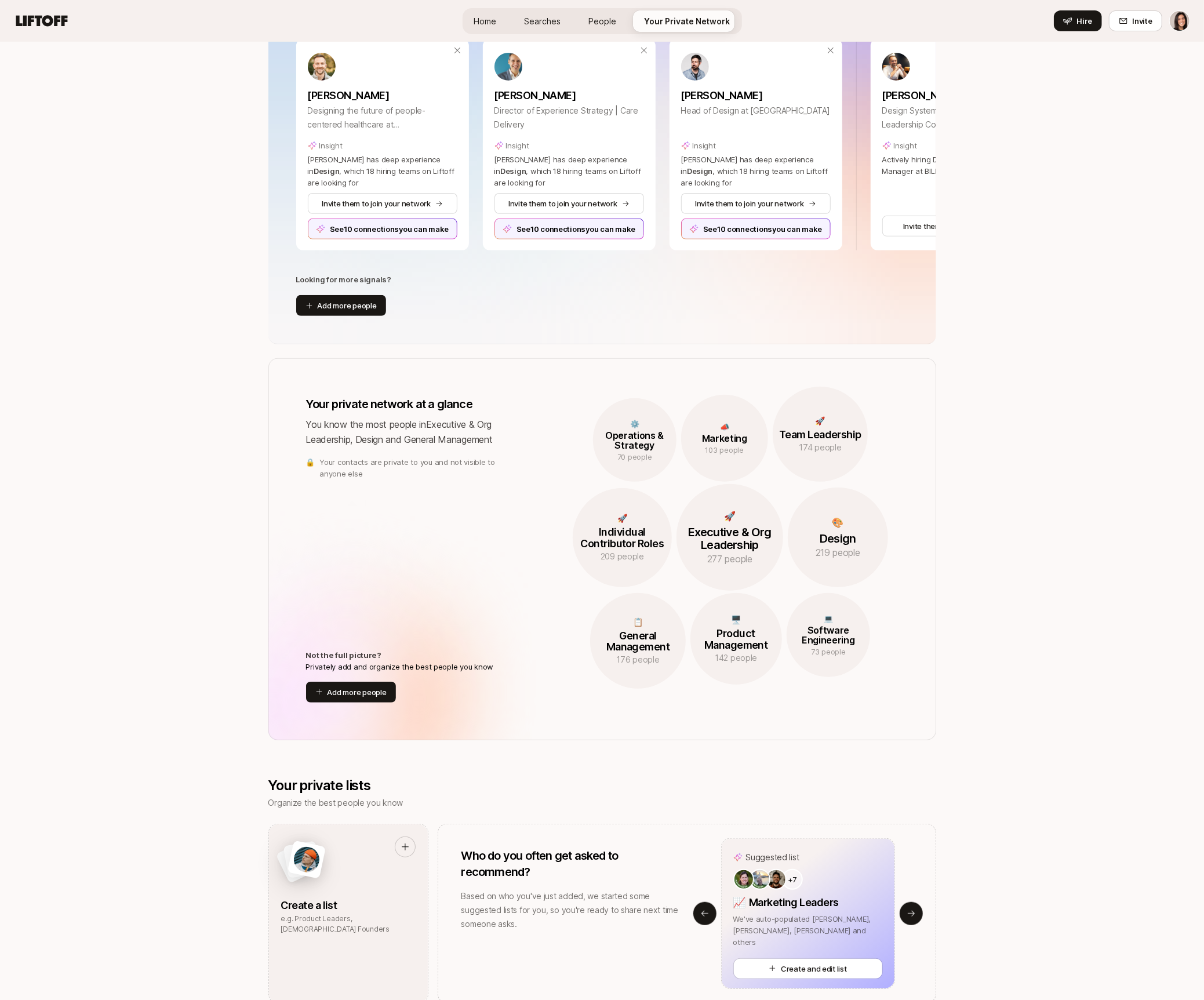
scroll to position [597, 0]
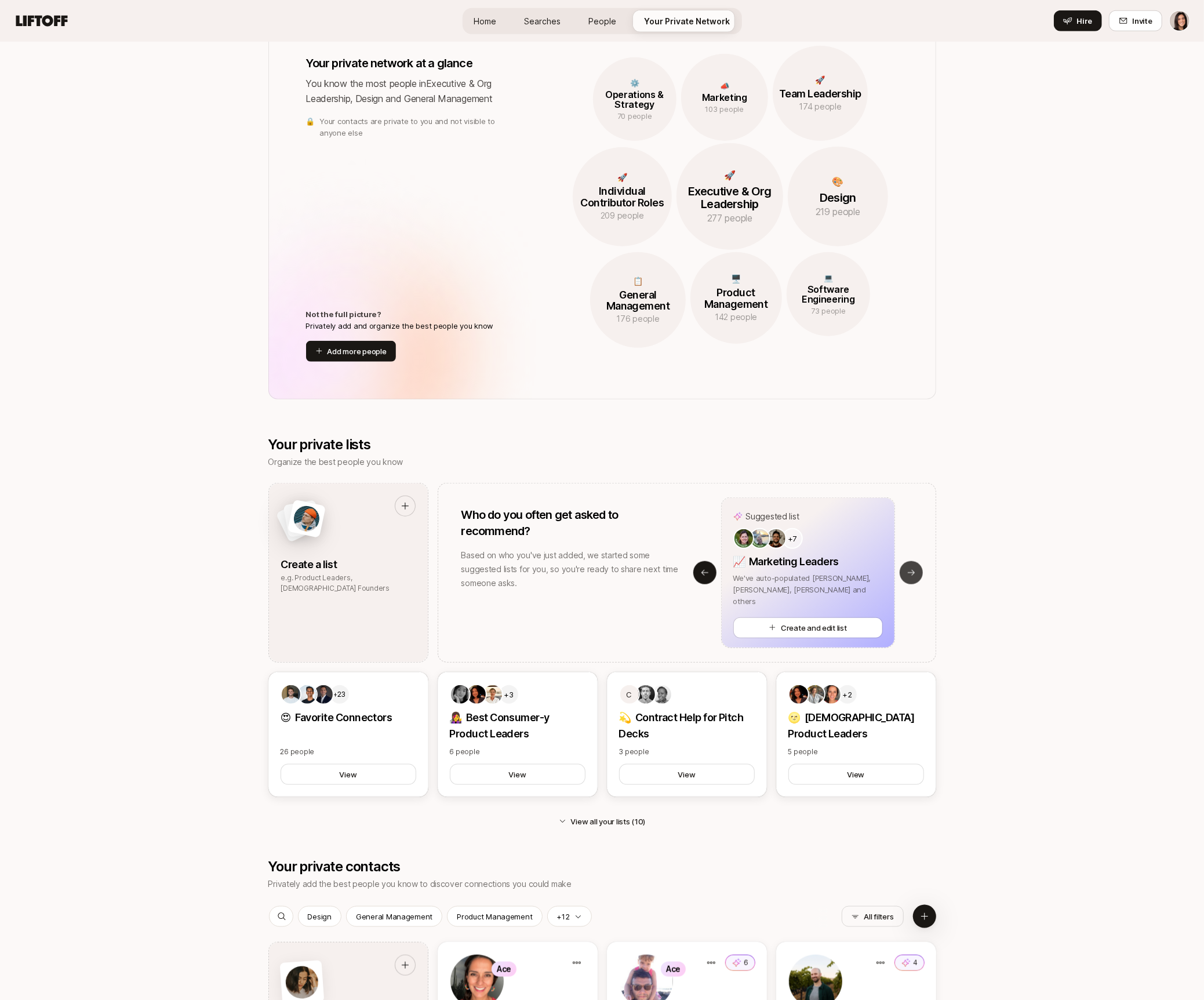
click at [908, 571] on icon at bounding box center [911, 573] width 9 height 9
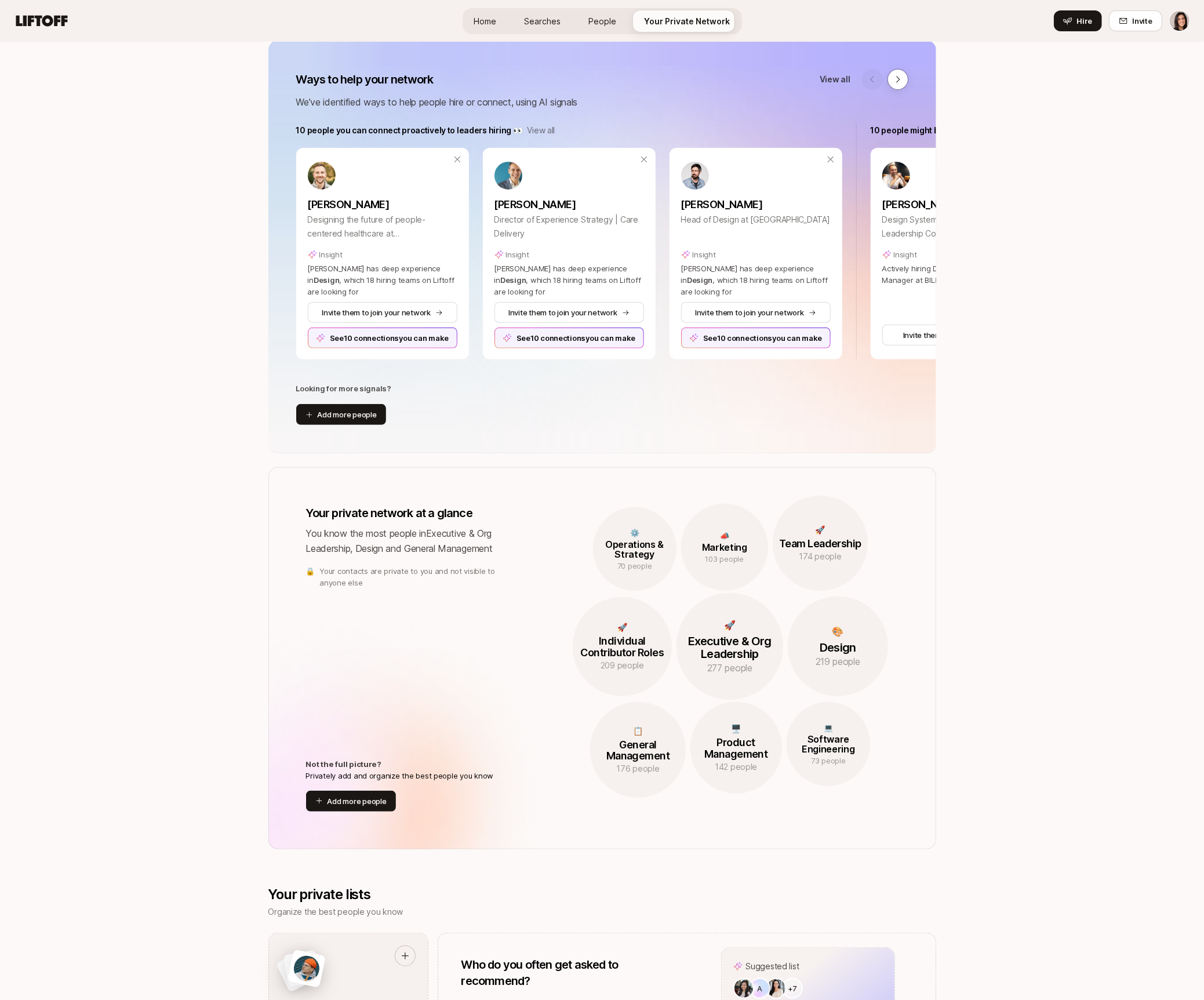
scroll to position [0, 0]
